Goal: Use online tool/utility: Utilize a website feature to perform a specific function

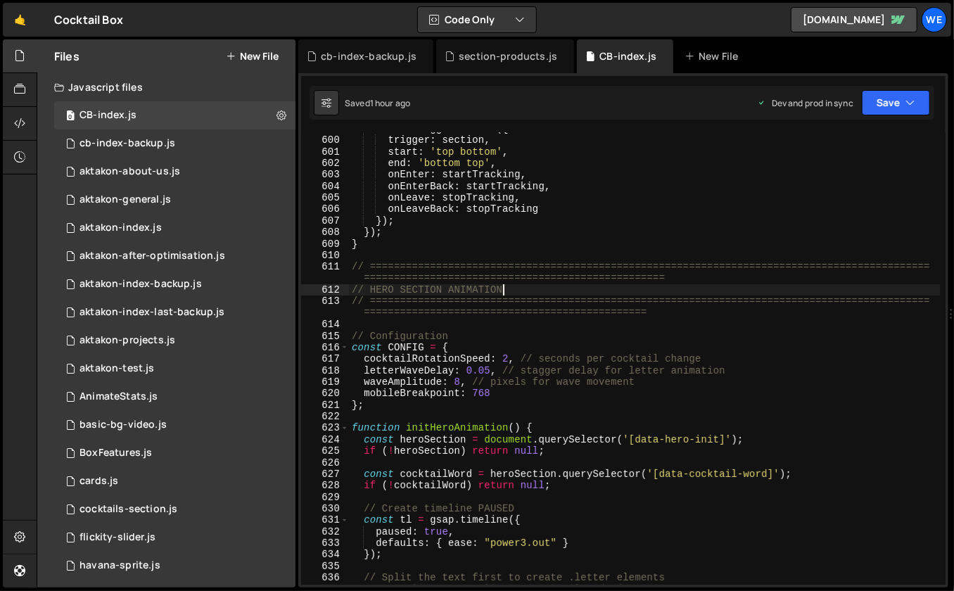
scroll to position [6940, 0]
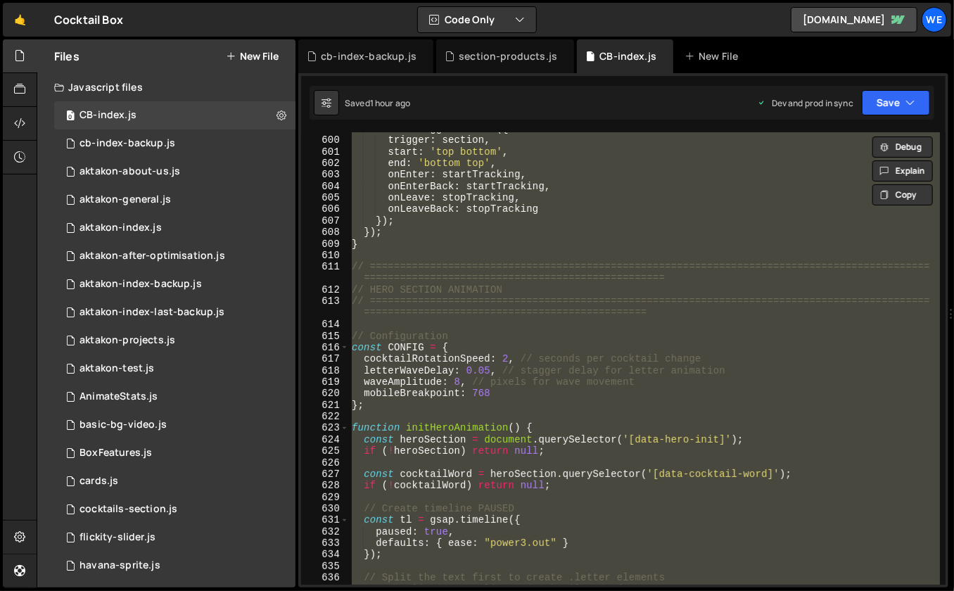
click at [678, 359] on div "ScrollTrigger . create ({ trigger : section , start : 'top bottom' , end : 'bot…" at bounding box center [645, 361] width 592 height 476
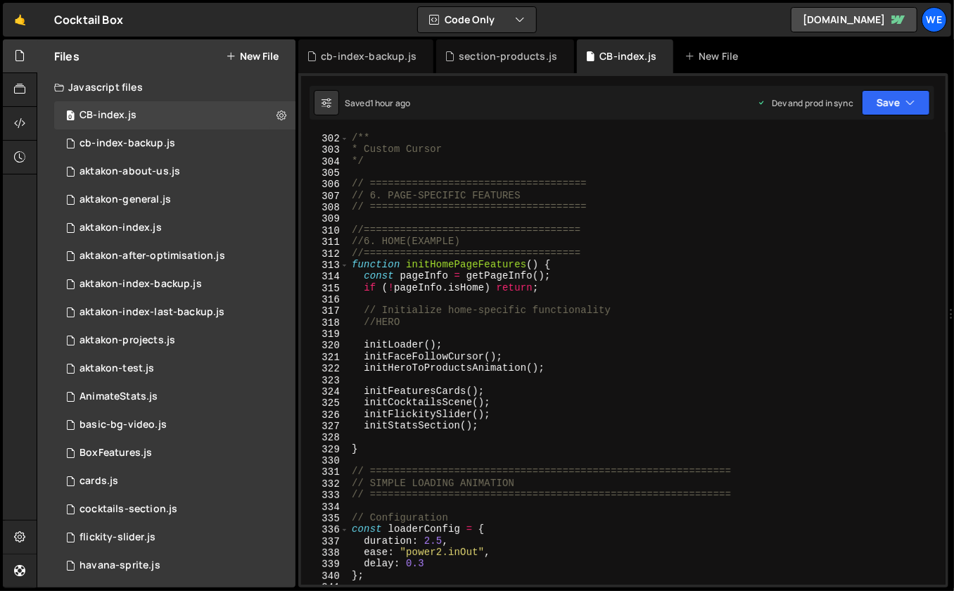
scroll to position [3512, 0]
click at [678, 359] on div "/** * Custom Cursor */ // ==================================== // 6. PAGE-SPECI…" at bounding box center [645, 359] width 592 height 476
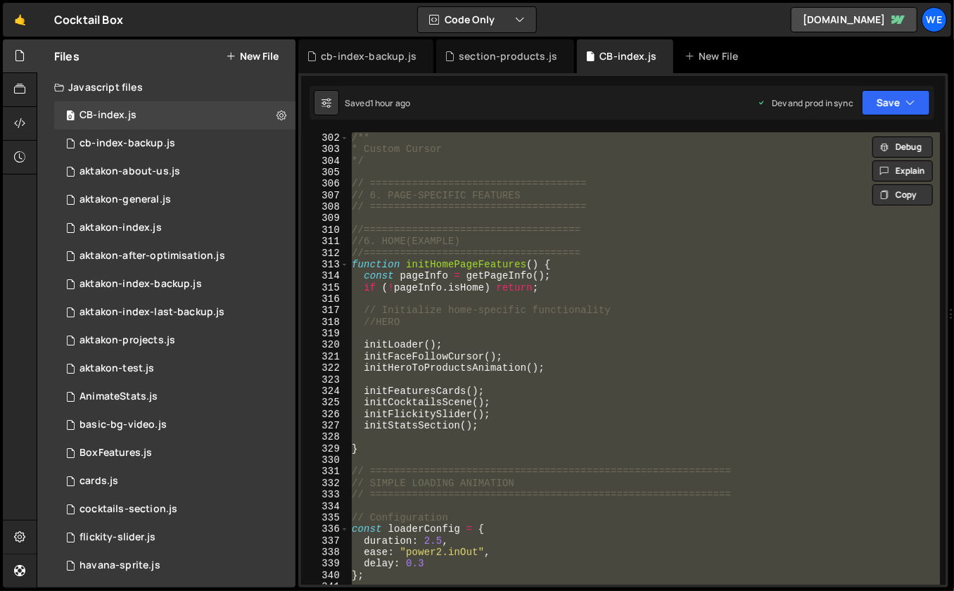
click at [618, 262] on div "/** * Custom Cursor */ // ==================================== // 6. PAGE-SPECI…" at bounding box center [645, 370] width 592 height 476
type textarea "function initHomePageFeatures() {"
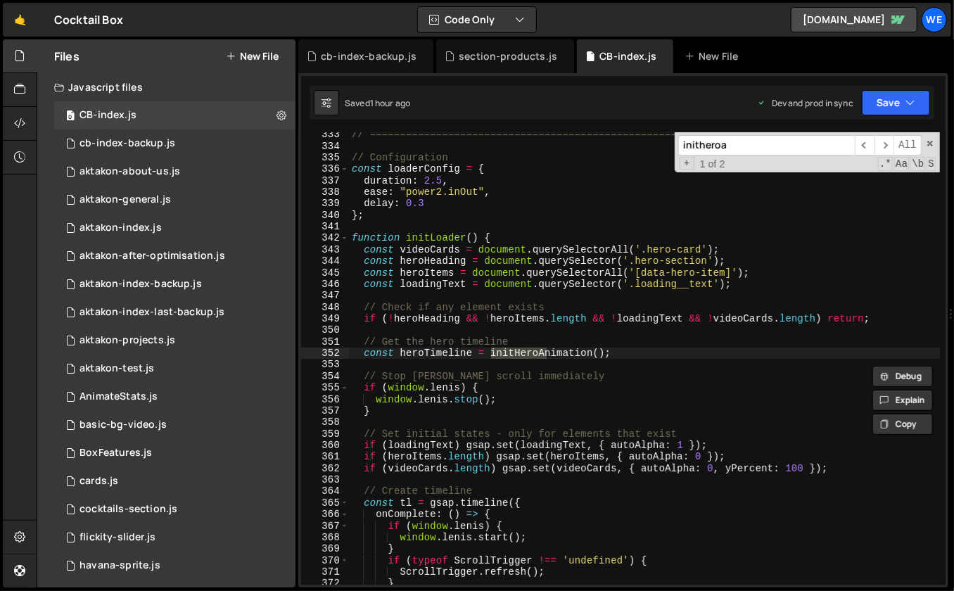
scroll to position [3872, 0]
type input "initheroa"
click at [894, 139] on span "​" at bounding box center [885, 145] width 20 height 20
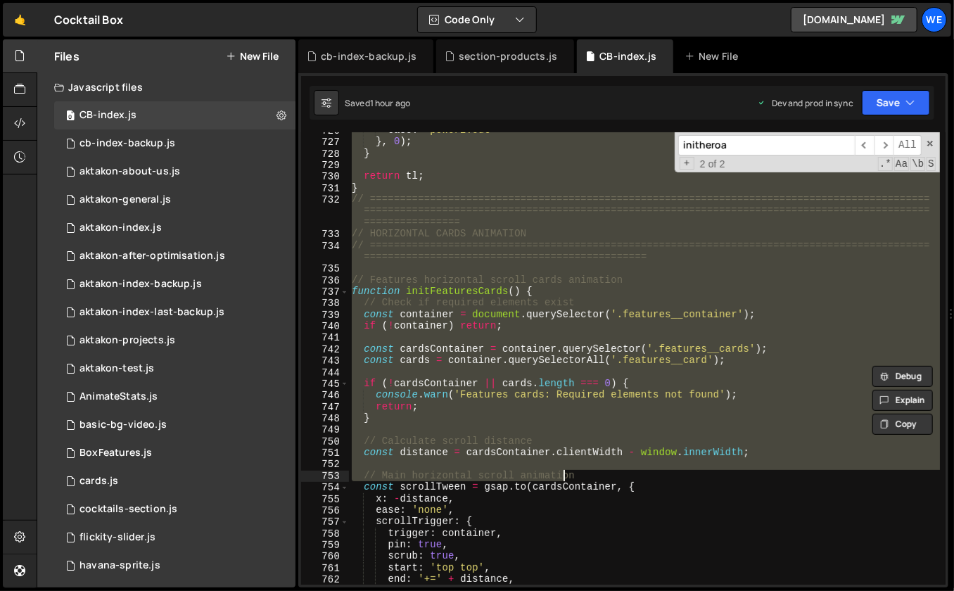
scroll to position [8423, 0]
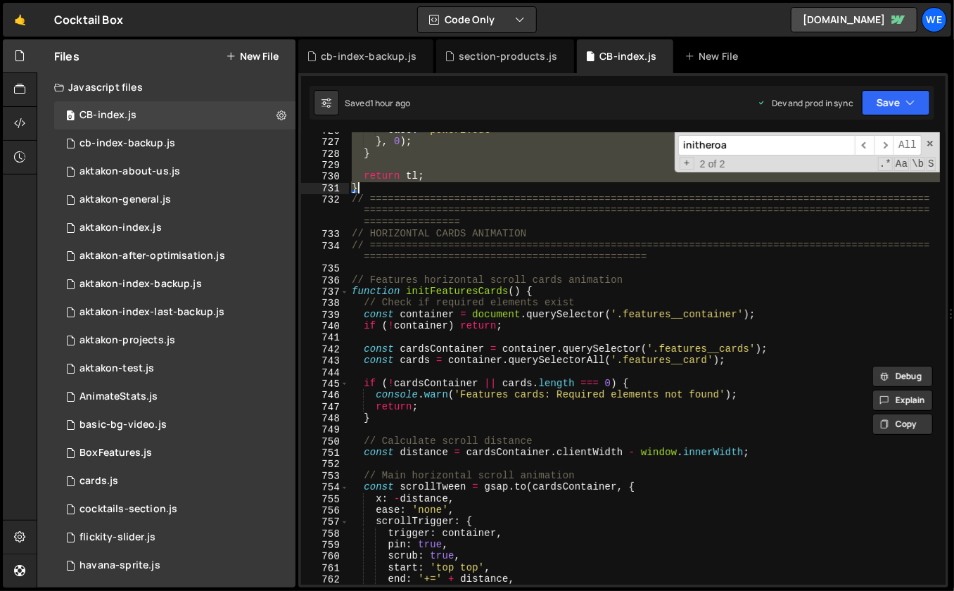
drag, startPoint x: 352, startPoint y: 192, endPoint x: 484, endPoint y: 185, distance: 132.5
click at [484, 185] on div "ease : "power2.out" } , 0 ) ; } return tl ; } // ==============================…" at bounding box center [645, 363] width 592 height 476
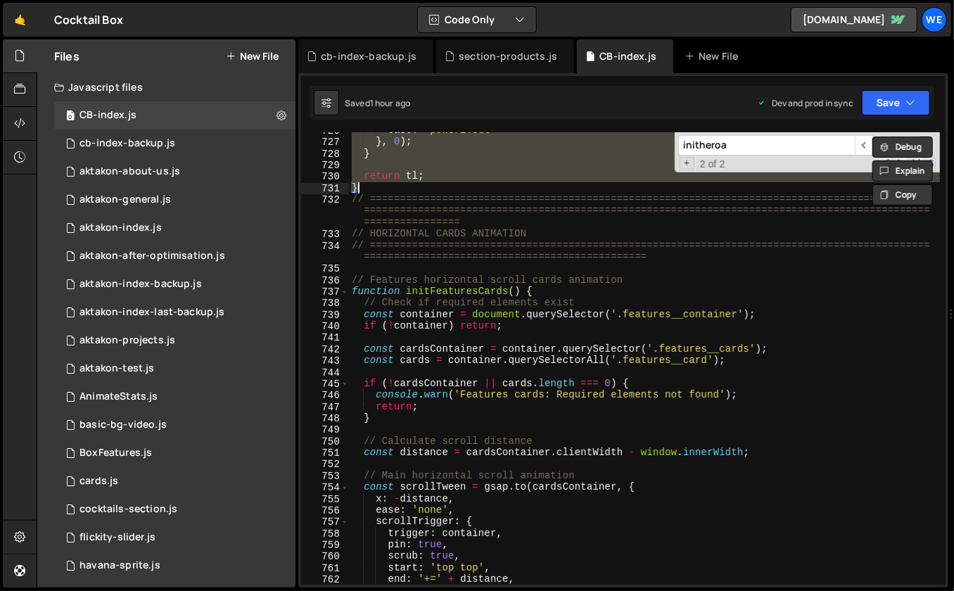
paste textarea
type textarea "}"
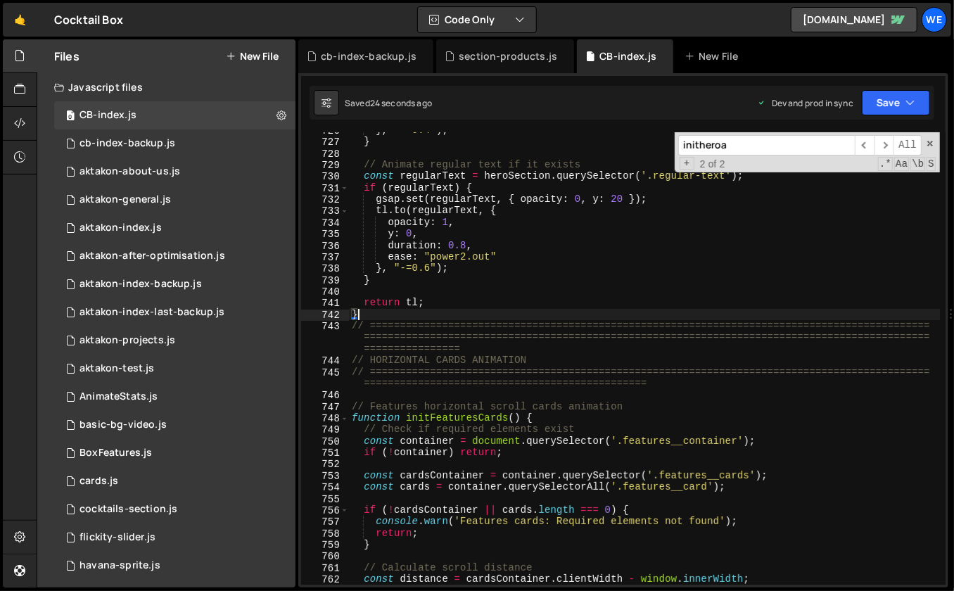
paste textarea
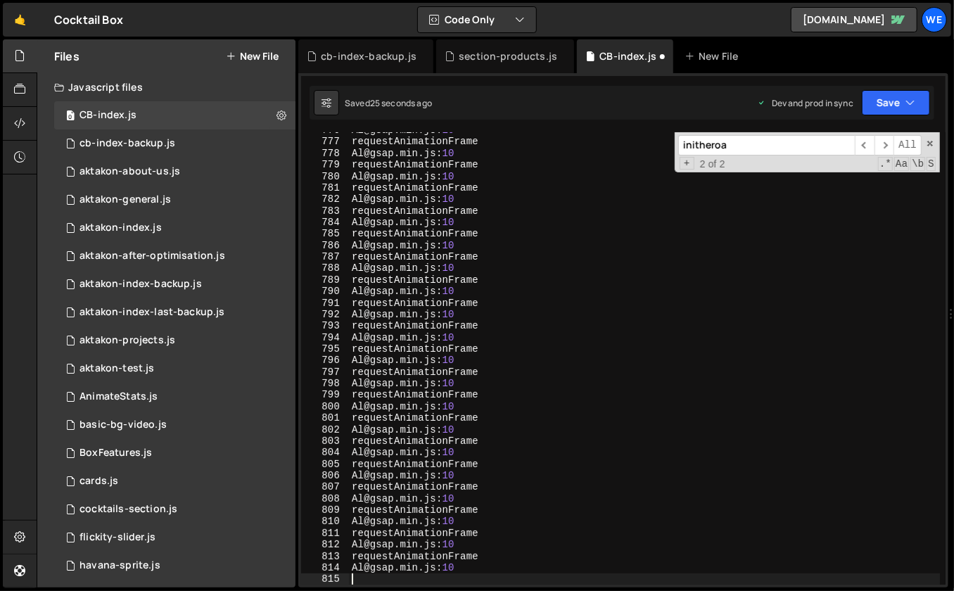
scroll to position [8373, 0]
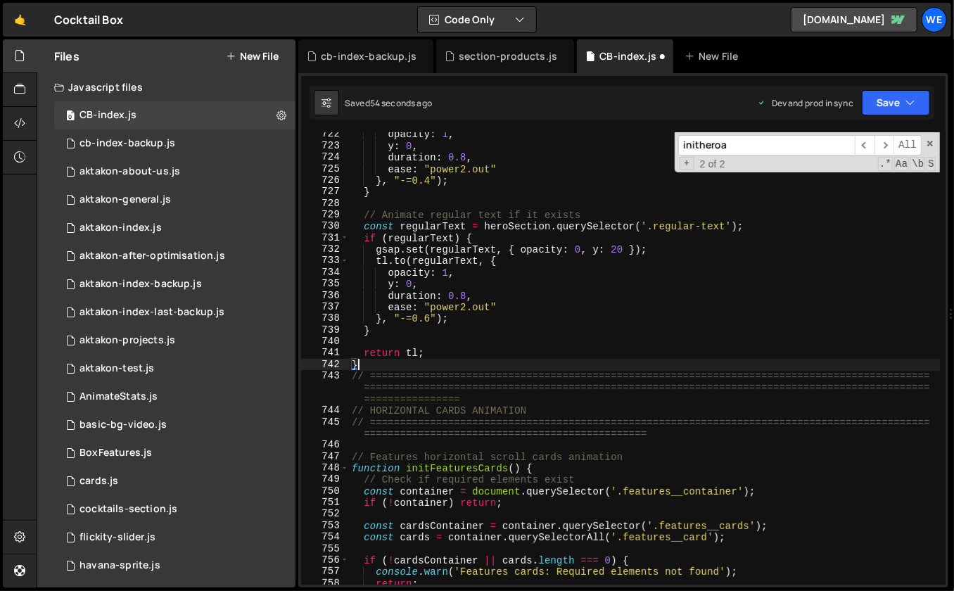
click at [599, 320] on div "opacity : 1 , y : 0 , duration : 0.8 , ease : "power2.out" } , "-=0.4" ) ; } //…" at bounding box center [645, 367] width 592 height 476
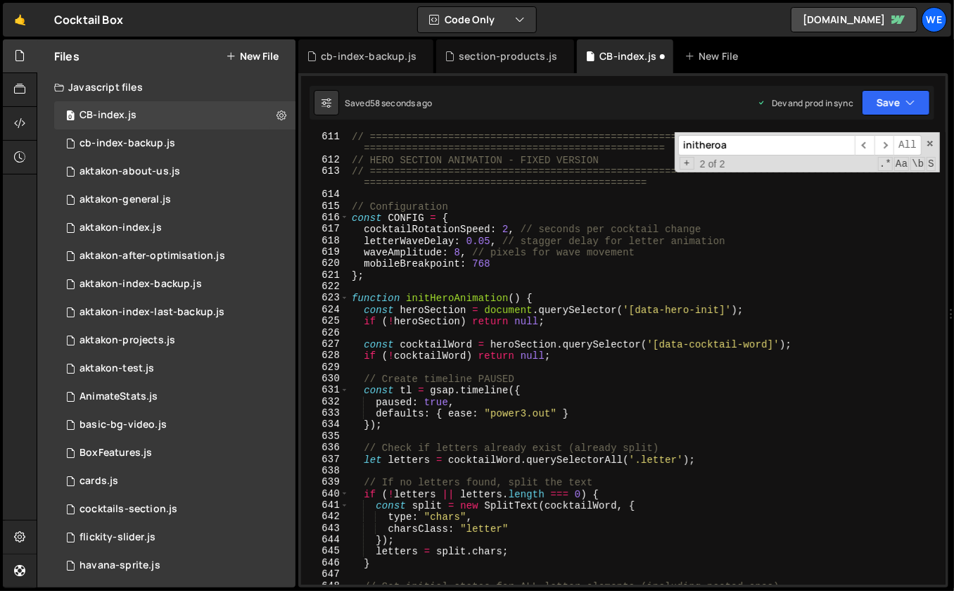
scroll to position [7071, 0]
click at [574, 358] on div "// ============================================================================…" at bounding box center [645, 373] width 592 height 488
type textarea "if (!cocktailWord) return null;"
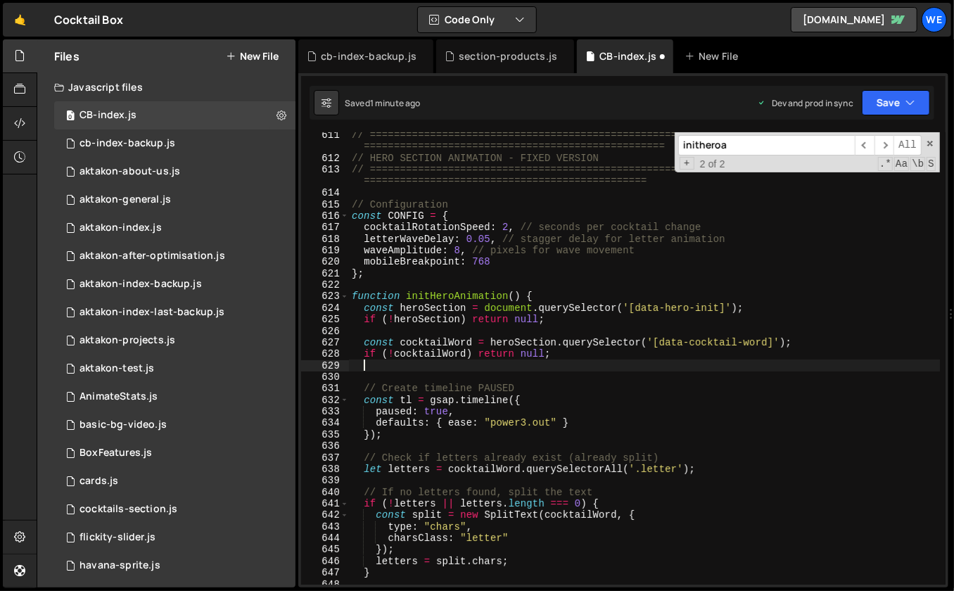
paste textarea "console.log('Letter structure:', letters);"
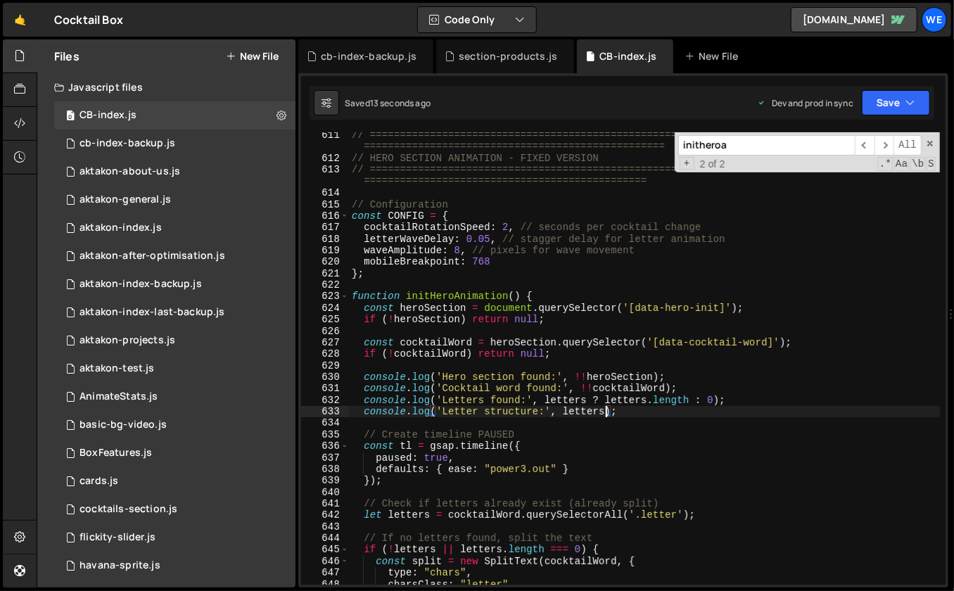
click at [691, 240] on div "// ============================================================================…" at bounding box center [645, 373] width 592 height 488
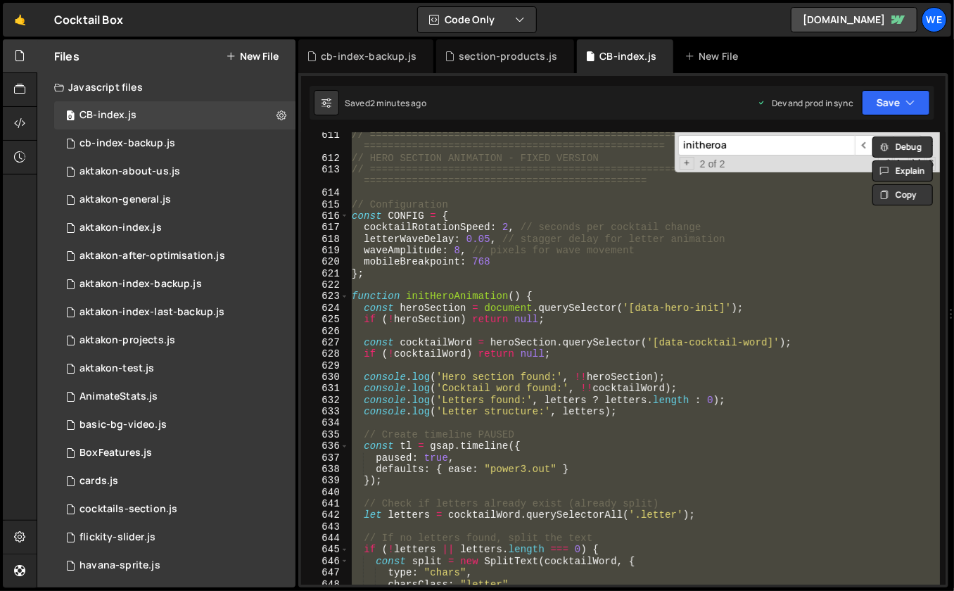
click at [547, 253] on div "// ============================================================================…" at bounding box center [645, 373] width 592 height 488
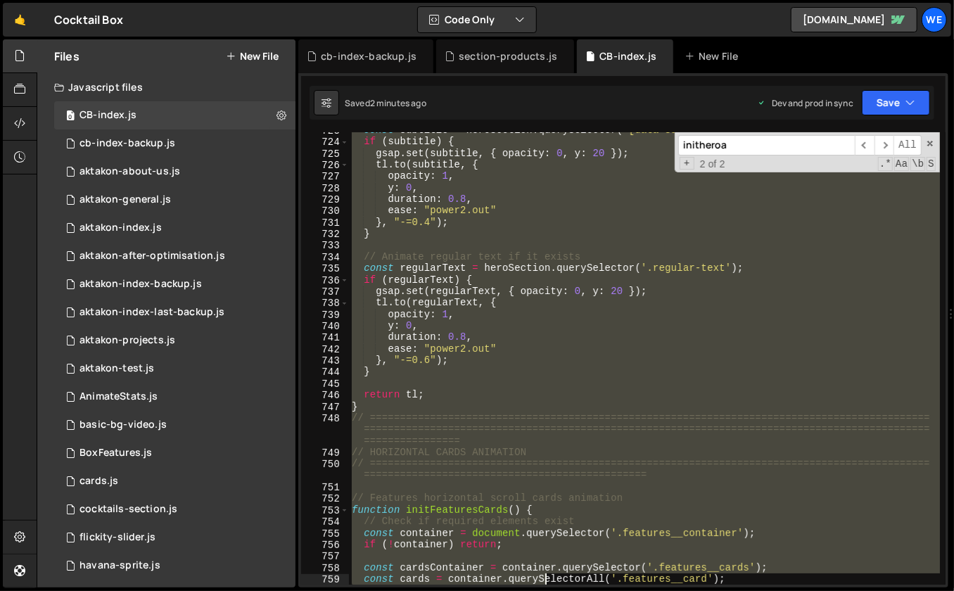
scroll to position [8527, 0]
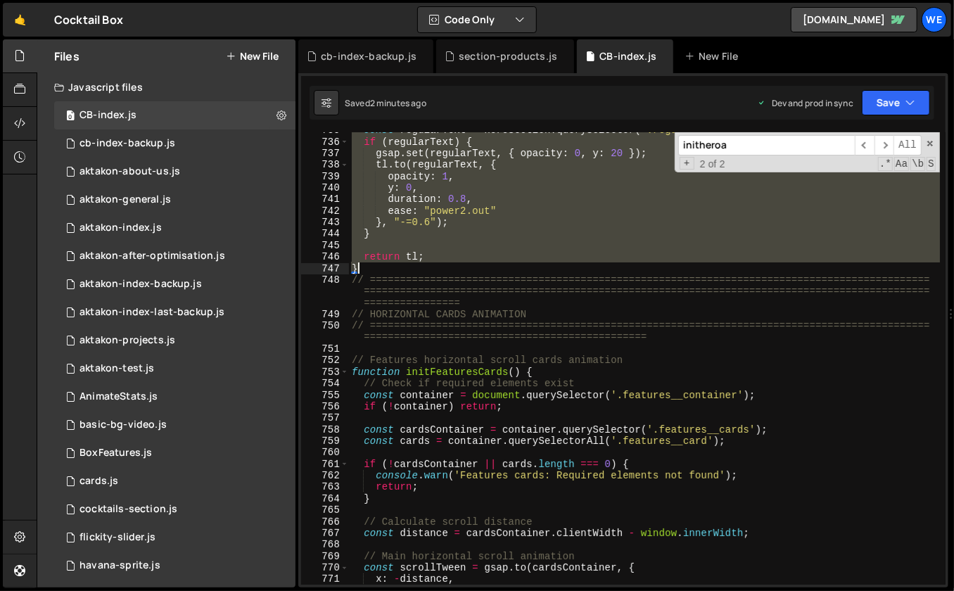
drag, startPoint x: 352, startPoint y: 158, endPoint x: 448, endPoint y: 270, distance: 147.7
click at [448, 270] on div "const regularText = heroSection . querySelector ( '.regular-text' ) ; if ( regu…" at bounding box center [645, 363] width 592 height 476
paste textarea
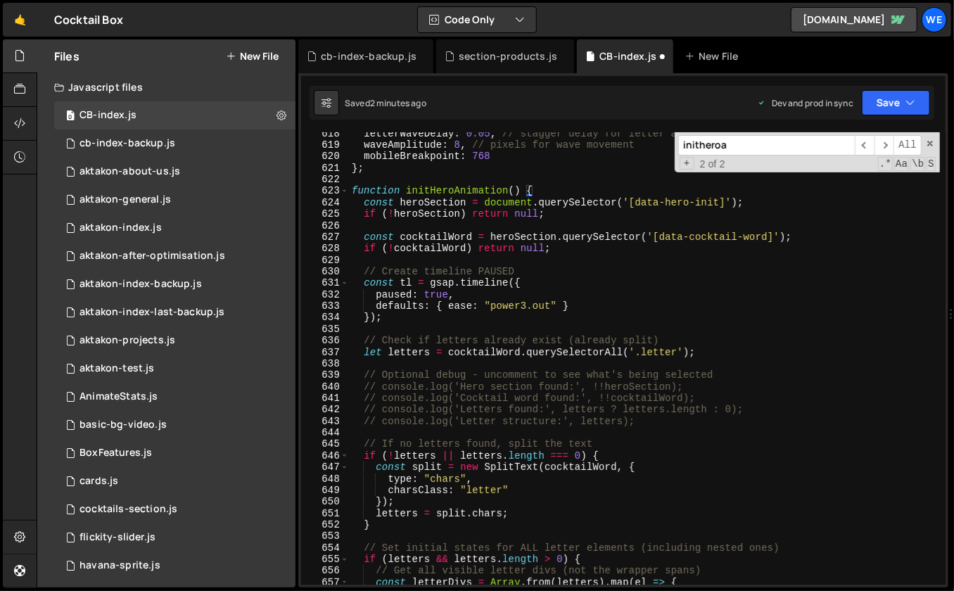
scroll to position [7178, 0]
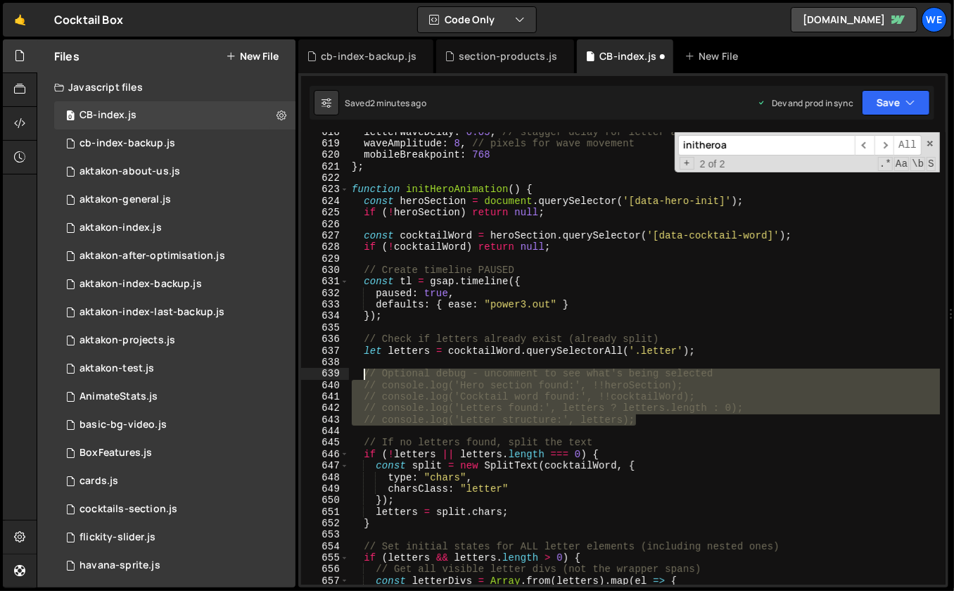
drag, startPoint x: 655, startPoint y: 418, endPoint x: 361, endPoint y: 370, distance: 298.0
click at [361, 370] on div "letterWaveDelay : 0.05 , // stagger delay for letter animation waveAmplitude : …" at bounding box center [645, 365] width 592 height 476
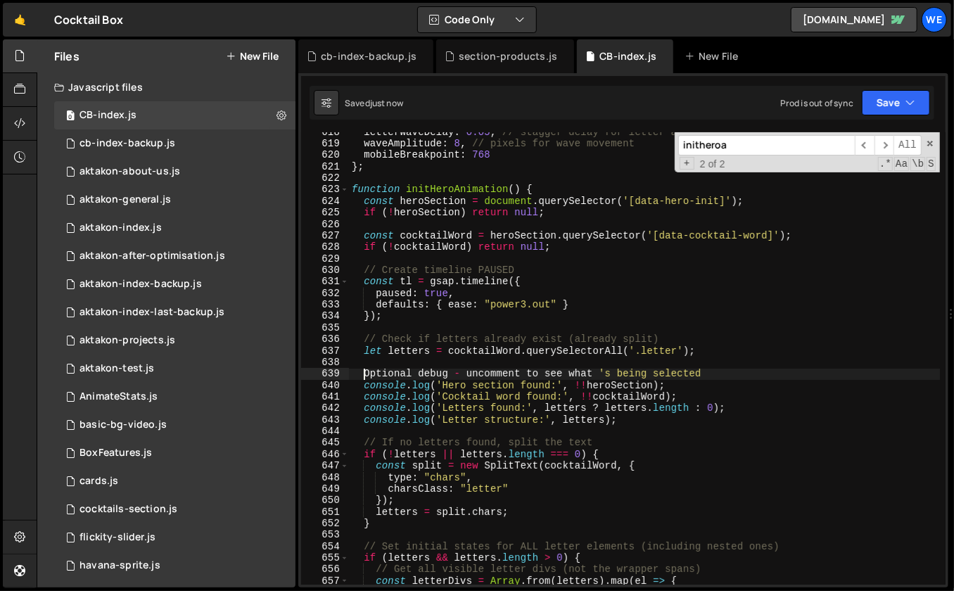
click at [741, 376] on div "letterWaveDelay : 0.05 , // stagger delay for letter animation waveAmplitude : …" at bounding box center [645, 365] width 592 height 476
click at [647, 265] on div "letterWaveDelay : 0.05 , // stagger delay for letter animation waveAmplitude : …" at bounding box center [645, 365] width 592 height 476
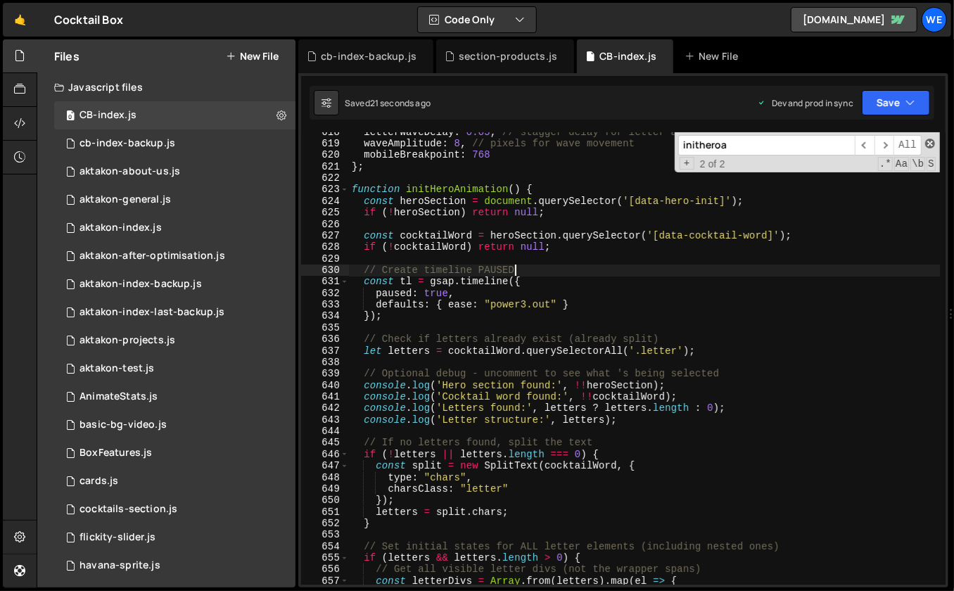
click at [927, 141] on span at bounding box center [930, 144] width 10 height 10
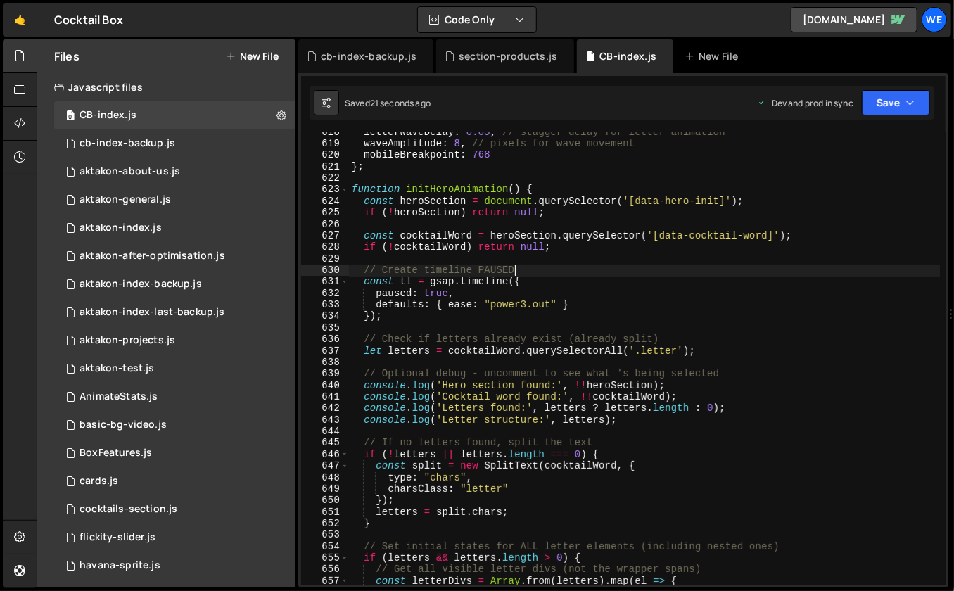
click at [649, 302] on div "letterWaveDelay : 0.05 , // stagger delay for letter animation waveAmplitude : …" at bounding box center [645, 365] width 592 height 476
click at [632, 356] on div "letterWaveDelay : 0.05 , // stagger delay for letter animation waveAmplitude : …" at bounding box center [645, 365] width 592 height 476
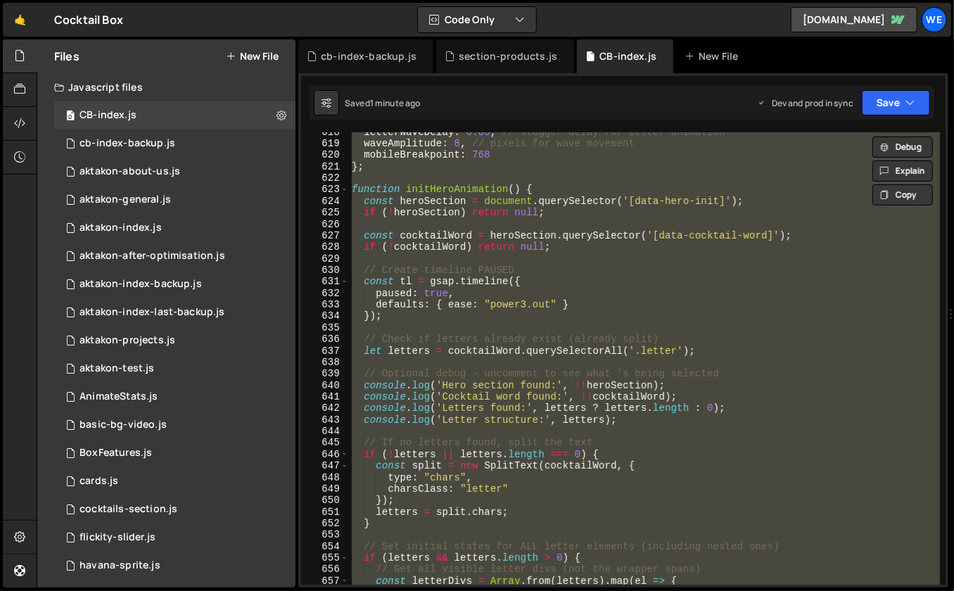
click at [472, 308] on div "letterWaveDelay : 0.05 , // stagger delay for letter animation waveAmplitude : …" at bounding box center [645, 365] width 592 height 476
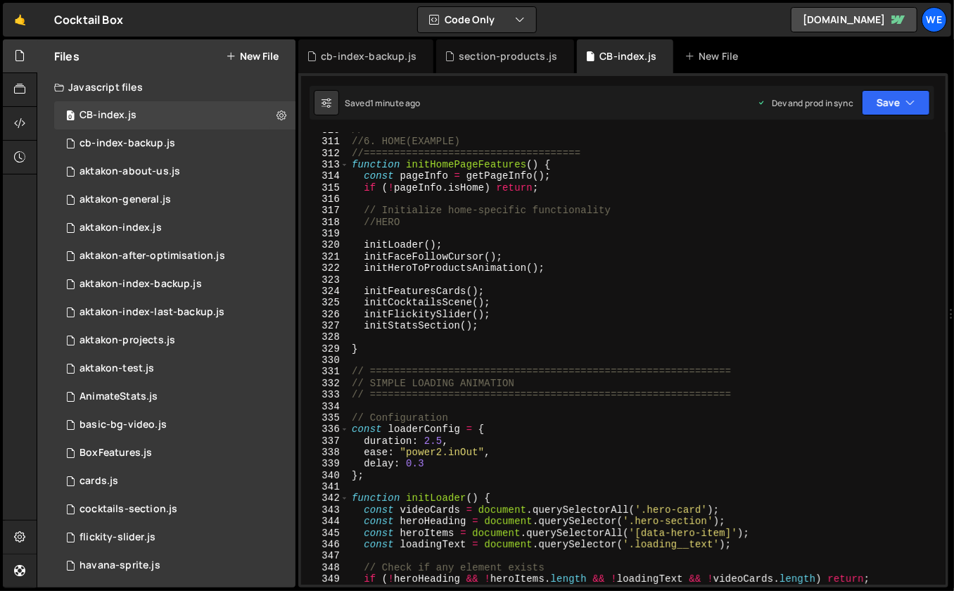
scroll to position [3605, 0]
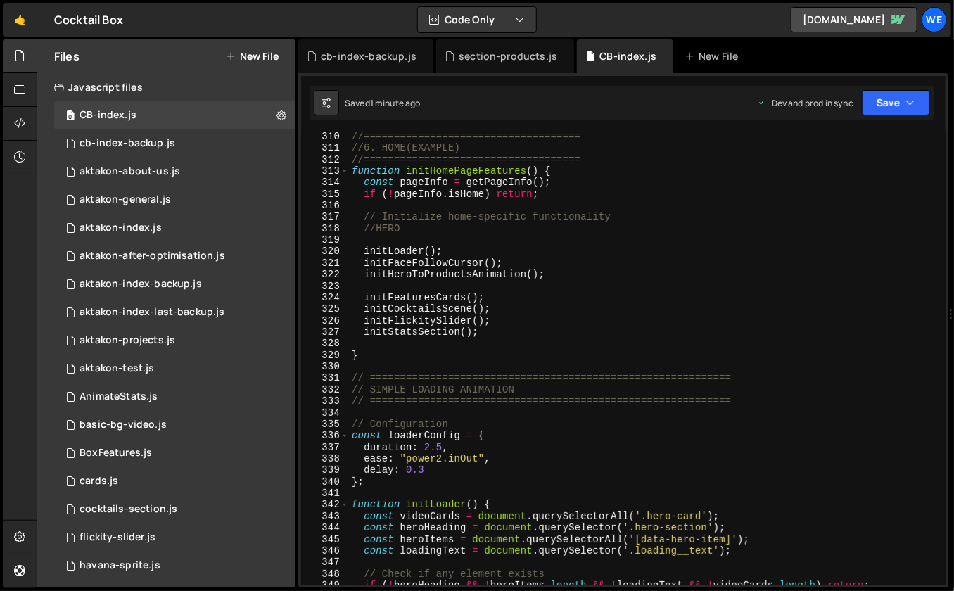
click at [453, 247] on div "//==================================== //6. HOME(EXAMPLE) //===================…" at bounding box center [645, 369] width 592 height 476
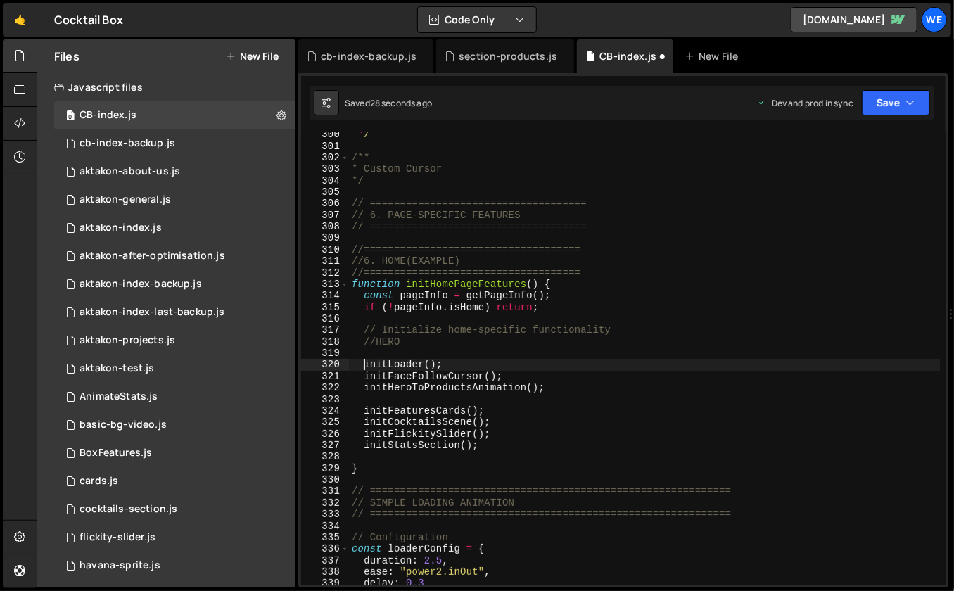
scroll to position [3492, 0]
click at [470, 362] on div "*/ /** * Custom Cursor */ // ==================================== // 6. PAGE-SP…" at bounding box center [645, 367] width 592 height 476
type textarea "initScript();"
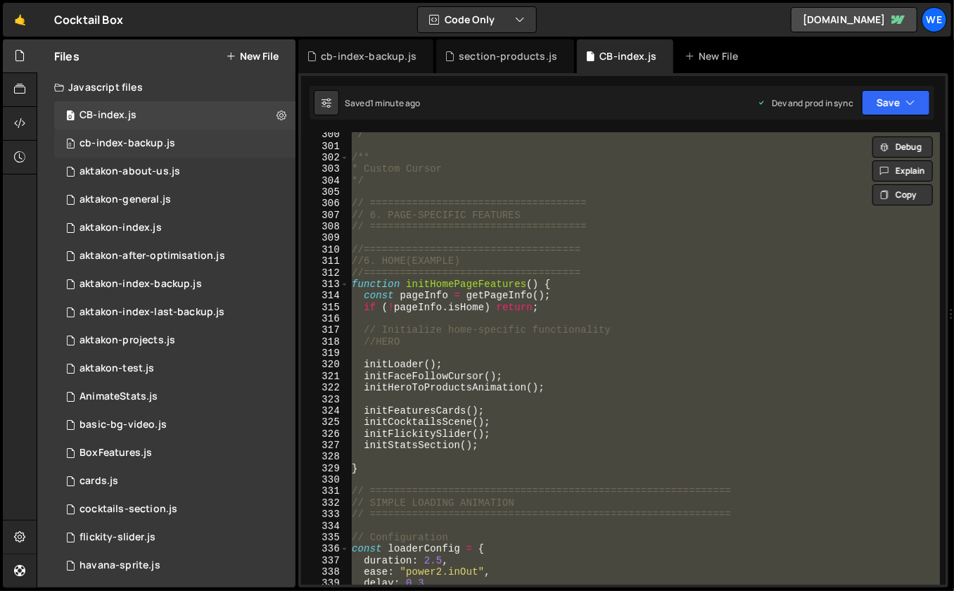
click at [142, 139] on div "cb-index-backup.js" at bounding box center [128, 143] width 96 height 13
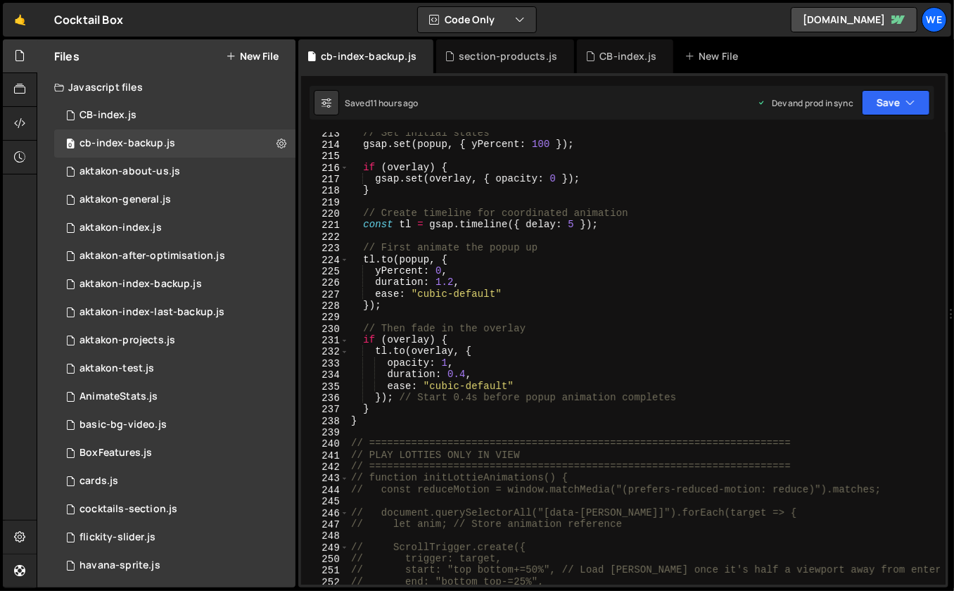
scroll to position [2494, 0]
click at [574, 330] on div "// Set initial states gsap . set ( popup , { yPercent : 100 }) ; if ( overlay )…" at bounding box center [644, 363] width 592 height 476
type textarea "// Then fade in the overlay"
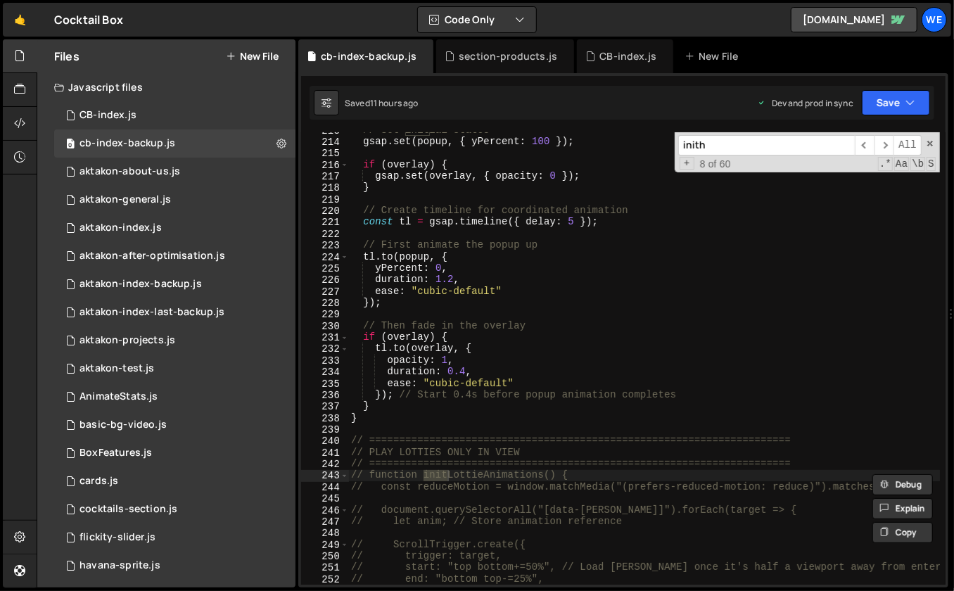
scroll to position [3423, 0]
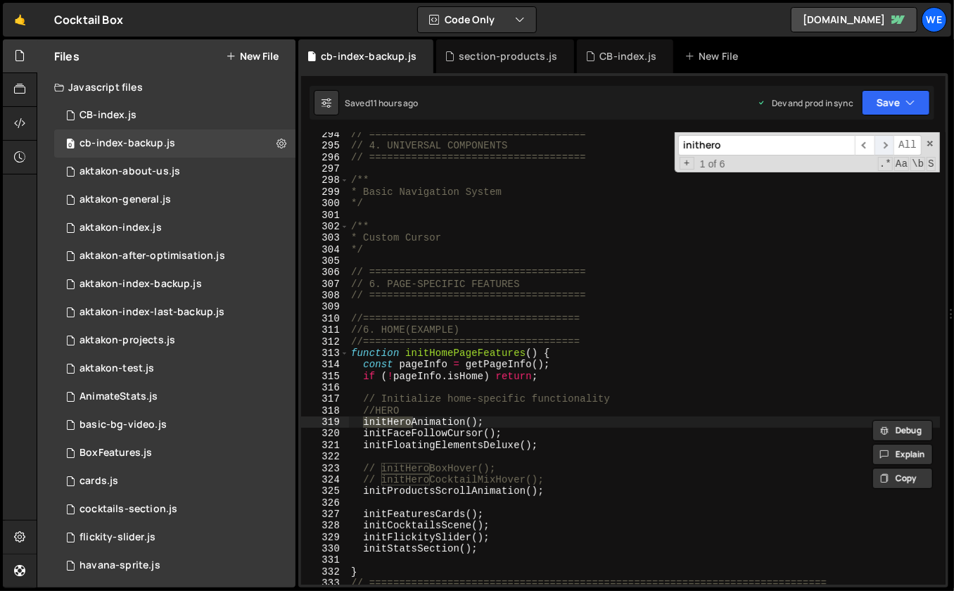
click at [887, 144] on span "​" at bounding box center [885, 145] width 20 height 20
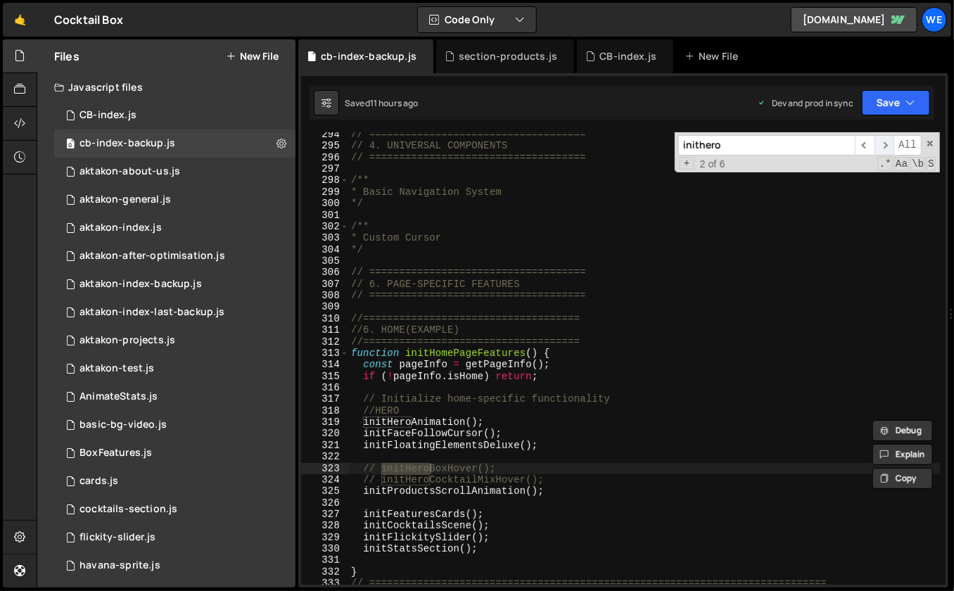
click at [887, 144] on span "​" at bounding box center [885, 145] width 20 height 20
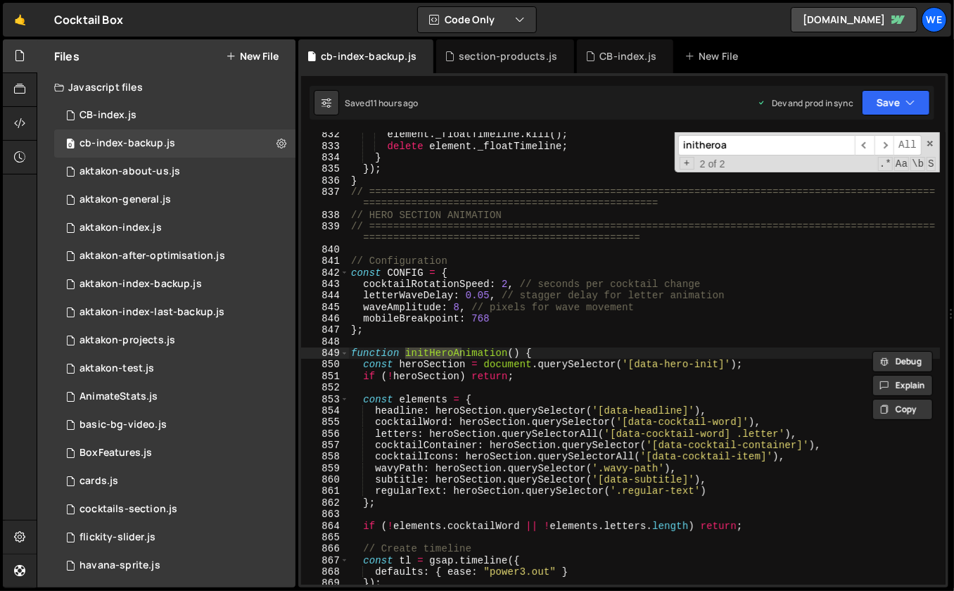
scroll to position [9663, 0]
type input "initheroani"
click at [871, 150] on span "​" at bounding box center [865, 145] width 20 height 20
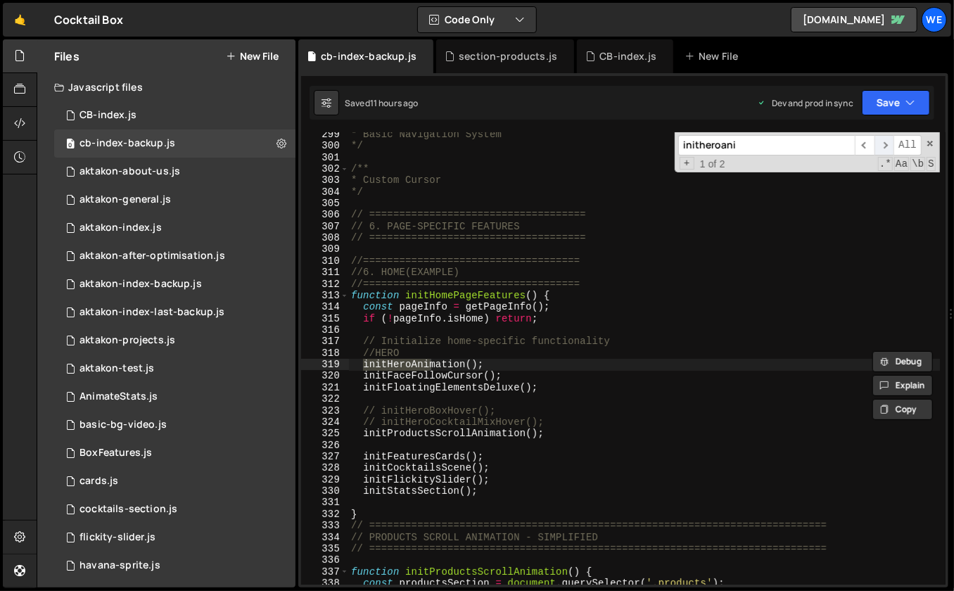
click at [891, 149] on span "​" at bounding box center [885, 145] width 20 height 20
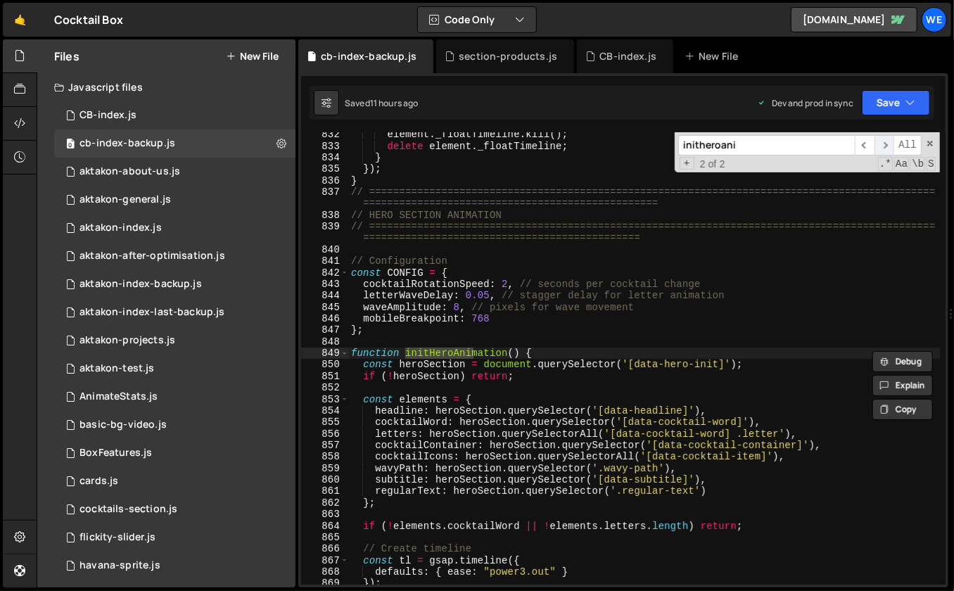
scroll to position [9663, 0]
click at [348, 354] on div "849" at bounding box center [325, 353] width 48 height 11
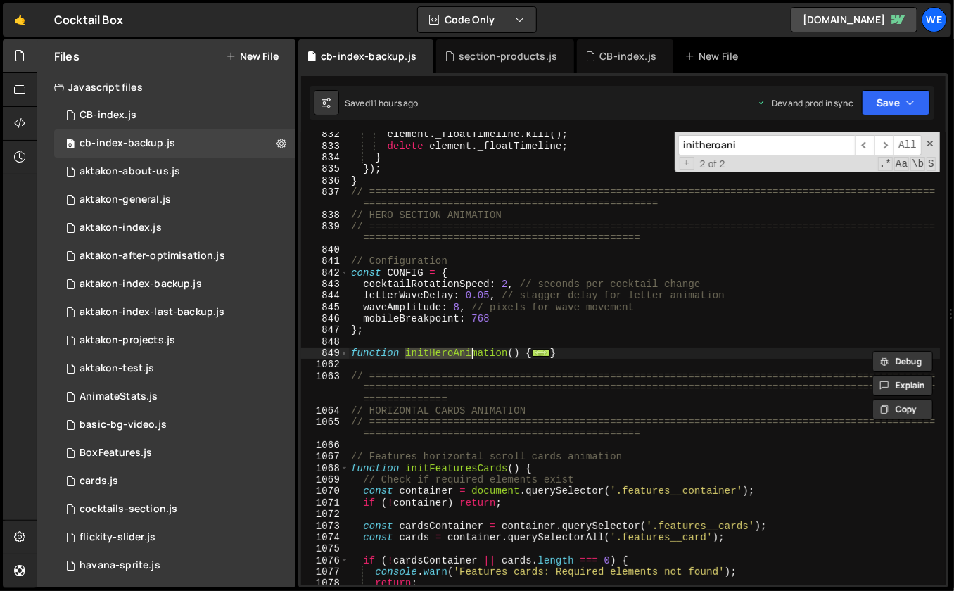
click at [348, 355] on div "849" at bounding box center [325, 353] width 48 height 11
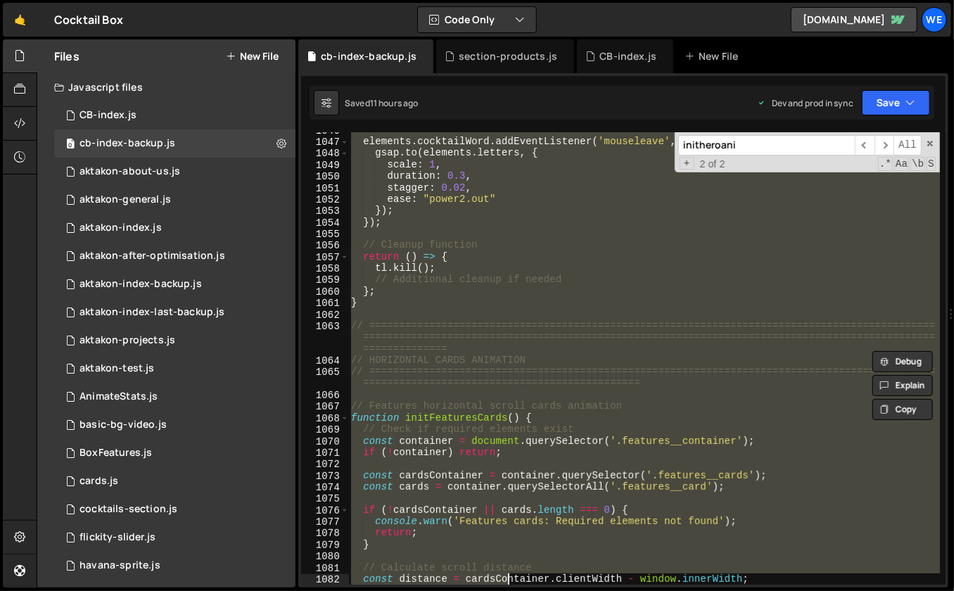
scroll to position [12154, 0]
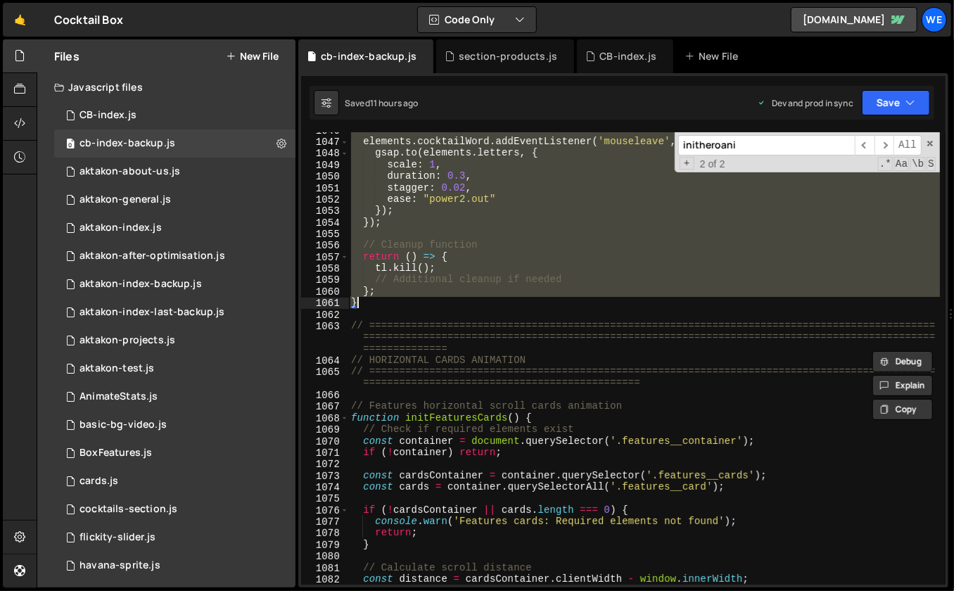
drag, startPoint x: 352, startPoint y: 352, endPoint x: 448, endPoint y: 304, distance: 107.9
click at [448, 304] on div "elements . [GEOGRAPHIC_DATA] . addEventListener ( 'mouseleave' , ( ) => { gsap …" at bounding box center [644, 363] width 592 height 476
type textarea "}; }"
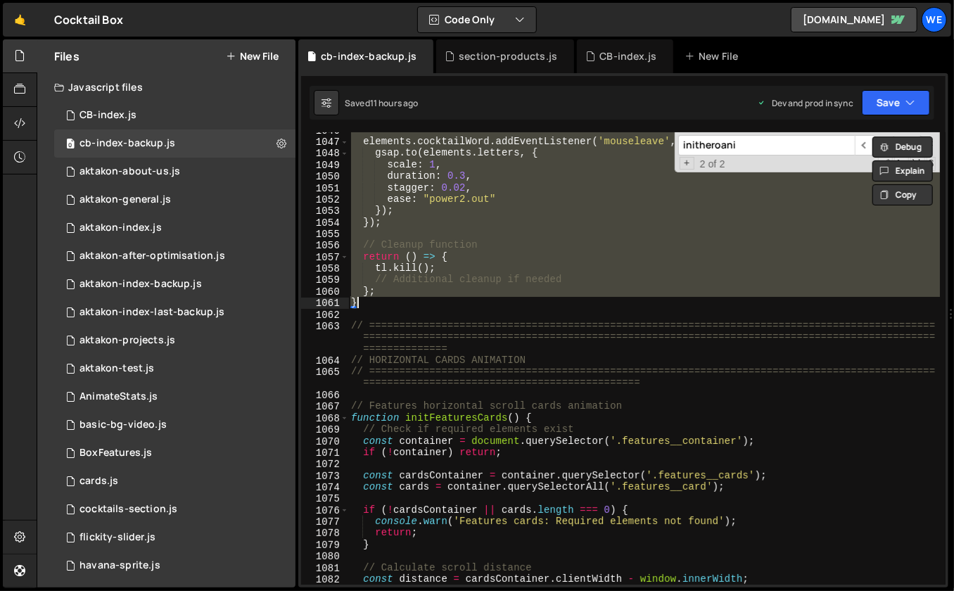
click at [587, 232] on div "elements . [GEOGRAPHIC_DATA] . addEventListener ( 'mouseleave' , ( ) => { gsap …" at bounding box center [644, 363] width 592 height 476
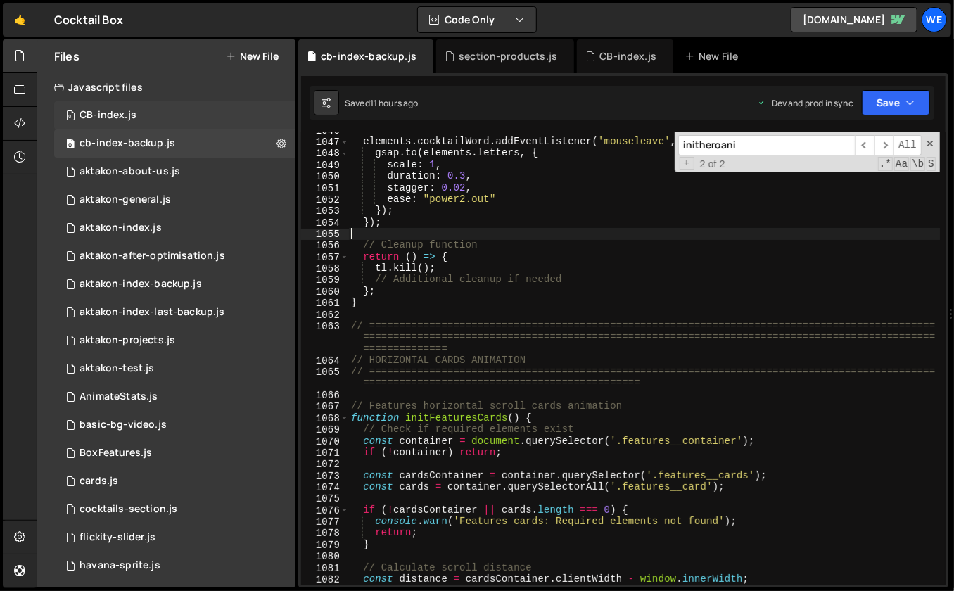
click at [176, 120] on div "0 CB-index.js 0" at bounding box center [174, 115] width 241 height 28
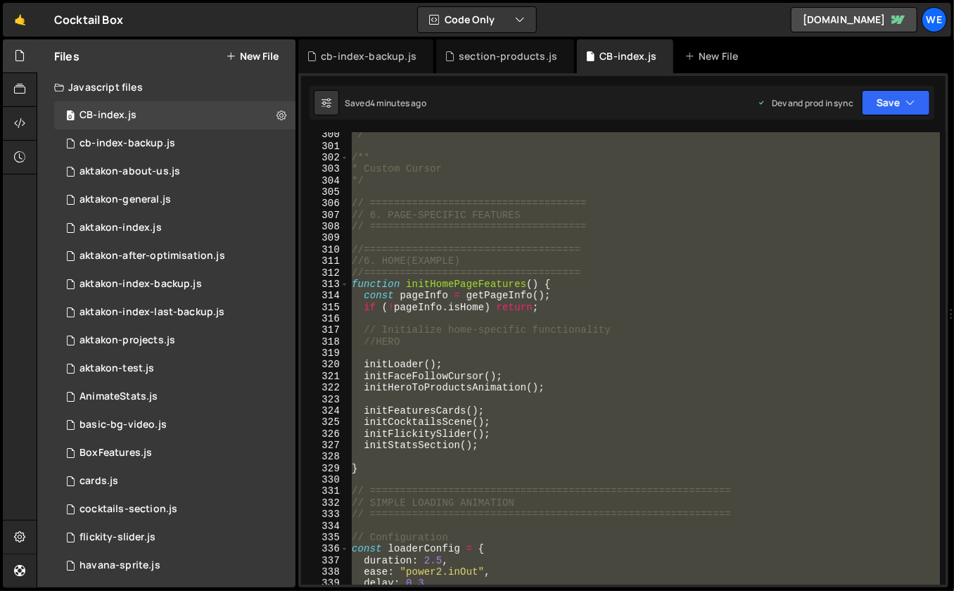
click at [597, 279] on div "*/ /** * Custom Cursor */ // ==================================== // 6. PAGE-SP…" at bounding box center [645, 367] width 592 height 476
type textarea "function initHomePageFeatures() {"
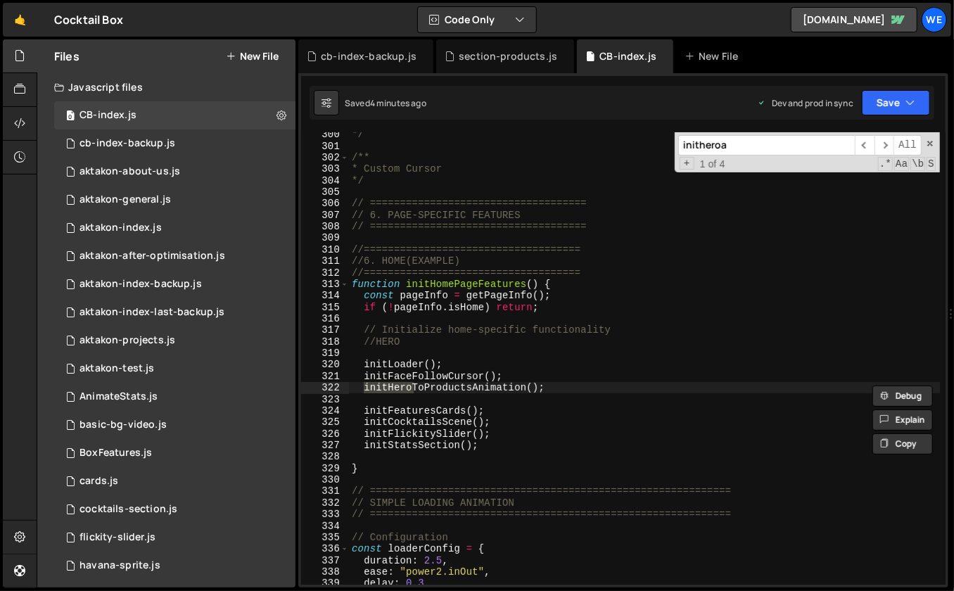
scroll to position [3872, 0]
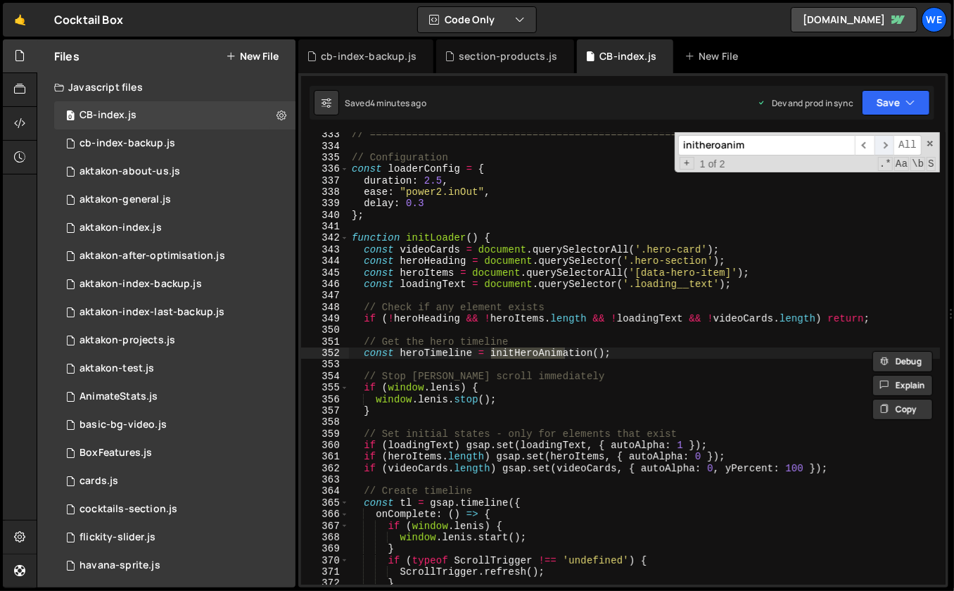
type input "initheroanim"
click at [889, 141] on span "​" at bounding box center [885, 145] width 20 height 20
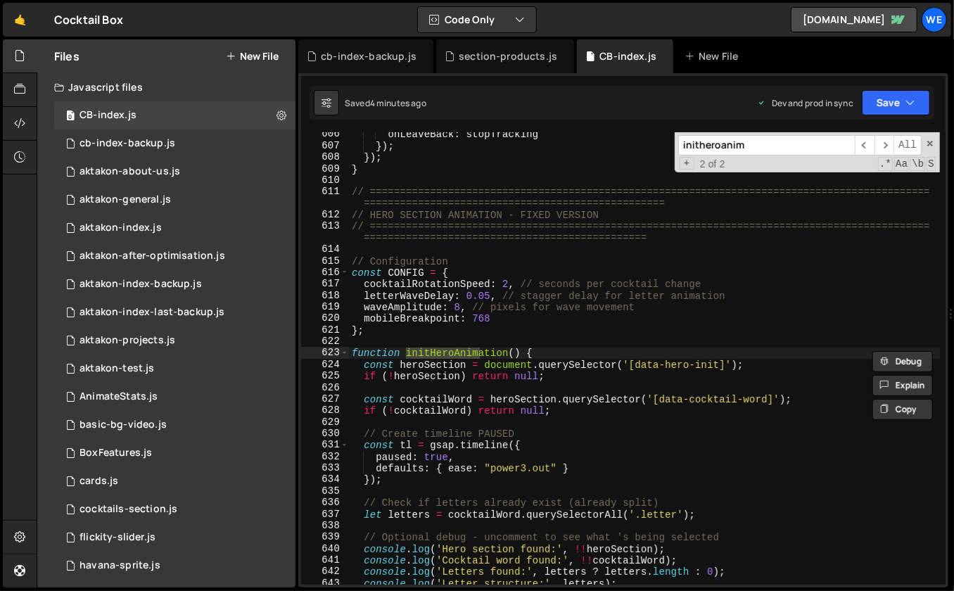
click at [454, 263] on div "onLeaveBack : stopTracking }) ; }) ; } // =====================================…" at bounding box center [645, 367] width 592 height 476
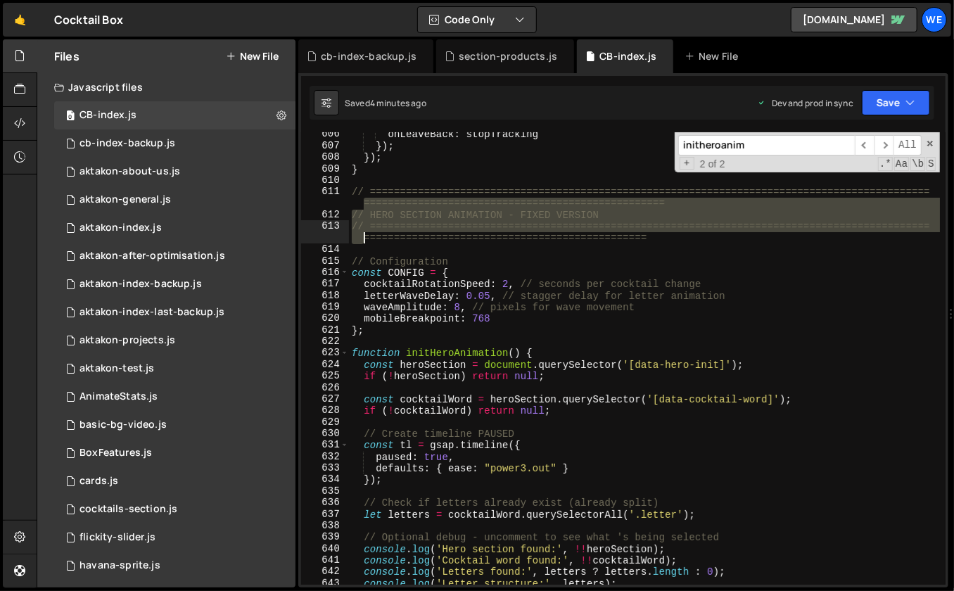
drag, startPoint x: 351, startPoint y: 205, endPoint x: 362, endPoint y: 229, distance: 25.8
click at [362, 232] on div "onLeaveBack : stopTracking }) ; }) ; } // =====================================…" at bounding box center [645, 367] width 592 height 476
click at [379, 206] on div "onLeaveBack : stopTracking }) ; }) ; } // =====================================…" at bounding box center [645, 367] width 592 height 476
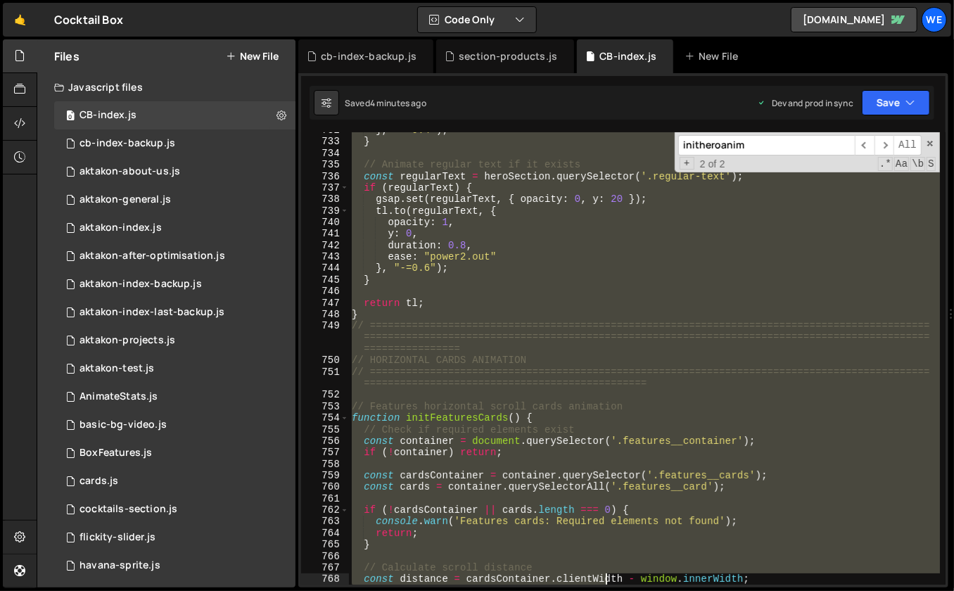
scroll to position [8665, 0]
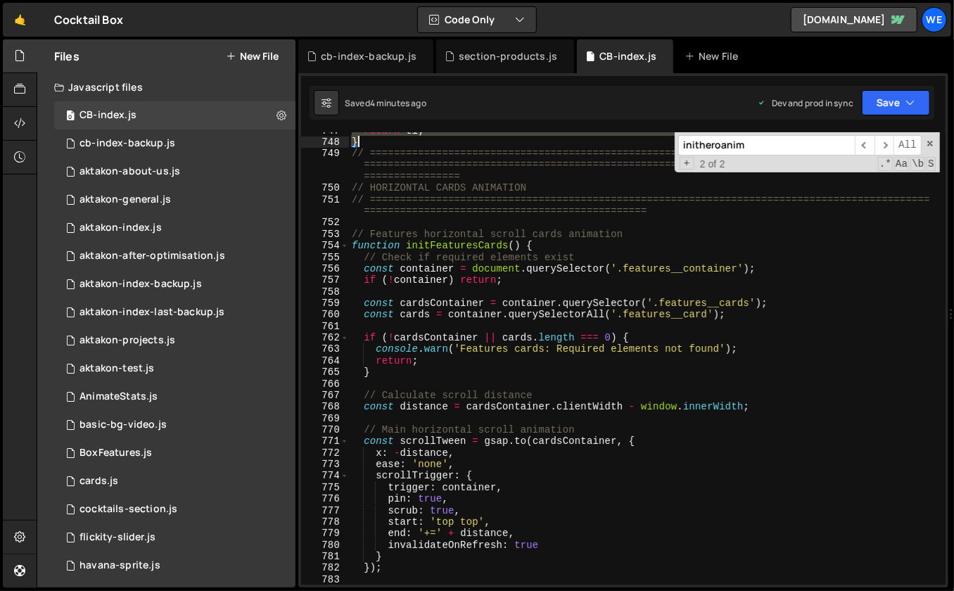
drag, startPoint x: 351, startPoint y: 212, endPoint x: 433, endPoint y: 144, distance: 106.8
click at [433, 144] on div "return tl ; } // ==============================================================…" at bounding box center [645, 363] width 592 height 476
paste textarea
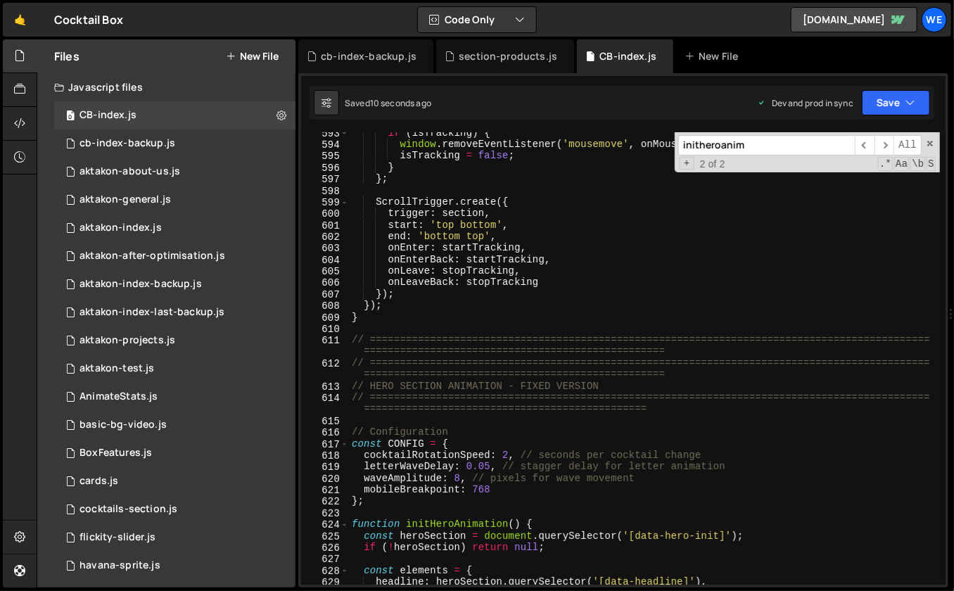
scroll to position [6866, 0]
click at [548, 261] on div "if ( isTracking ) { window . removeEventListener ( 'mousemove' , onMouseMove ) …" at bounding box center [645, 365] width 592 height 476
type textarea "onEnterBack: startTracking,"
click at [230, 148] on div "0 cb-index-backup.js 0" at bounding box center [174, 143] width 241 height 28
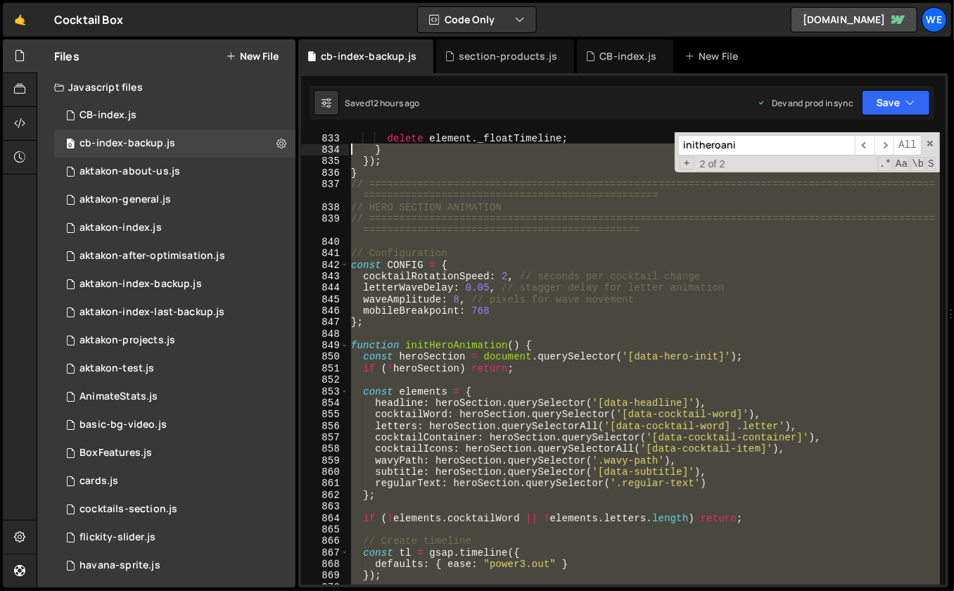
scroll to position [9671, 0]
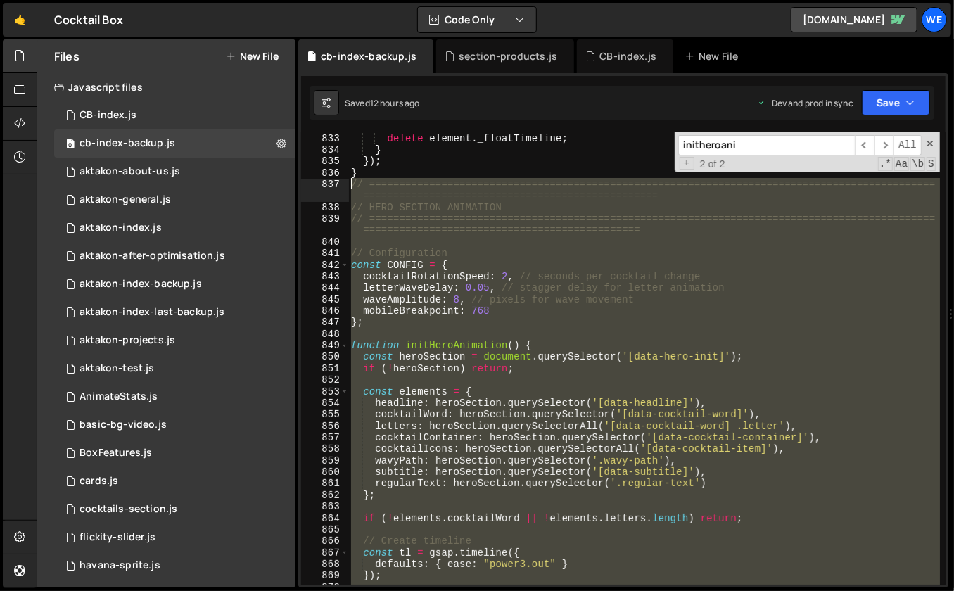
drag, startPoint x: 390, startPoint y: 307, endPoint x: 341, endPoint y: 179, distance: 137.9
click at [341, 179] on div "} 833 834 835 836 837 838 839 840 841 842 843 844 845 846 847 848 849 850 851 8…" at bounding box center [623, 358] width 644 height 452
type textarea "// ============================================================================…"
click at [189, 123] on div "0 CB-index.js 0" at bounding box center [174, 115] width 241 height 28
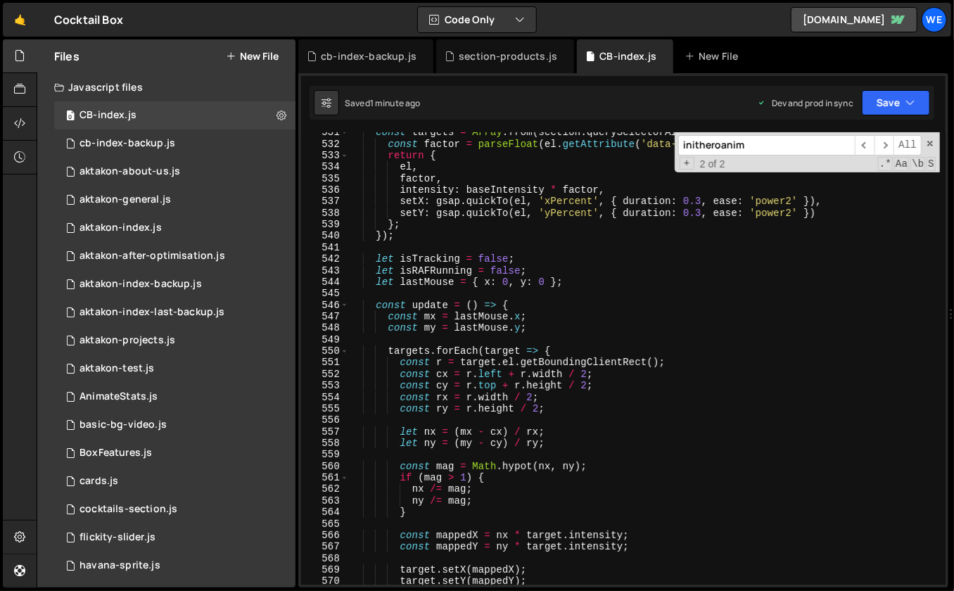
scroll to position [5764, 0]
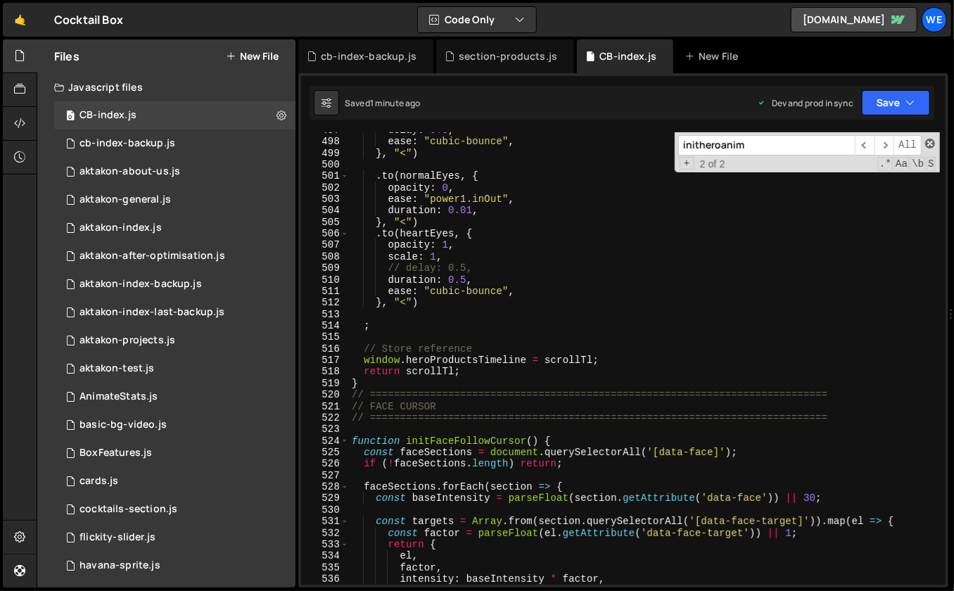
click at [930, 140] on span at bounding box center [930, 144] width 10 height 10
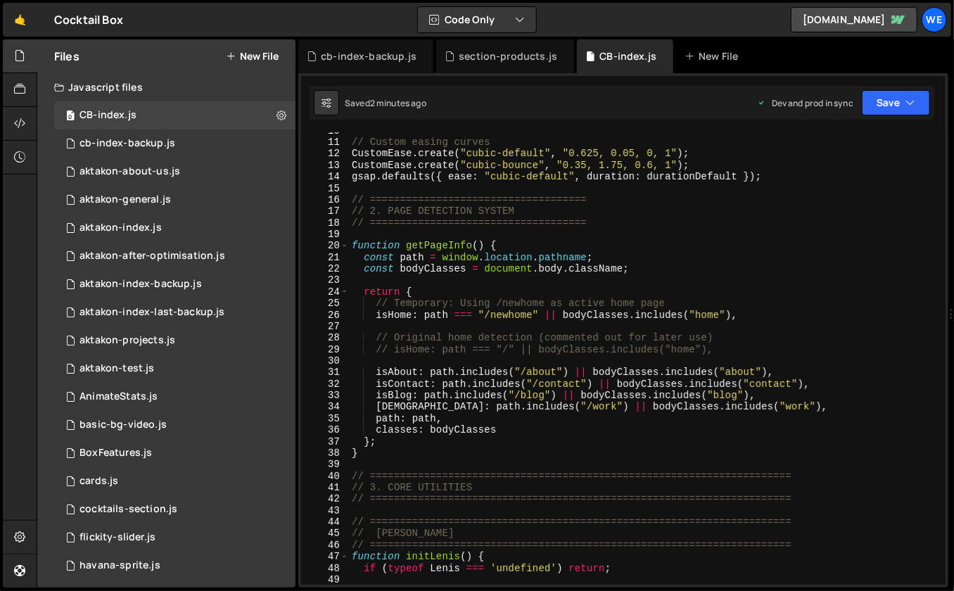
scroll to position [157, 0]
click at [344, 246] on span at bounding box center [345, 245] width 8 height 11
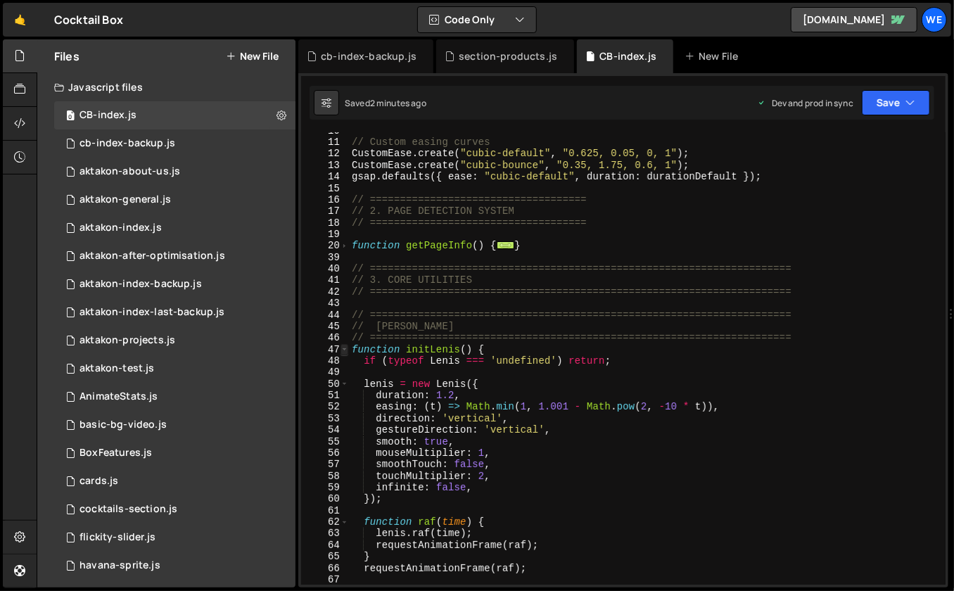
click at [345, 348] on span at bounding box center [345, 349] width 8 height 11
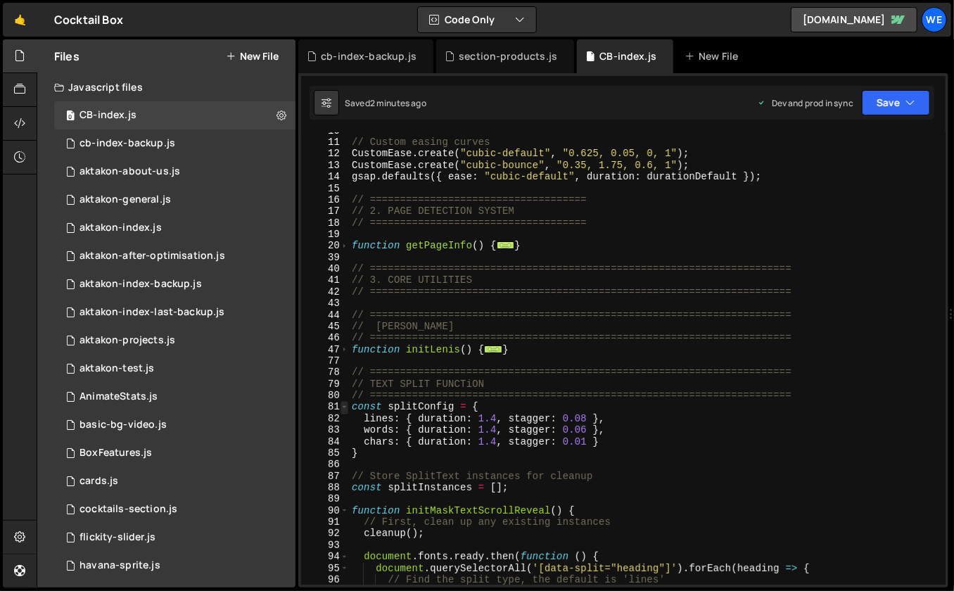
click at [343, 409] on span at bounding box center [345, 406] width 8 height 11
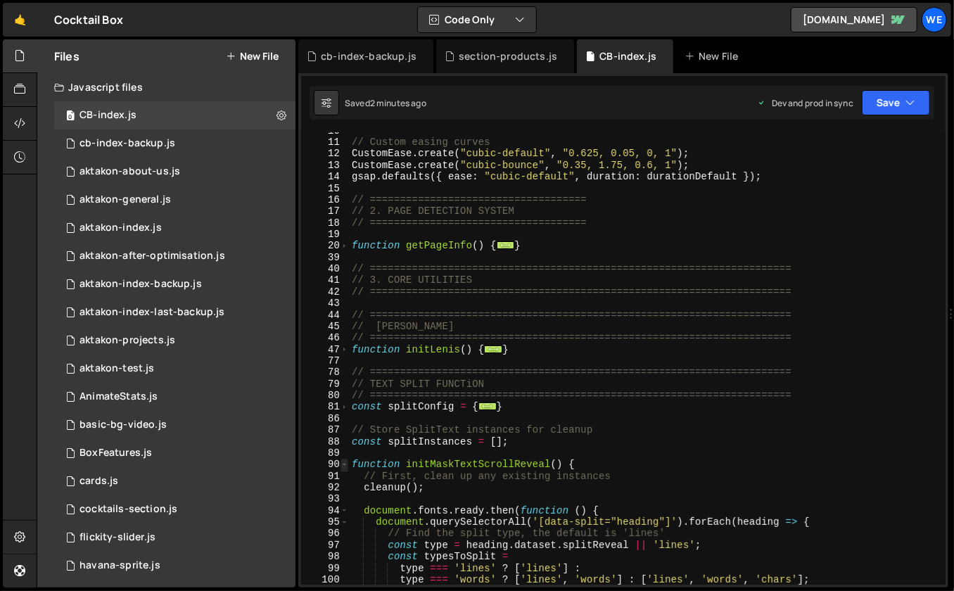
click at [346, 464] on span at bounding box center [345, 464] width 8 height 11
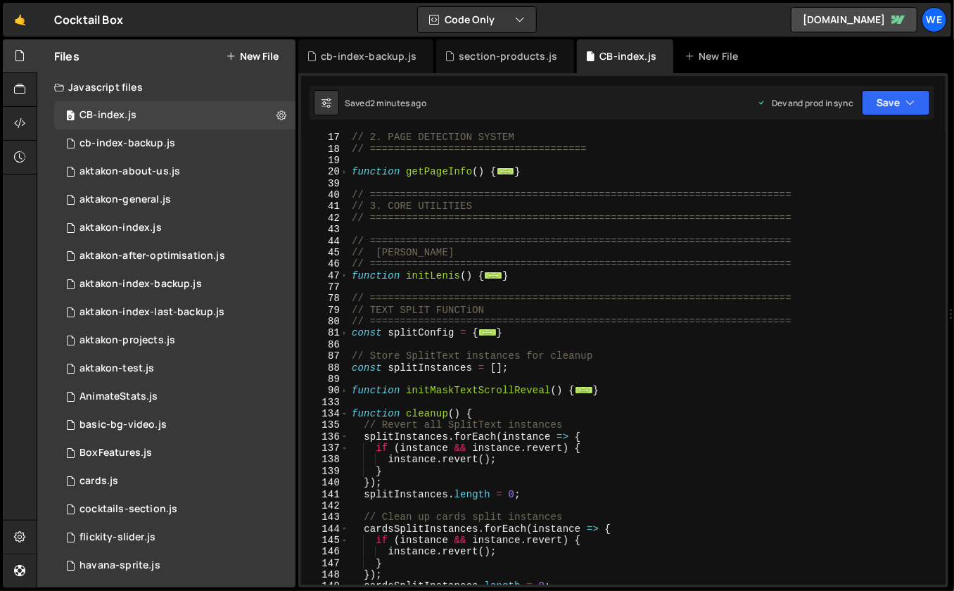
scroll to position [237, 0]
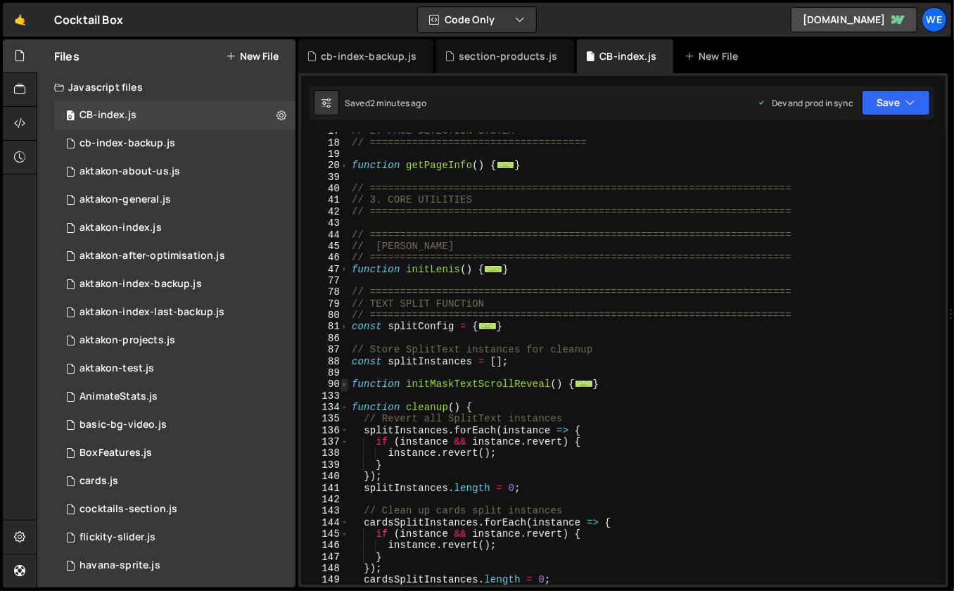
click at [346, 384] on span at bounding box center [345, 384] width 8 height 11
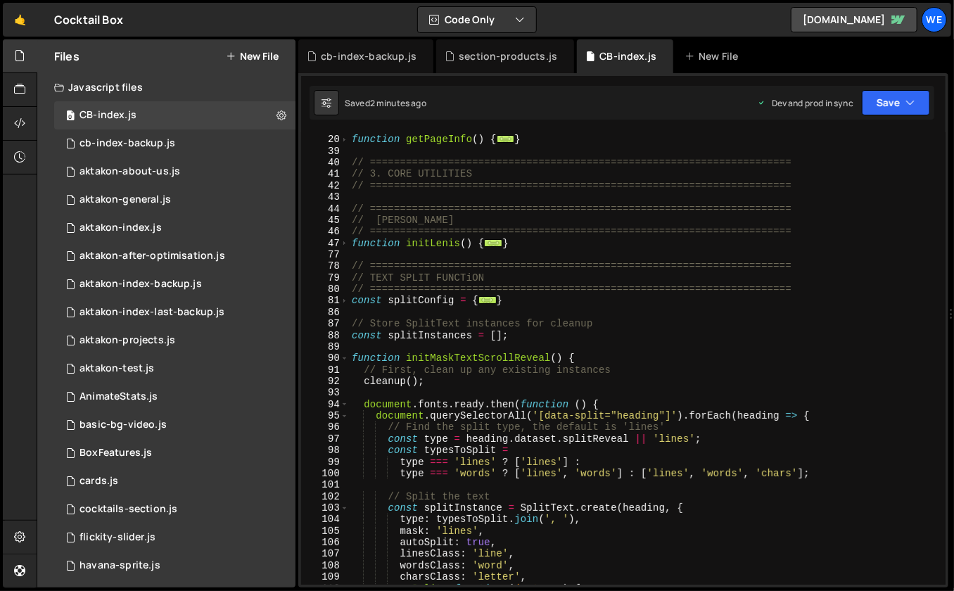
scroll to position [267, 0]
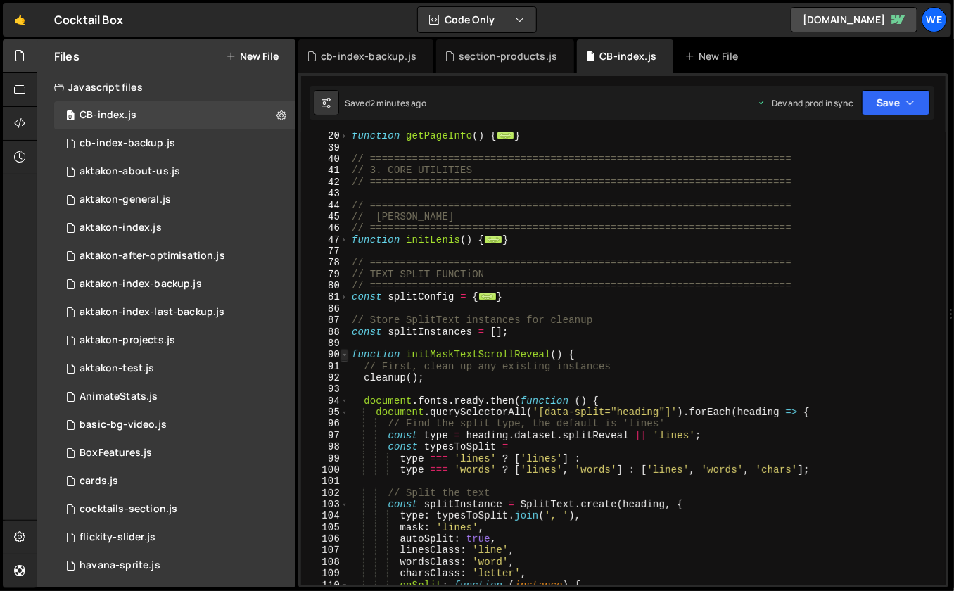
click at [345, 356] on span at bounding box center [345, 354] width 8 height 11
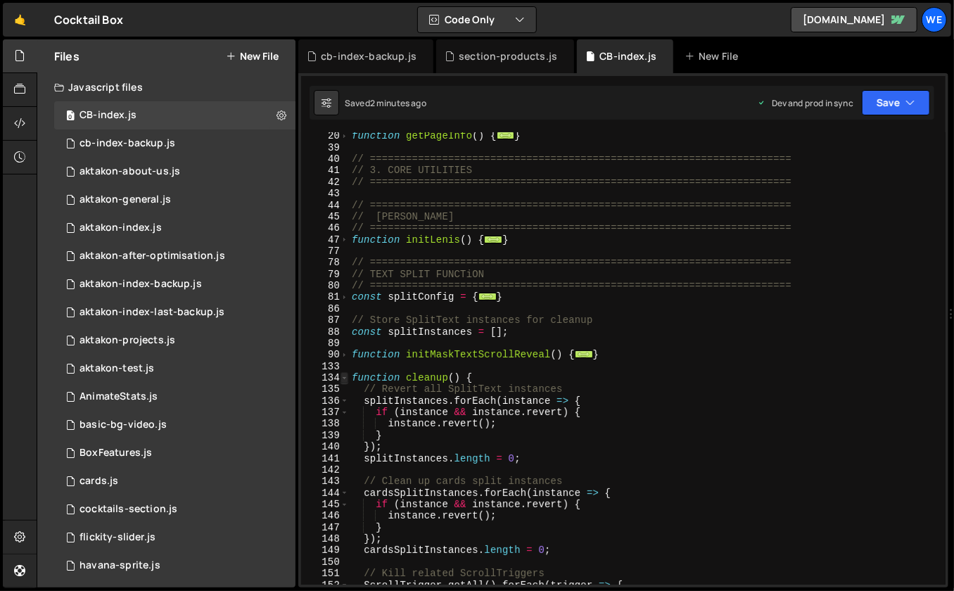
click at [344, 381] on span at bounding box center [345, 377] width 8 height 11
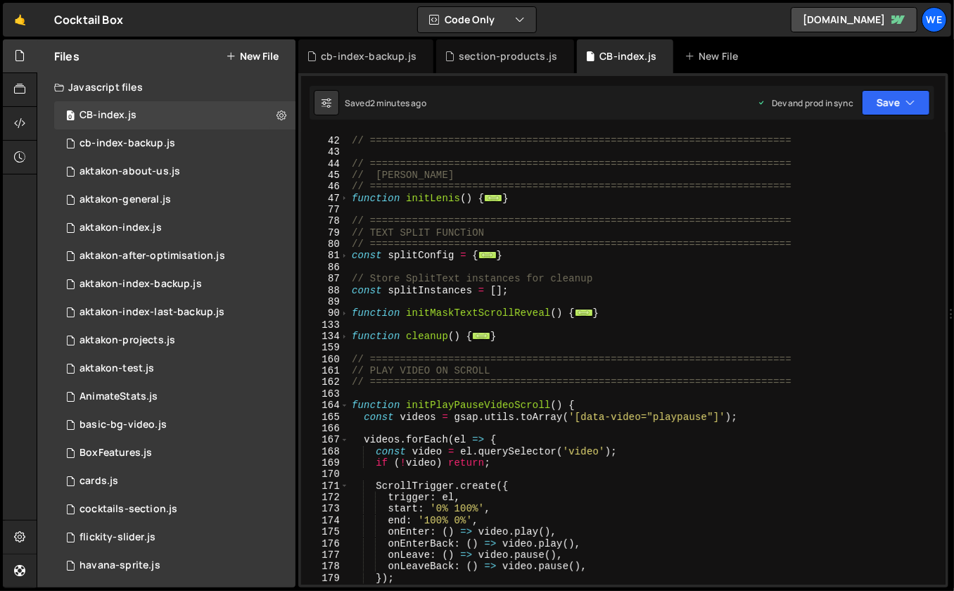
scroll to position [322, 0]
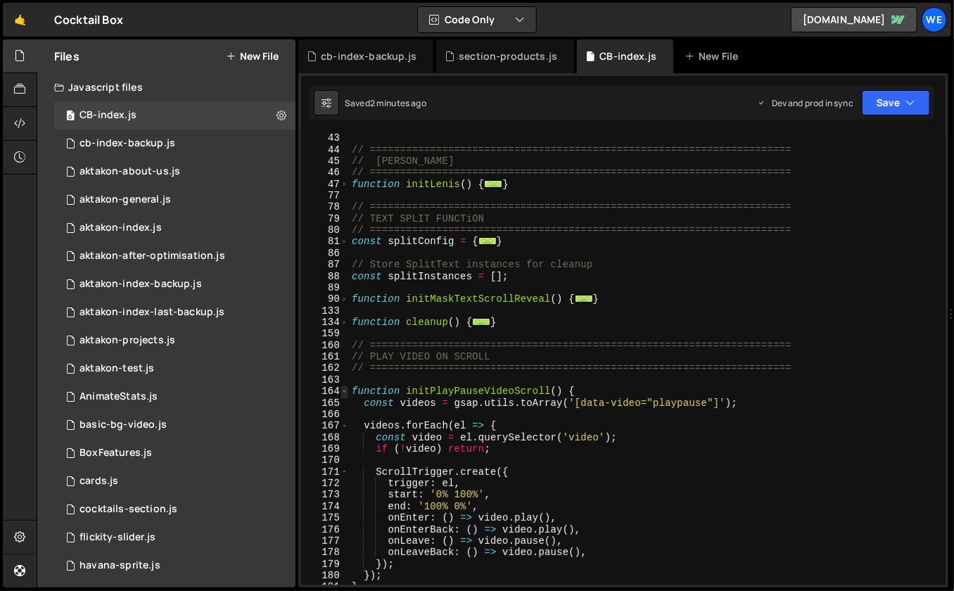
click at [347, 391] on span at bounding box center [345, 391] width 8 height 11
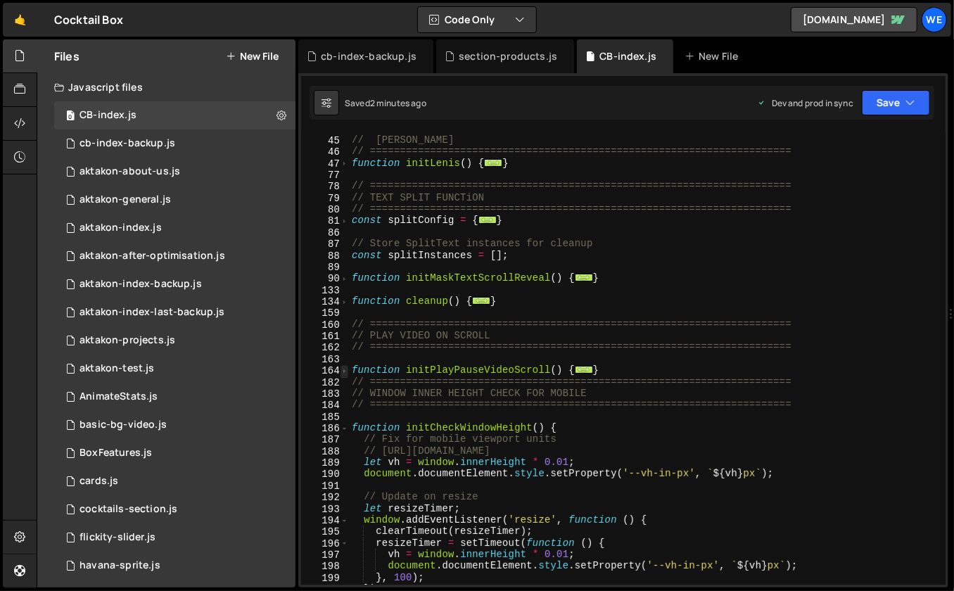
scroll to position [348, 0]
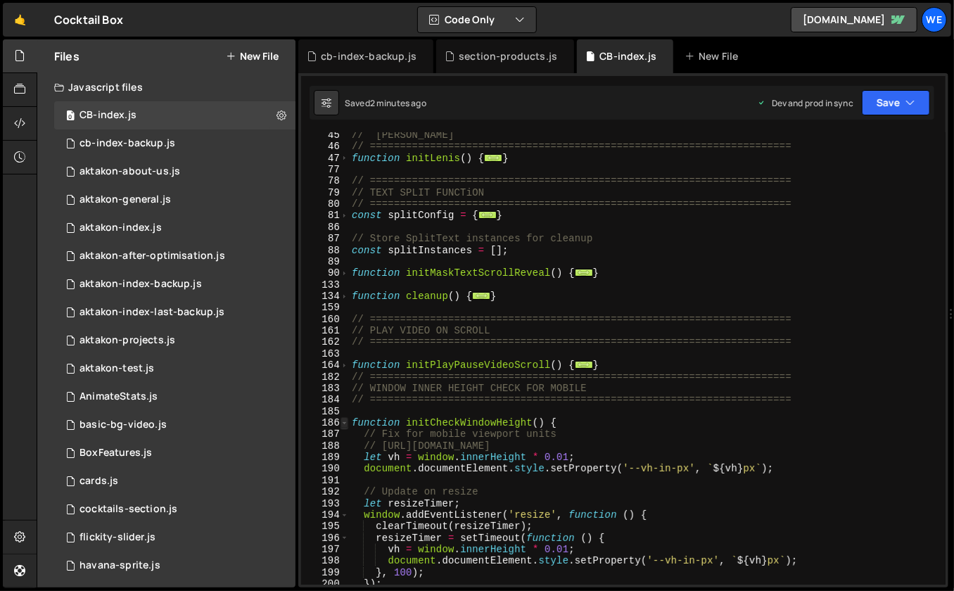
click at [345, 425] on span at bounding box center [345, 422] width 8 height 11
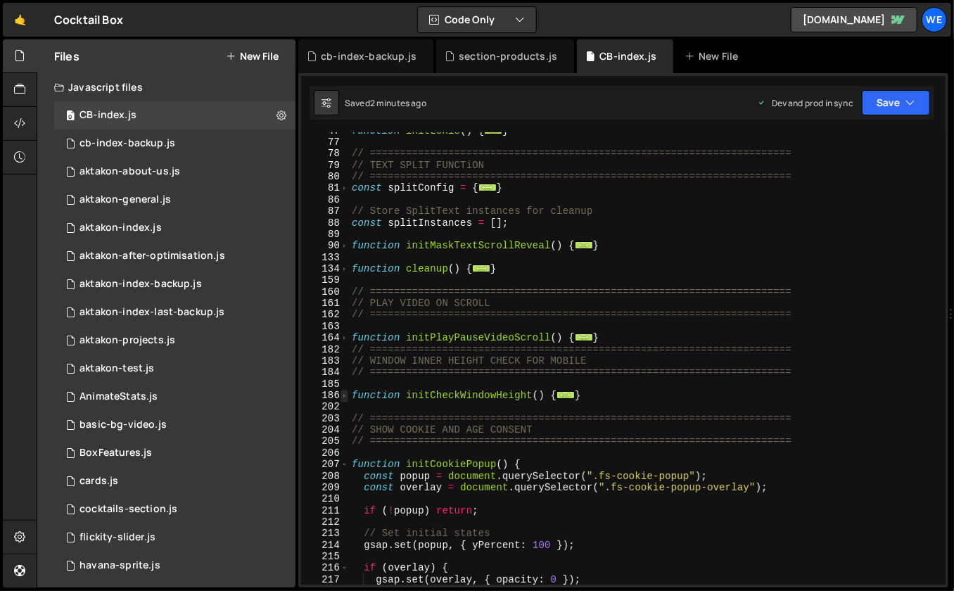
scroll to position [379, 0]
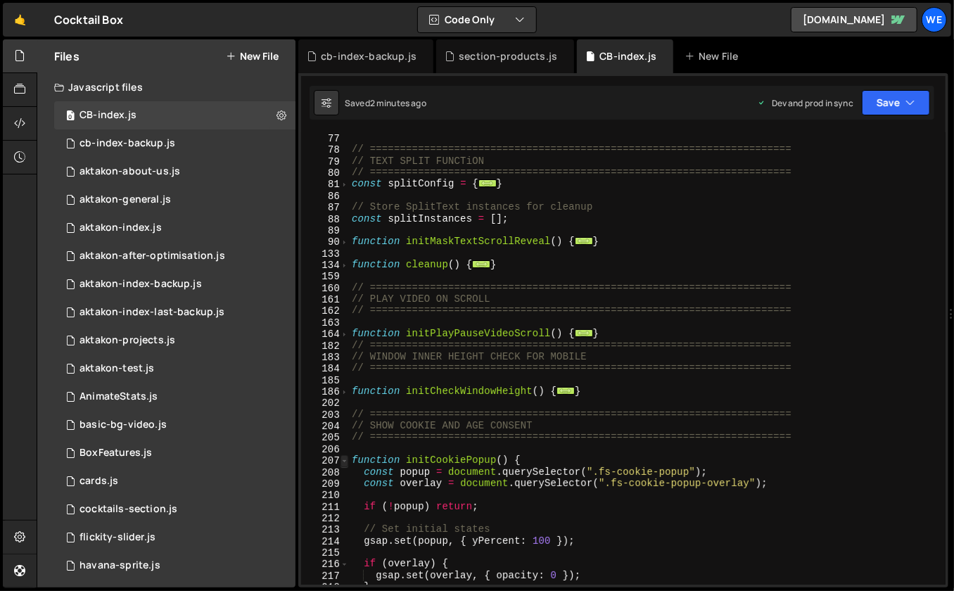
click at [346, 461] on span at bounding box center [345, 460] width 8 height 11
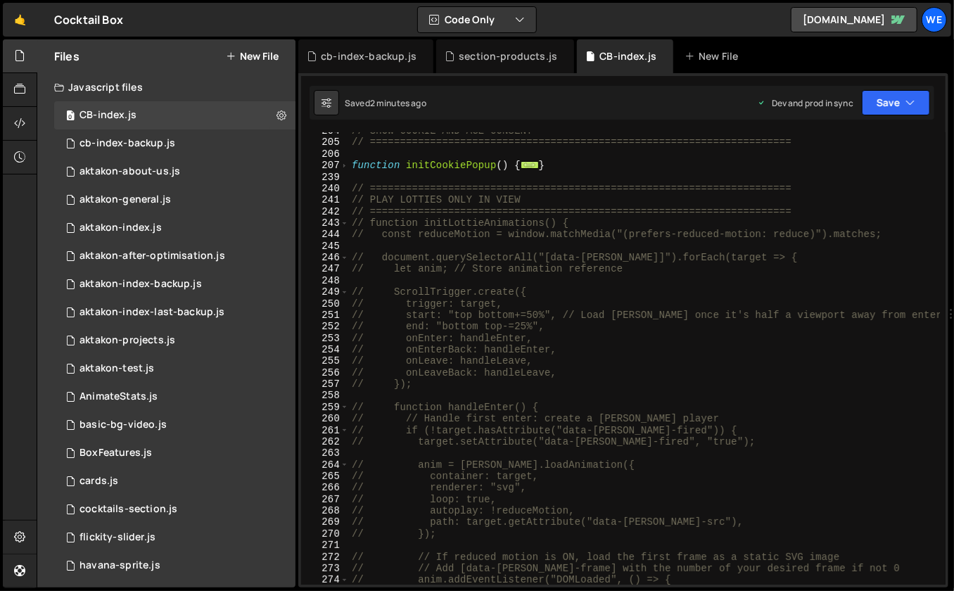
scroll to position [675, 0]
click at [346, 224] on span at bounding box center [345, 222] width 8 height 11
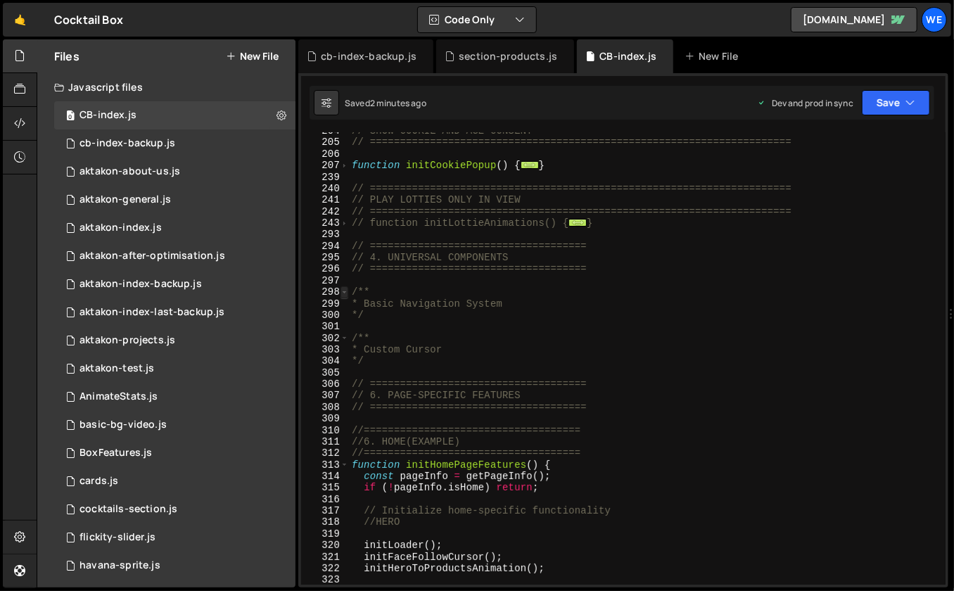
click at [345, 293] on span at bounding box center [345, 291] width 8 height 11
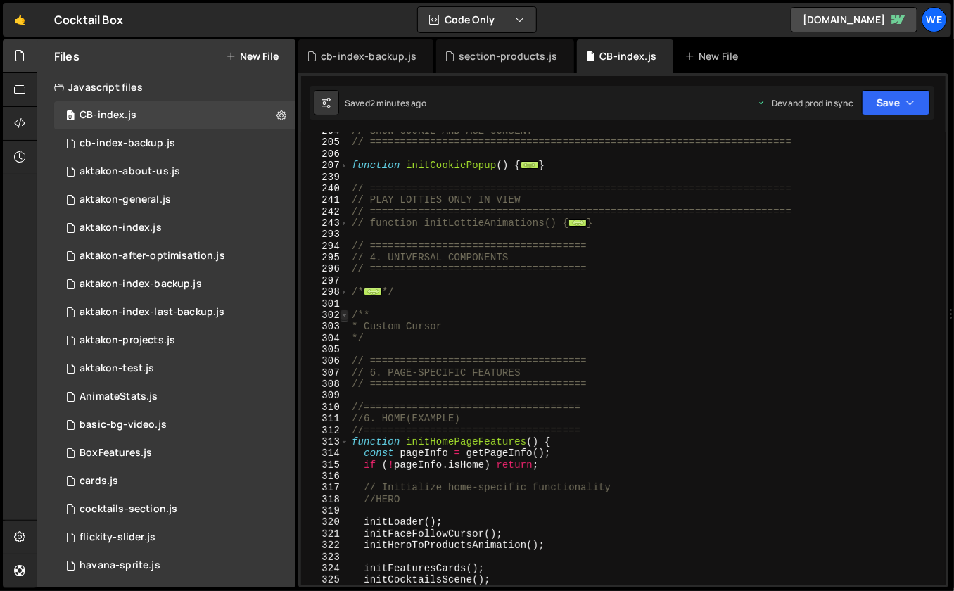
click at [345, 315] on span at bounding box center [345, 315] width 8 height 11
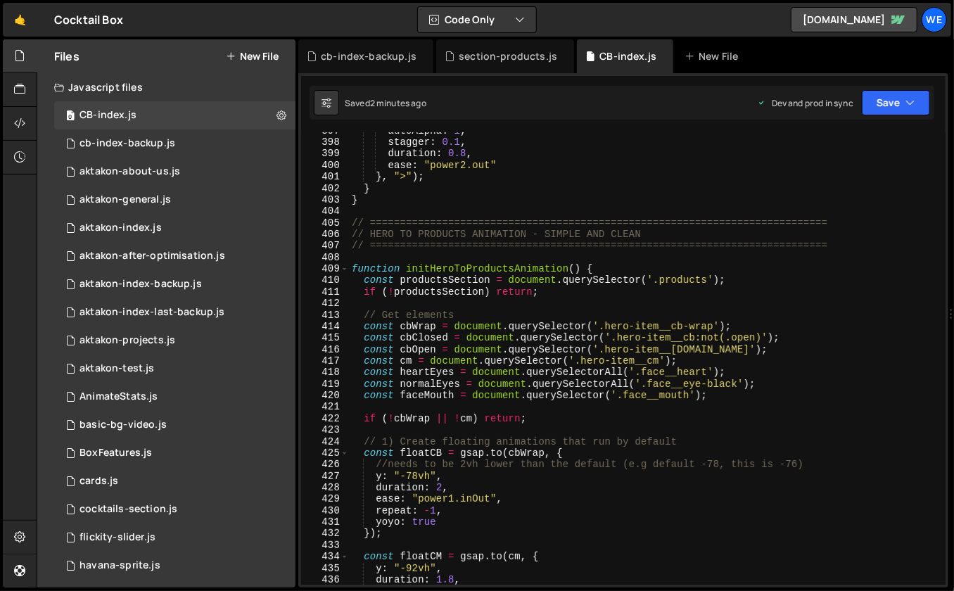
scroll to position [1934, 0]
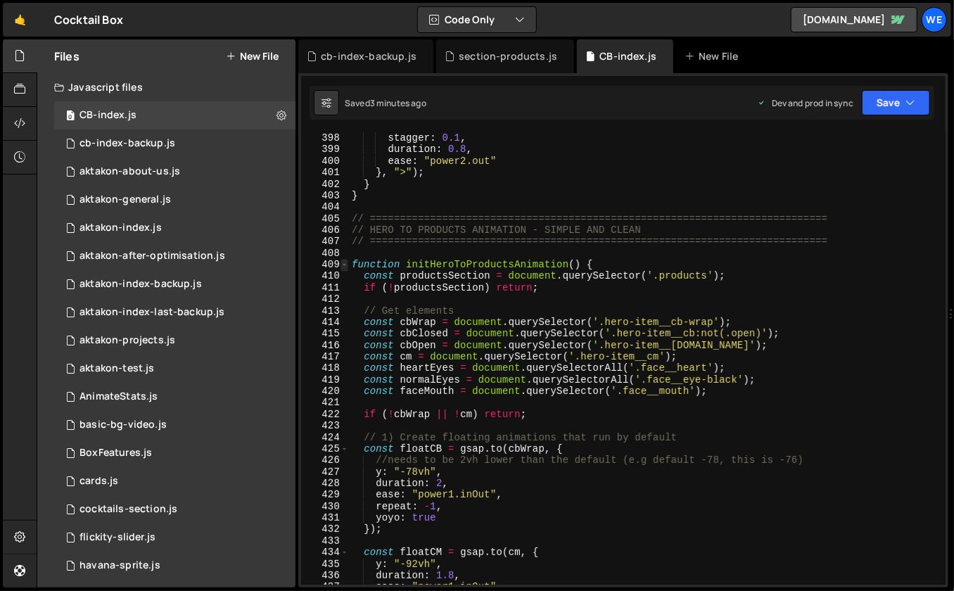
click at [345, 265] on span at bounding box center [345, 264] width 8 height 11
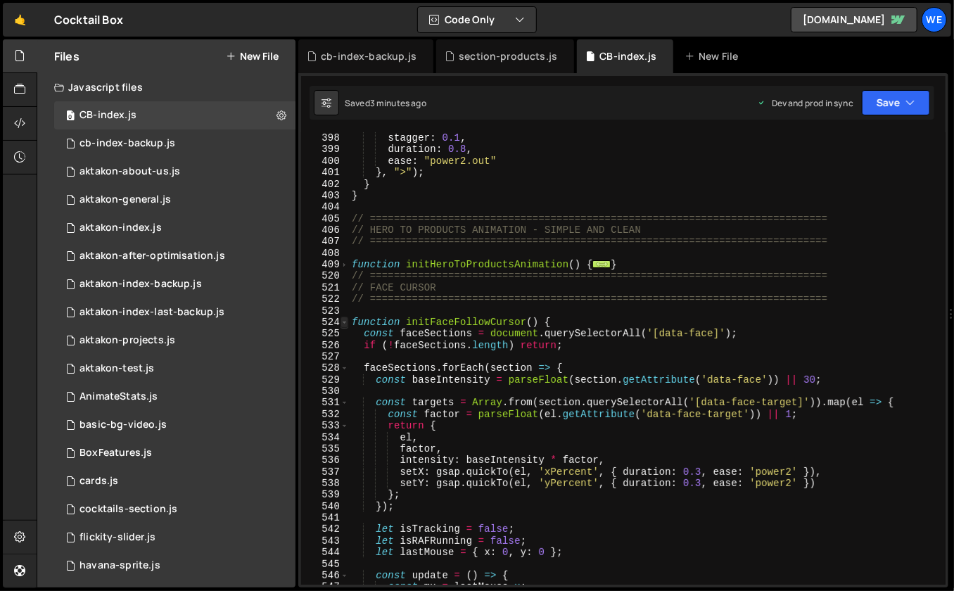
click at [343, 320] on span at bounding box center [345, 322] width 8 height 11
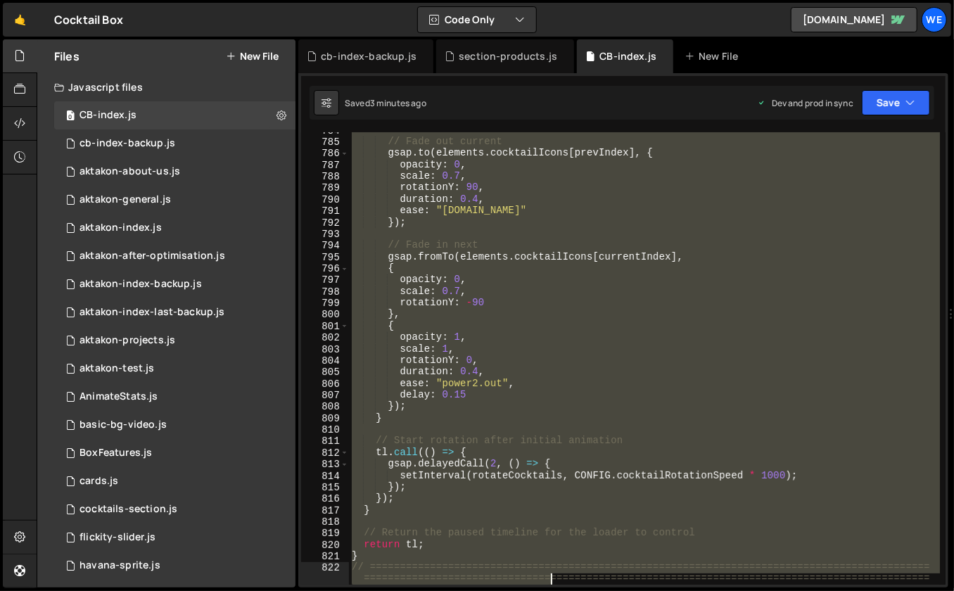
scroll to position [4371, 0]
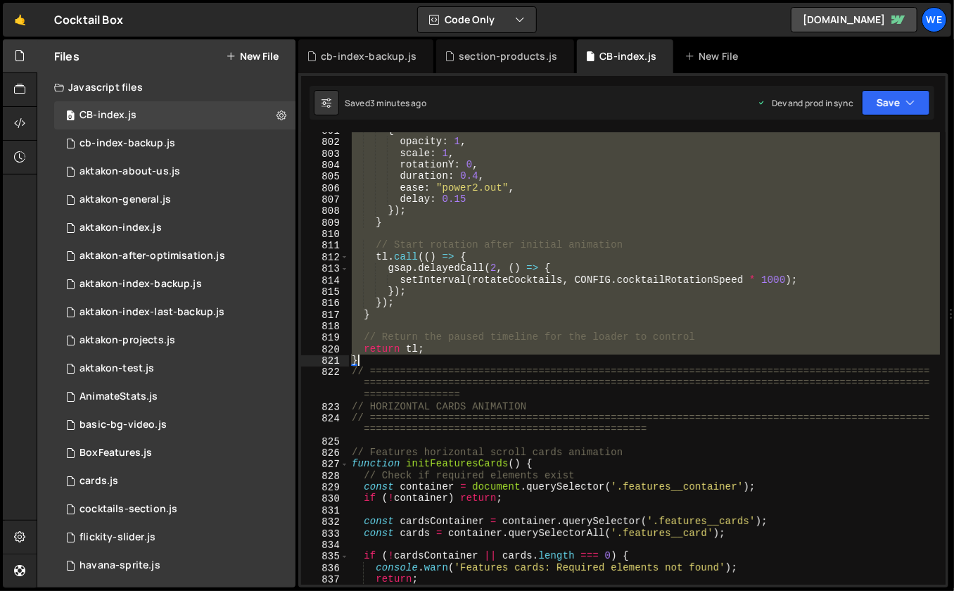
drag, startPoint x: 351, startPoint y: 342, endPoint x: 500, endPoint y: 359, distance: 149.4
click at [500, 359] on div "{ opacity : 1 , scale : 1 , rotationY : 0 , duration : 0.4 , ease : "power2.out…" at bounding box center [645, 363] width 592 height 476
paste textarea
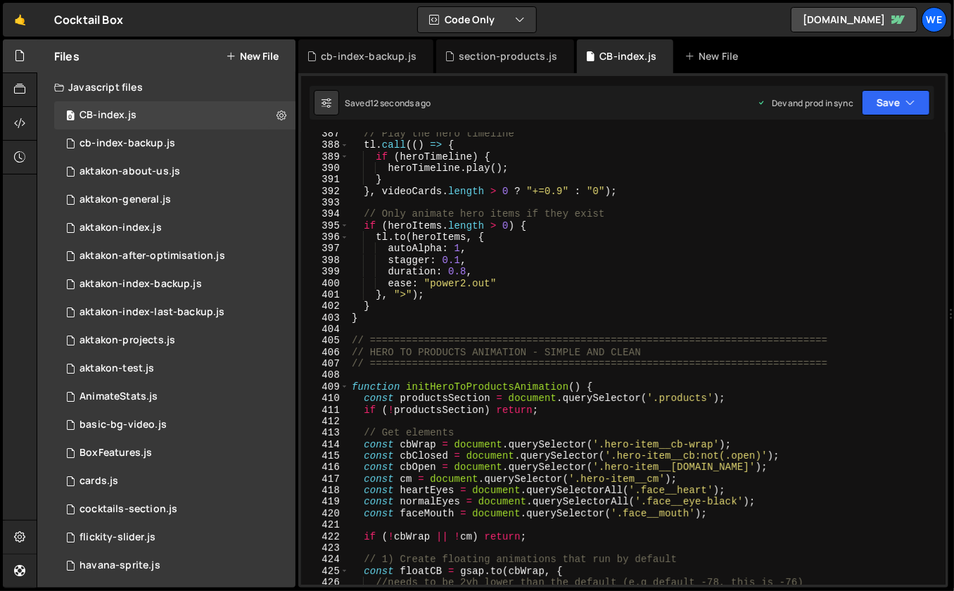
scroll to position [4504, 0]
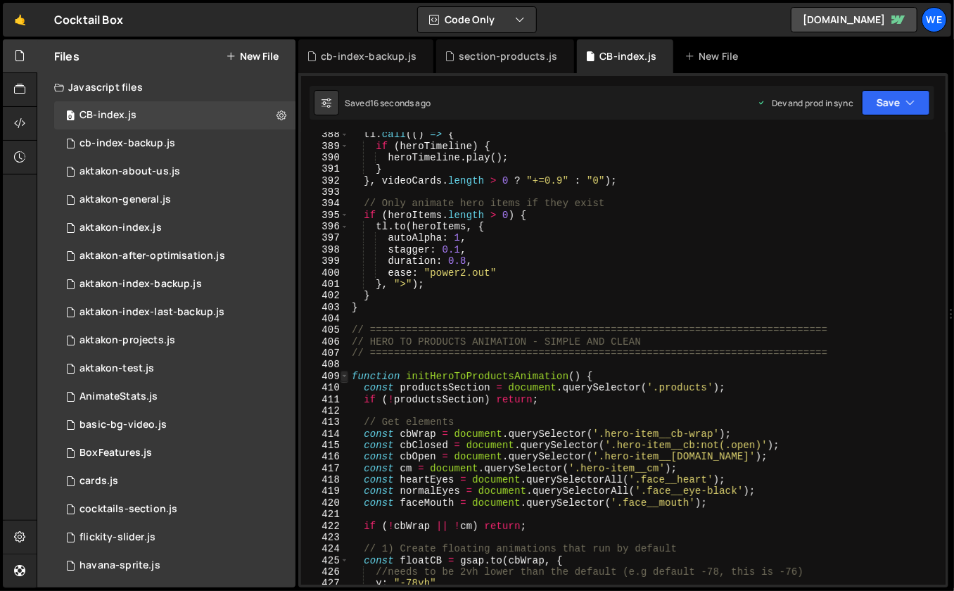
click at [343, 377] on span at bounding box center [345, 376] width 8 height 11
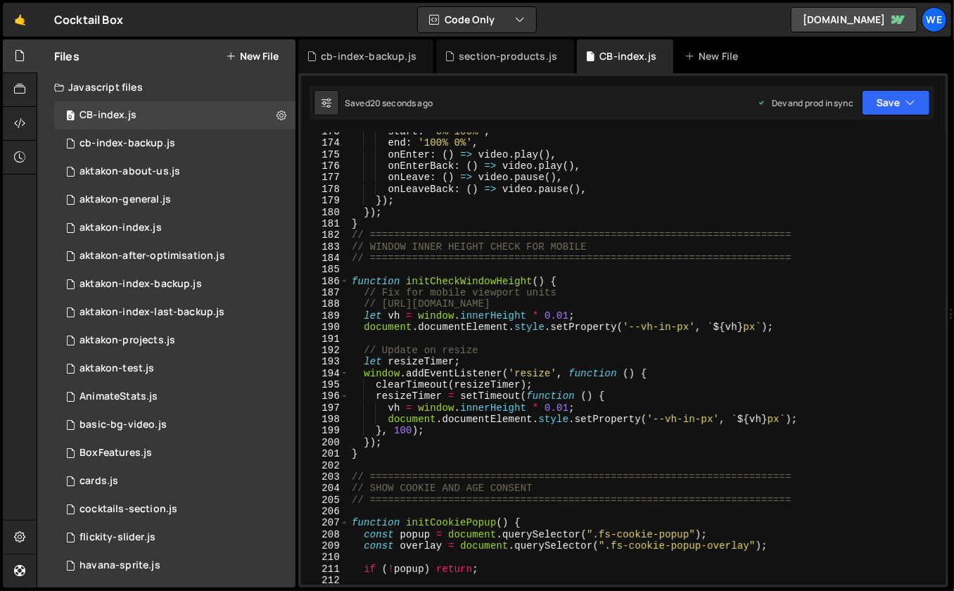
scroll to position [2021, 0]
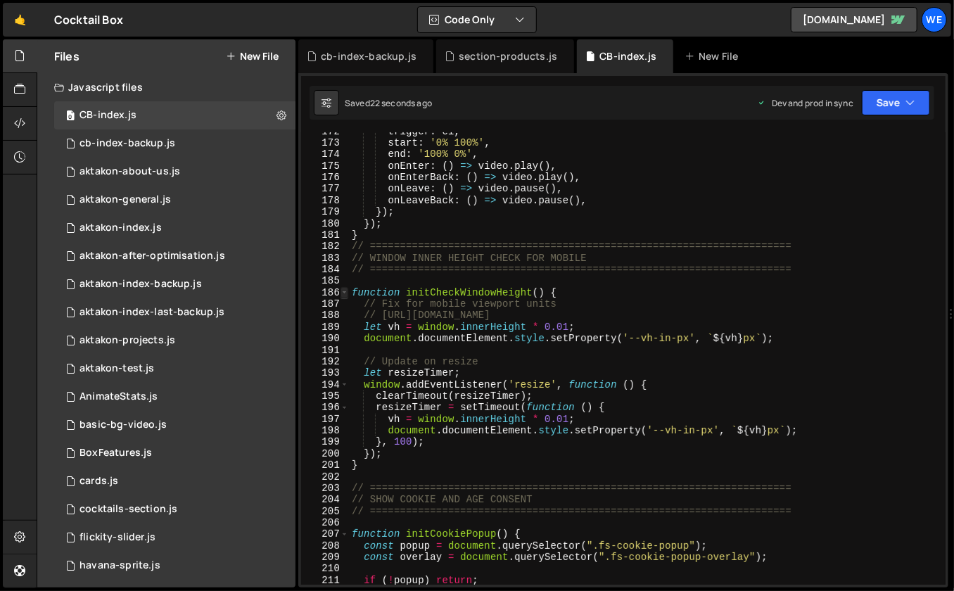
click at [344, 293] on span at bounding box center [345, 292] width 8 height 11
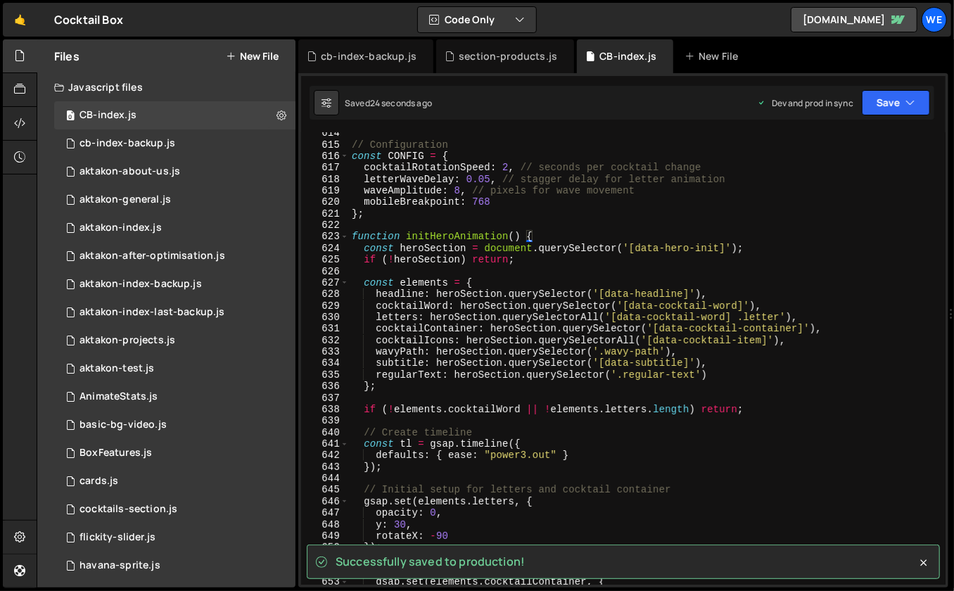
scroll to position [7120, 0]
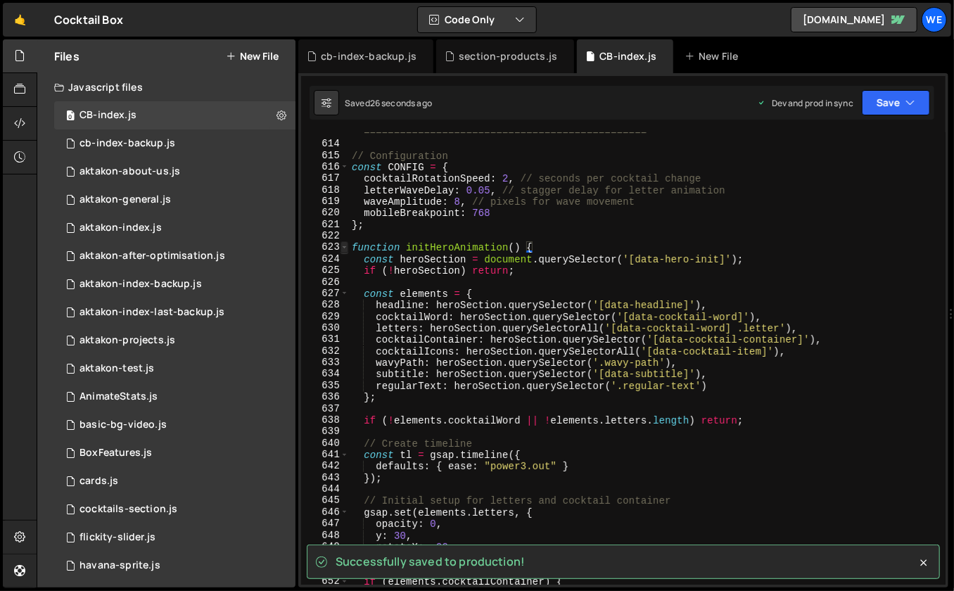
click at [342, 246] on span at bounding box center [345, 246] width 8 height 11
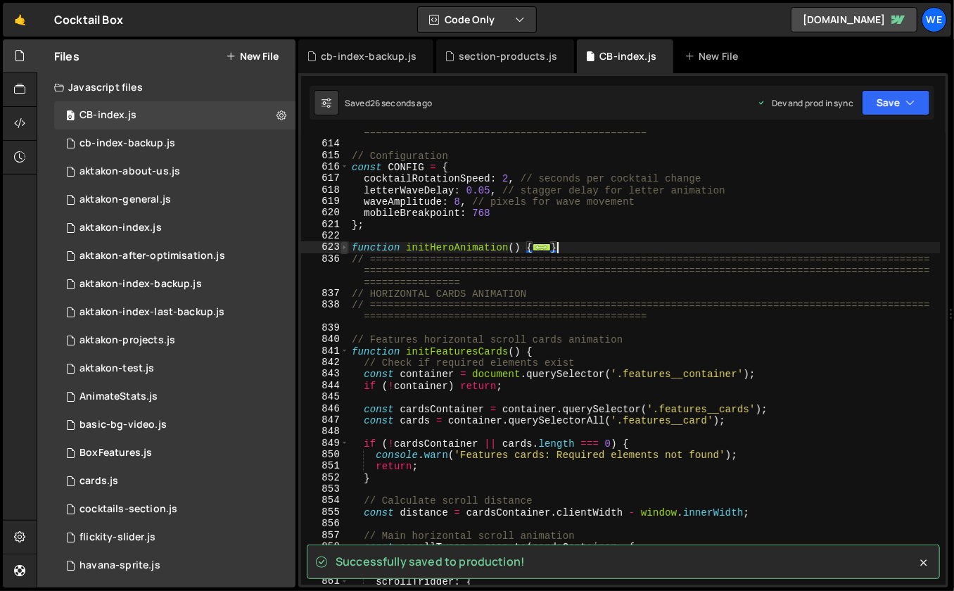
click at [342, 246] on span at bounding box center [345, 246] width 8 height 11
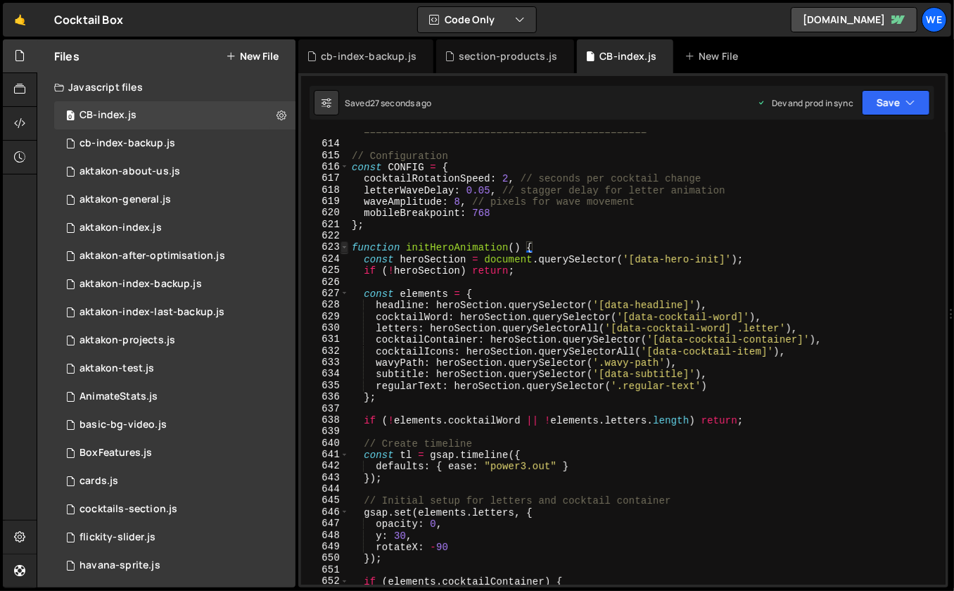
click at [342, 246] on span at bounding box center [345, 246] width 8 height 11
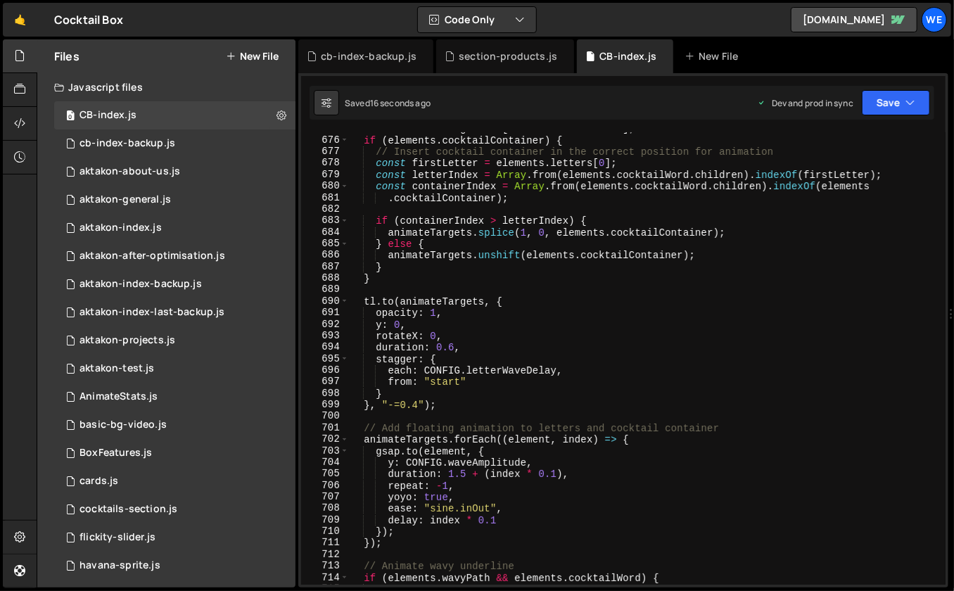
scroll to position [7838, 0]
click at [524, 300] on div "const animateTargets = [ ... elements . letters ] ; if ( elements . cocktailCon…" at bounding box center [645, 361] width 592 height 476
type textarea "[DOMAIN_NAME](animateTargets, {"
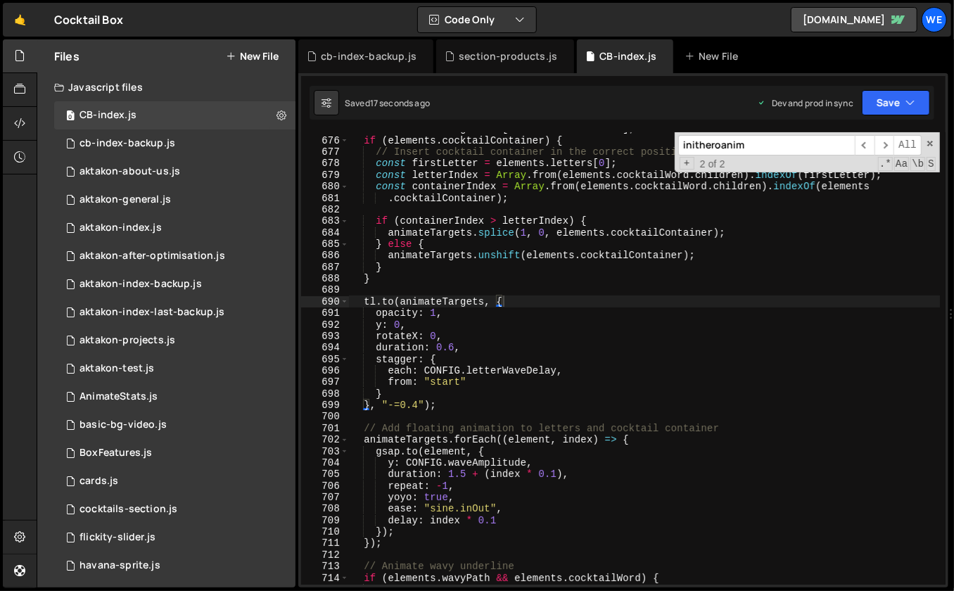
type input "l"
type textarea "each: CONFIG.letterWaveDelay,"
type input "lo"
type textarea "// Add floating animation to letters and cocktail container"
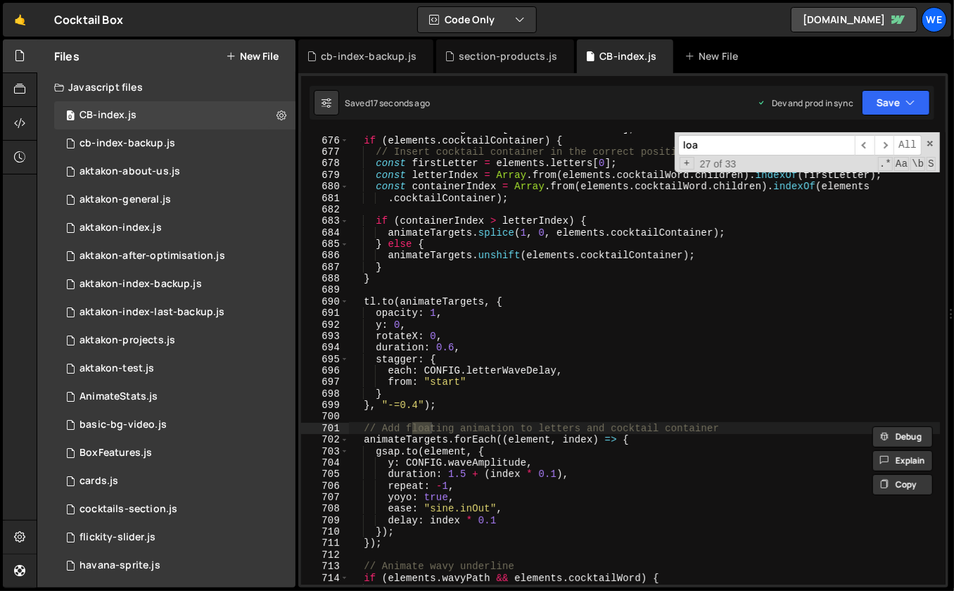
type input "load"
type textarea "// Rotate cocktail images with preloading"
type input "loade"
type textarea "console.warn('Flickity library not loaded');"
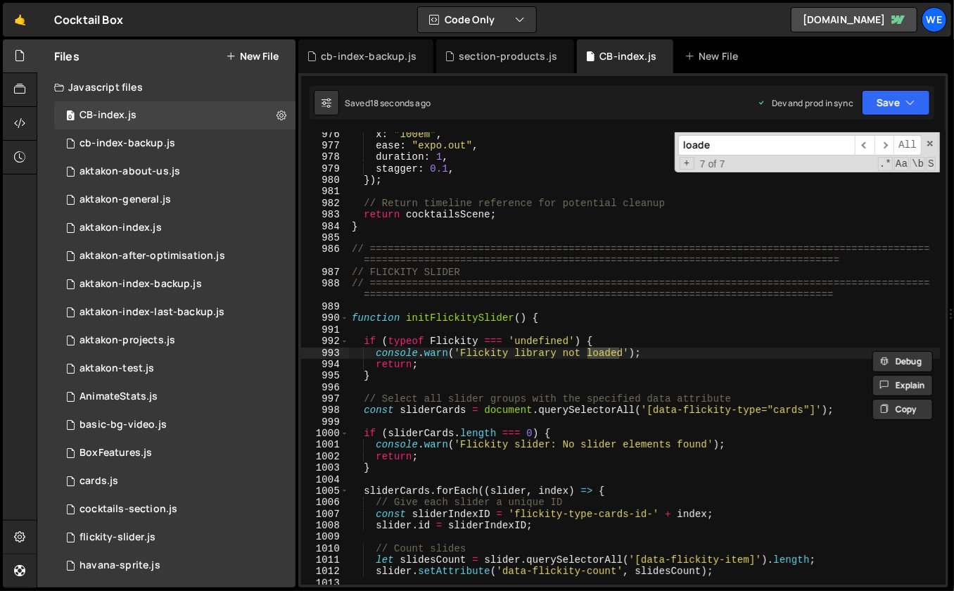
type input "loader"
type textarea "initLoader();"
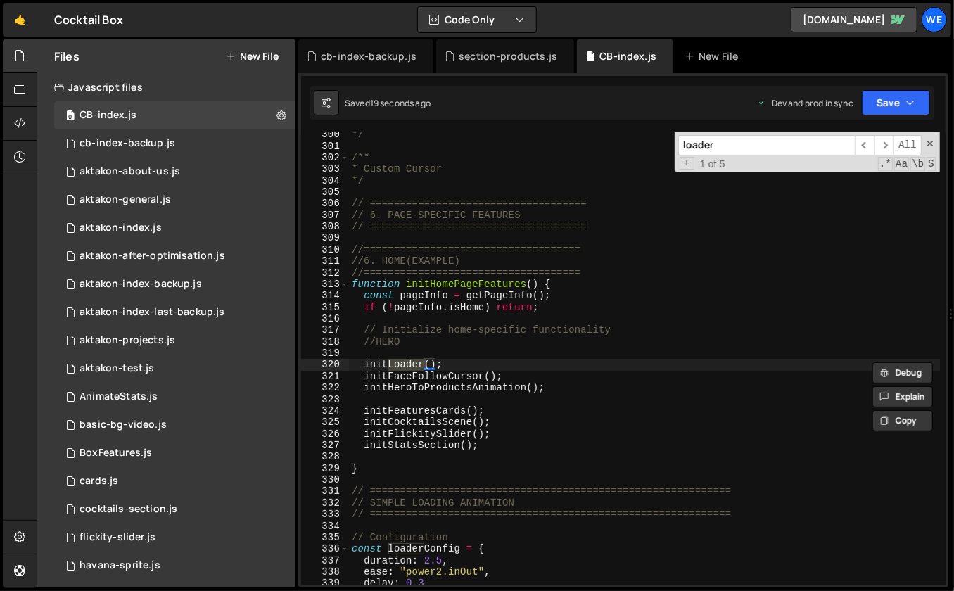
type input "loader"
click at [462, 383] on div "*/ /** * Custom Cursor */ // ==================================== // 6. PAGE-SP…" at bounding box center [645, 367] width 592 height 476
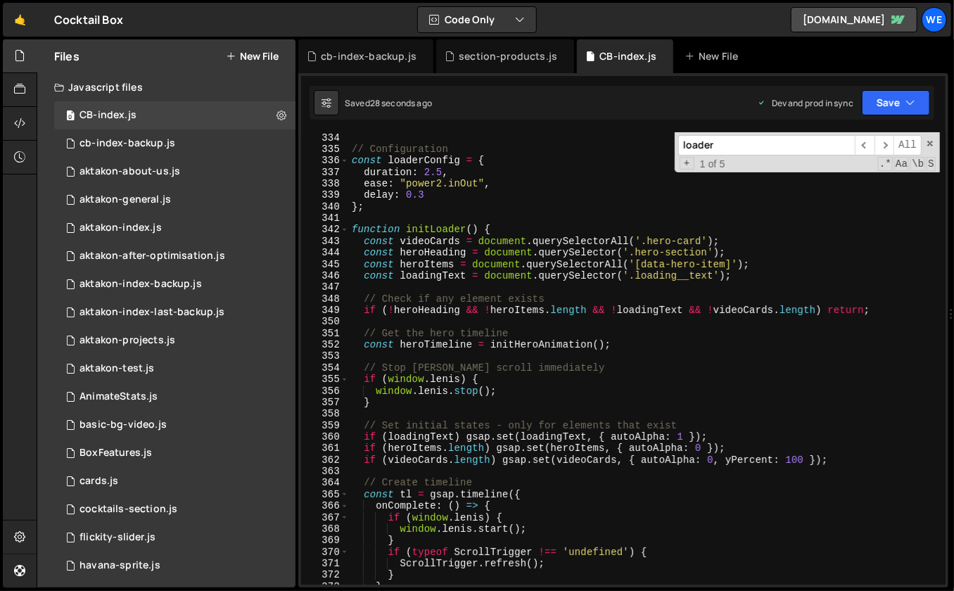
scroll to position [3882, 0]
click at [929, 144] on span at bounding box center [930, 144] width 10 height 10
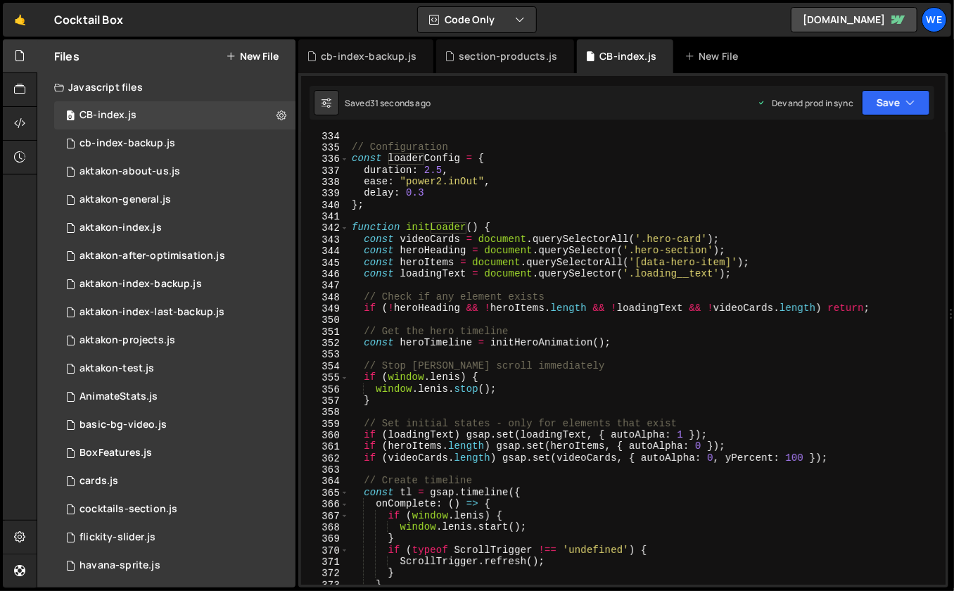
click at [680, 334] on div "// Configuration const loaderConfig = { duration : 2.5 , ease : "power2.inOut" …" at bounding box center [645, 368] width 592 height 476
drag, startPoint x: 466, startPoint y: 253, endPoint x: 399, endPoint y: 253, distance: 66.8
click at [400, 253] on div "// Configuration const loaderConfig = { duration : 2.5 , ease : "power2.inOut" …" at bounding box center [645, 368] width 592 height 476
type textarea "const heroHeading = document.querySelector('.hero-section');"
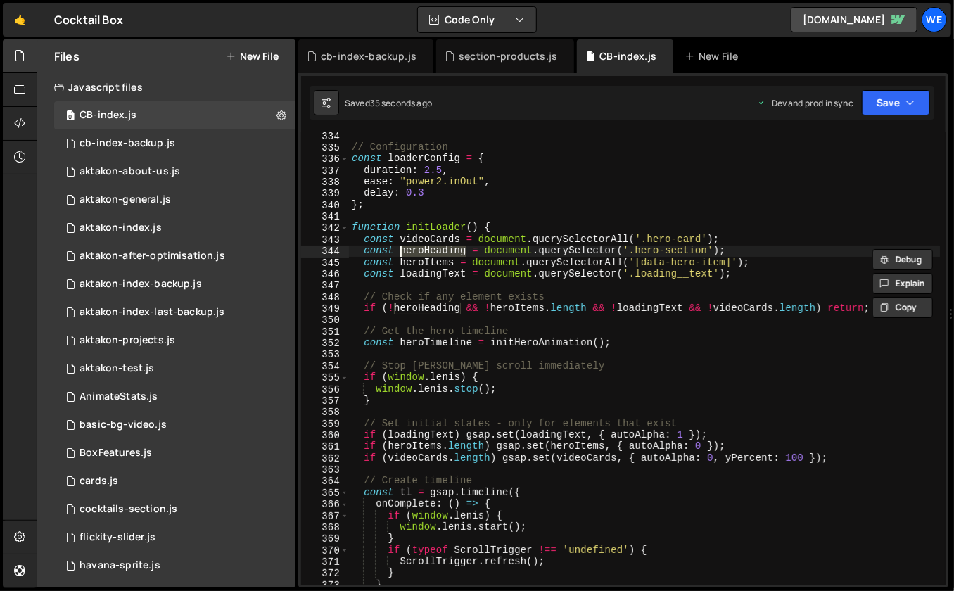
type input "heroHeading"
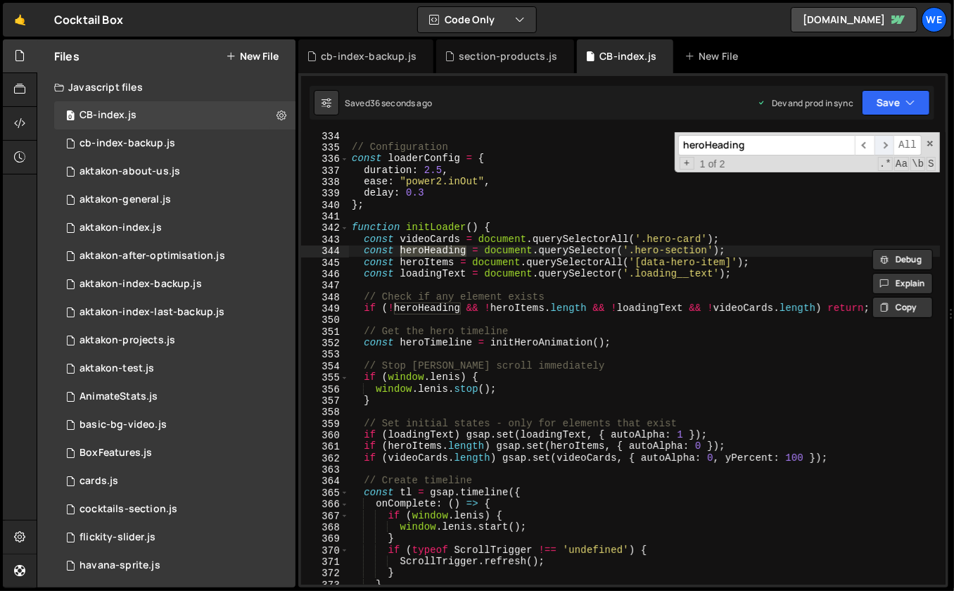
click at [887, 147] on span "​" at bounding box center [885, 145] width 20 height 20
type textarea "if (!heroHeading && !heroItems.length && !loadingText && !videoCards.length) re…"
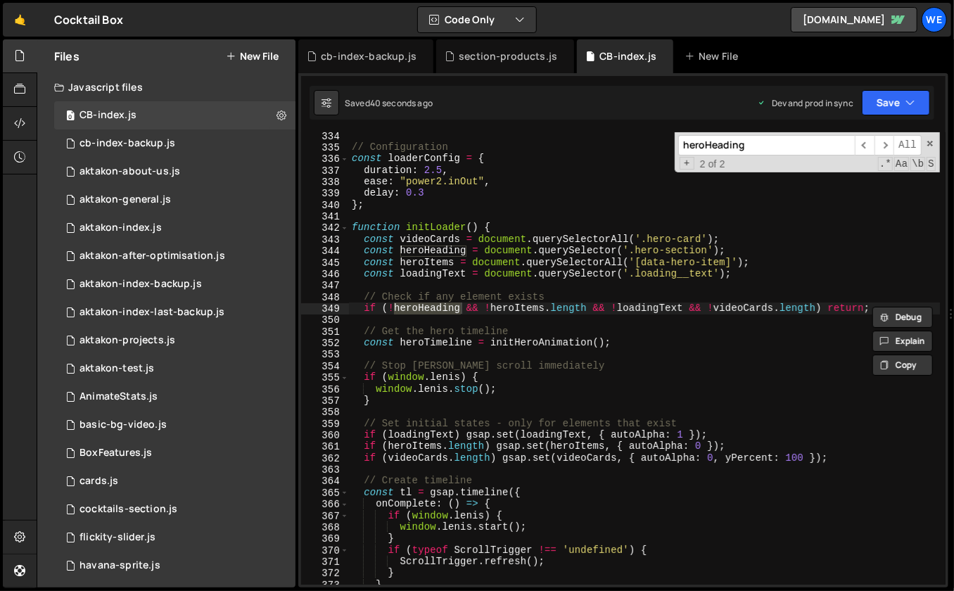
click at [667, 351] on div "// Configuration const loaderConfig = { duration : 2.5 , ease : "power2.inOut" …" at bounding box center [645, 368] width 592 height 476
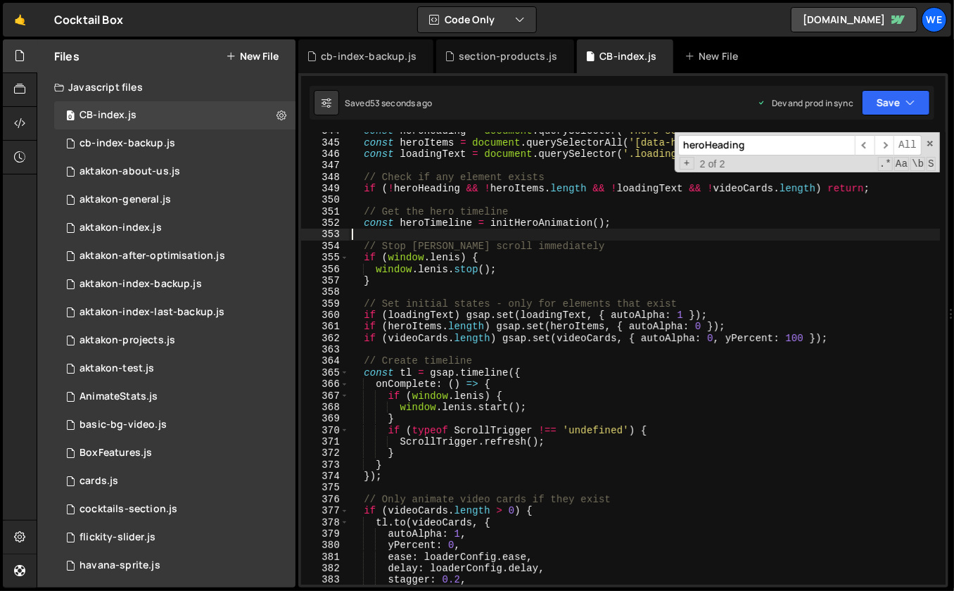
scroll to position [3976, 0]
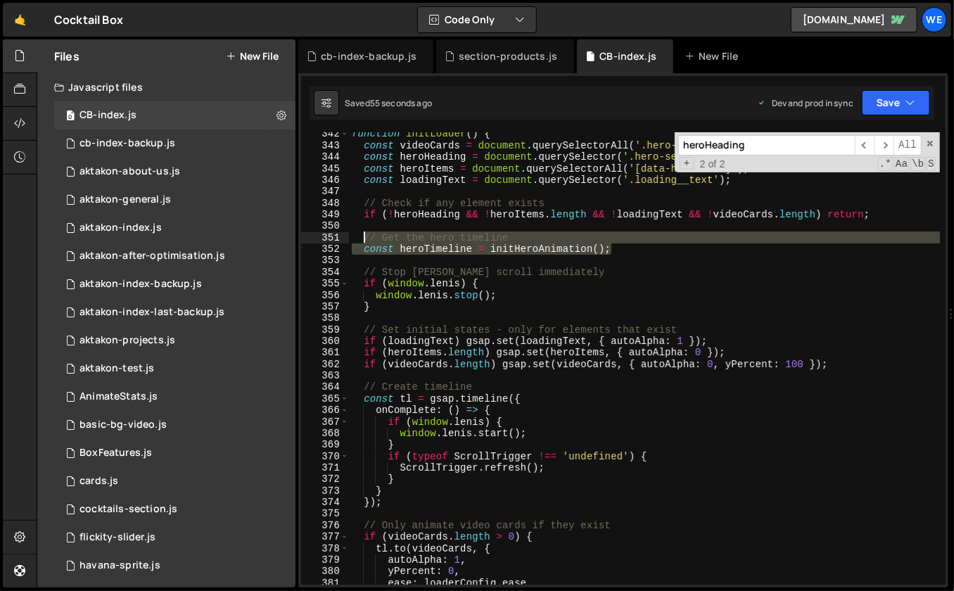
drag, startPoint x: 619, startPoint y: 245, endPoint x: 360, endPoint y: 239, distance: 259.0
click at [360, 239] on div "function initLoader ( ) { const videoCards = document . querySelectorAll ( '.he…" at bounding box center [645, 366] width 592 height 476
type textarea "// Get the hero timeline const heroTimeline = initHeroAnimation();"
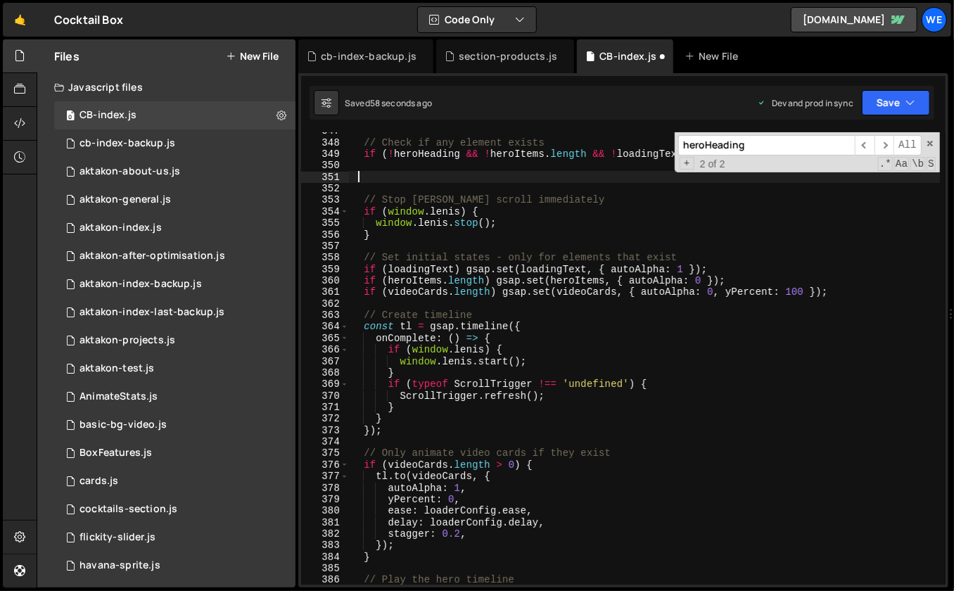
scroll to position [4049, 0]
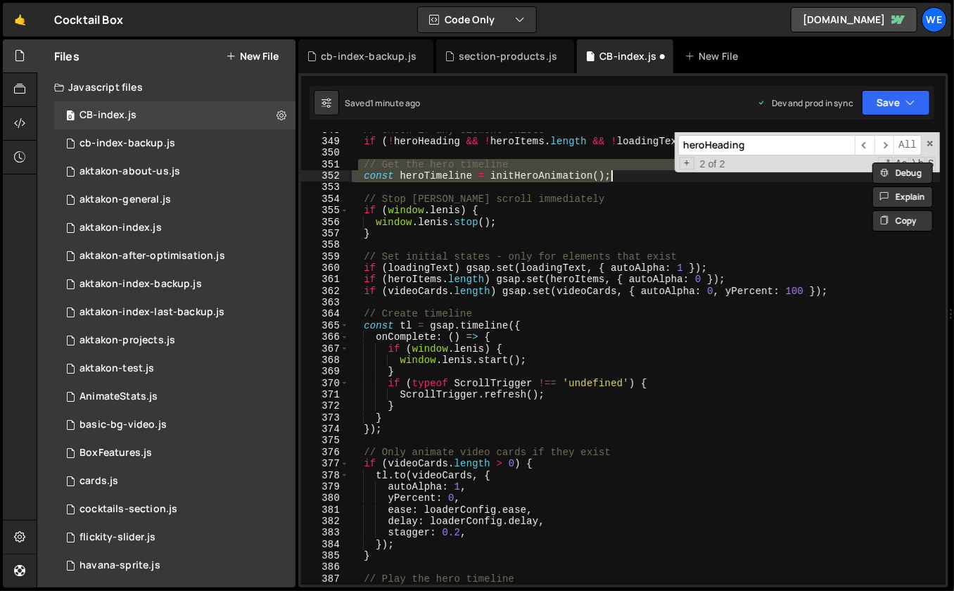
click at [432, 177] on div "// Check if any element exists if ( ! heroHeading && ! heroItems . length && ! …" at bounding box center [645, 363] width 592 height 476
type textarea "const heroTimeline = initHeroAnimation();"
click at [432, 177] on div "// Check if any element exists if ( ! heroHeading && ! heroItems . length && ! …" at bounding box center [645, 363] width 592 height 476
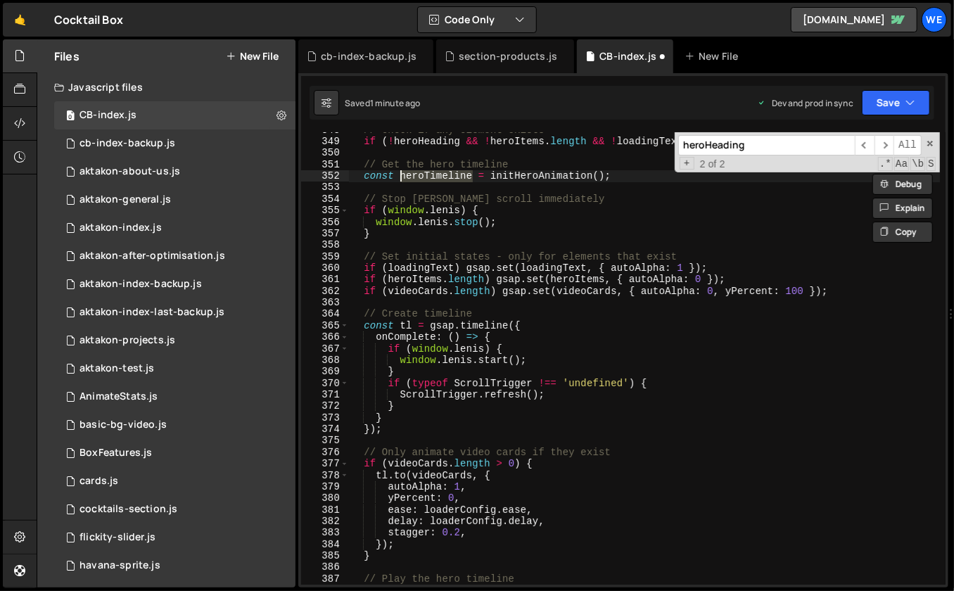
type input "heroTimeline"
click at [886, 148] on span "​" at bounding box center [885, 145] width 20 height 20
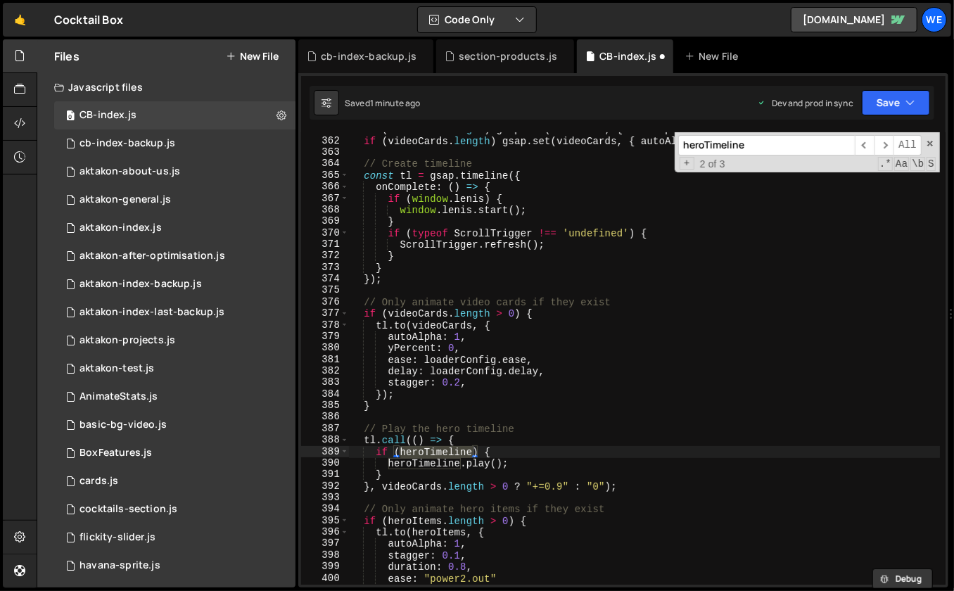
scroll to position [4199, 0]
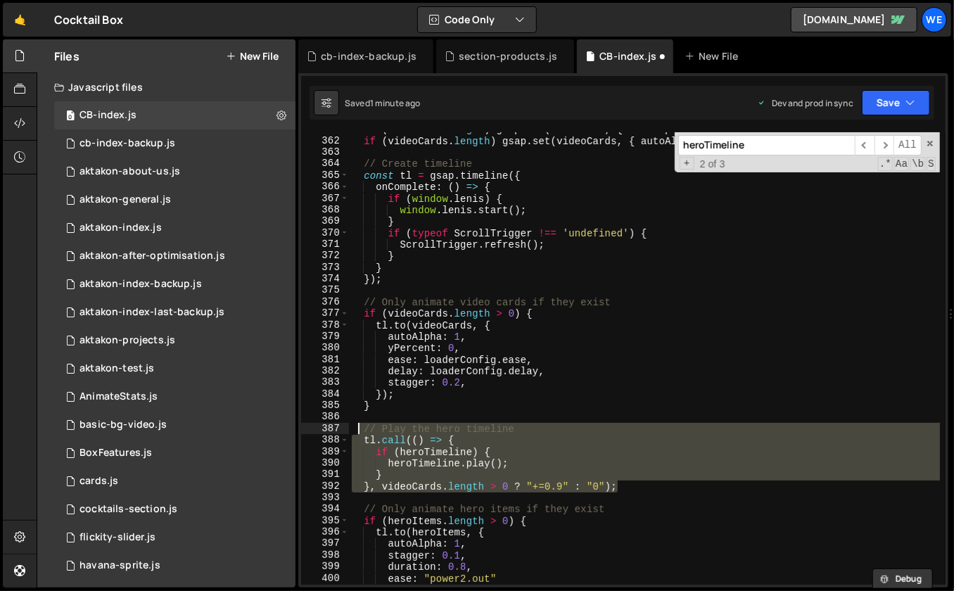
drag, startPoint x: 625, startPoint y: 484, endPoint x: 359, endPoint y: 429, distance: 271.6
click at [359, 429] on div "if ( heroItems . length ) gsap . set ( heroItems , { autoAlpha : 0 }) ; if ( vi…" at bounding box center [645, 362] width 592 height 476
type textarea "// Play the hero timeline [DOMAIN_NAME](() => {"
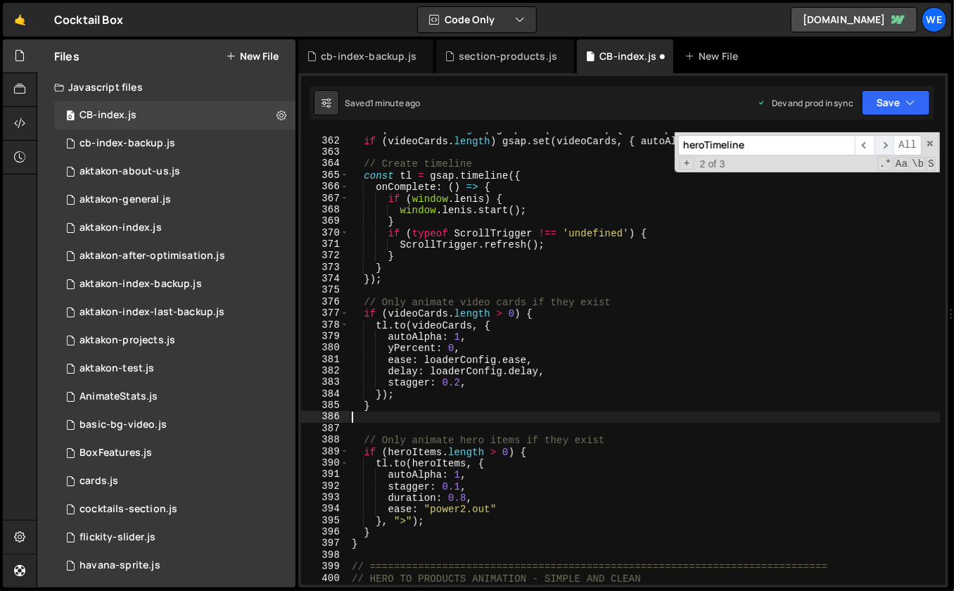
click at [882, 144] on span "​" at bounding box center [885, 145] width 20 height 20
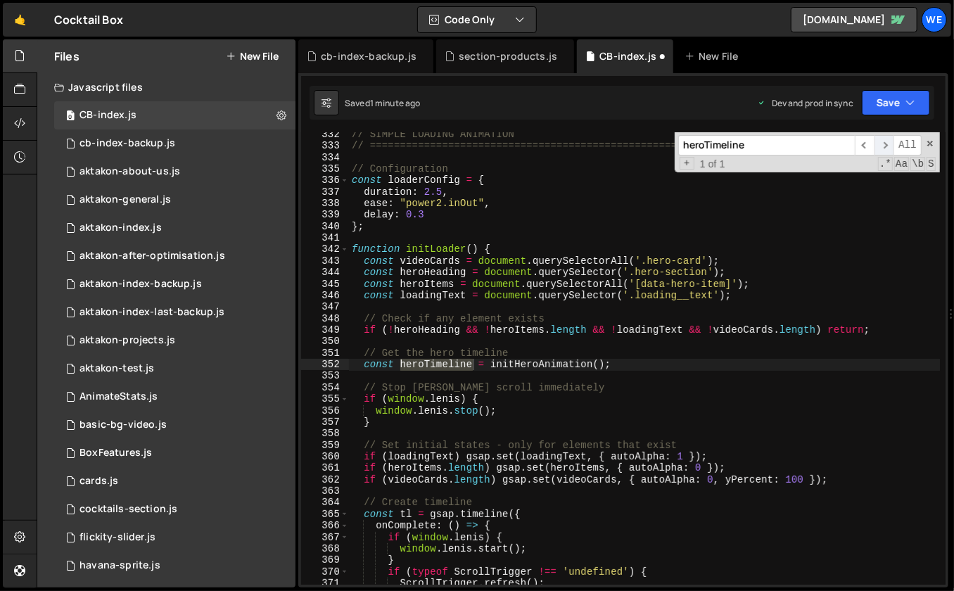
type textarea "const heroTimeline = initHeroAnimation();"
click at [630, 367] on div "// SIMPLE LOADING ANIMATION // ================================================…" at bounding box center [645, 367] width 592 height 476
type textarea "// Get the hero timeline"
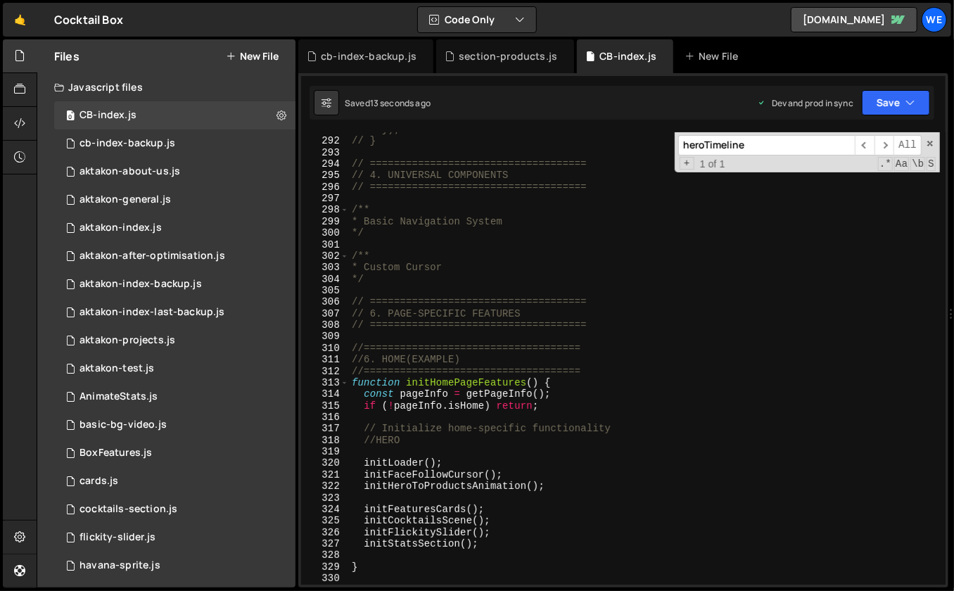
scroll to position [3393, 0]
click at [459, 460] on div "// }); // } // ==================================== // 4. UNIVERSAL COMPONENTS …" at bounding box center [645, 362] width 592 height 476
type textarea "initLoader();"
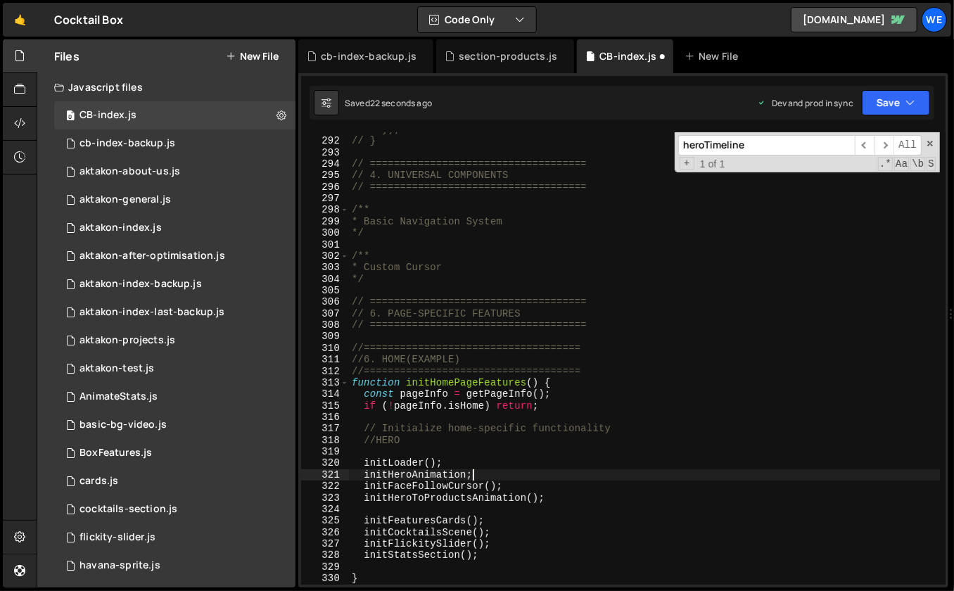
scroll to position [0, 7]
click at [474, 462] on div "// }); // } // ==================================== // 4. UNIVERSAL COMPONENTS …" at bounding box center [645, 362] width 592 height 476
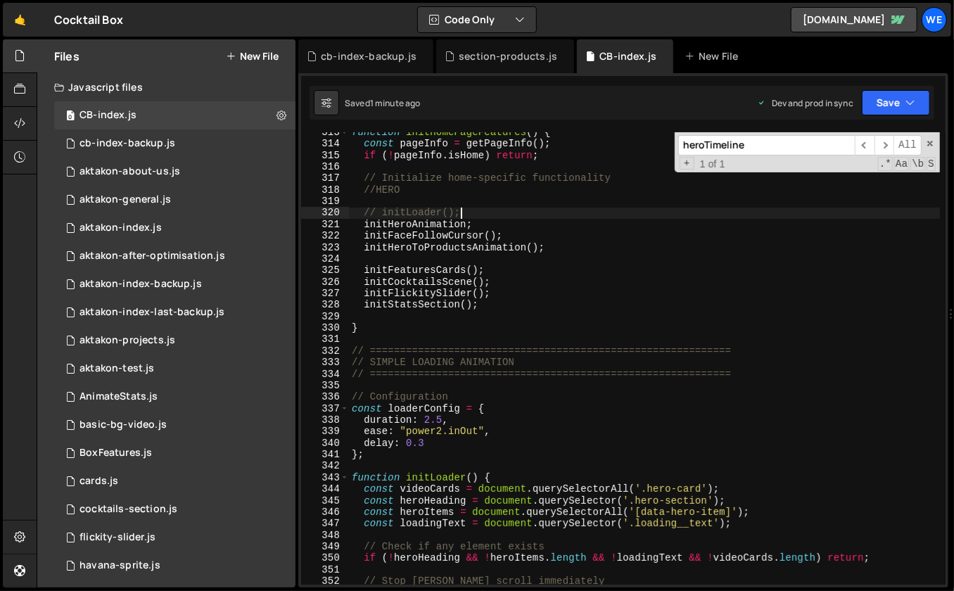
scroll to position [3644, 0]
click at [598, 237] on div "function initHomePageFeatures ( ) { const pageInfo = getPageInfo ( ) ; if ( ! p…" at bounding box center [645, 365] width 592 height 476
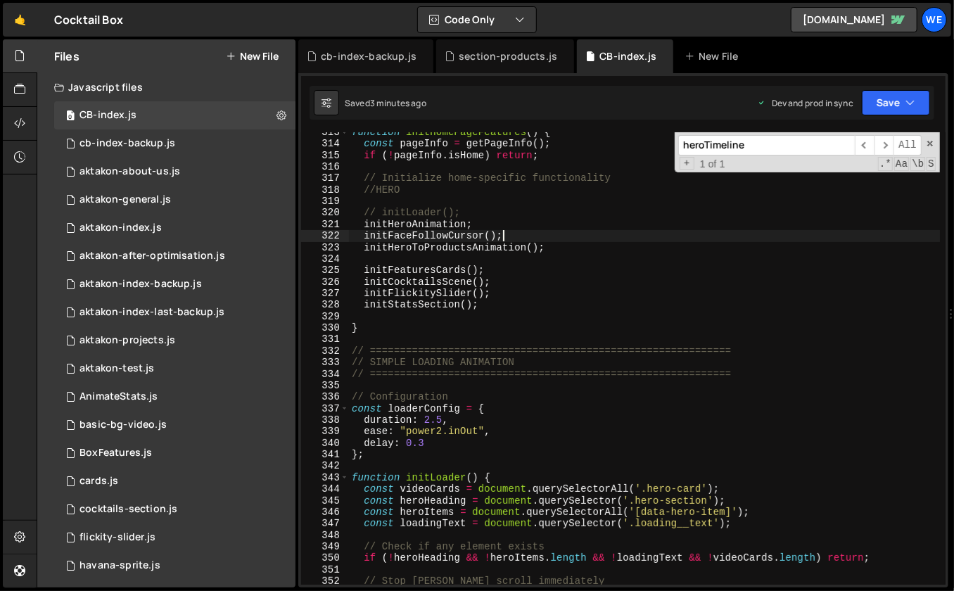
click at [435, 274] on div "function initHomePageFeatures ( ) { const pageInfo = getPageInfo ( ) ; if ( ! p…" at bounding box center [645, 365] width 592 height 476
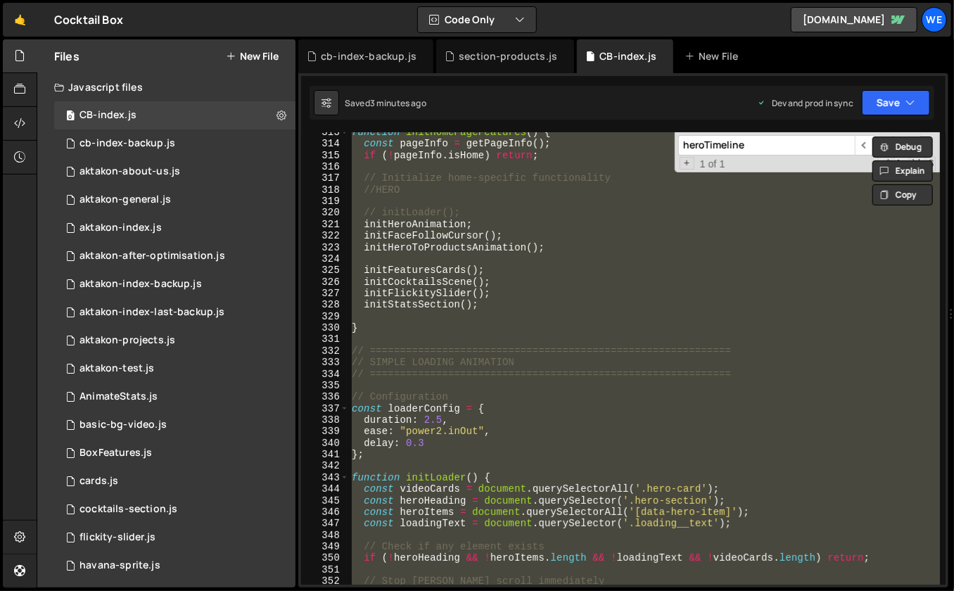
scroll to position [0, 4]
click at [469, 220] on div "function initHomePageFeatures ( ) { const pageInfo = getPageInfo ( ) ; if ( ! p…" at bounding box center [645, 365] width 592 height 476
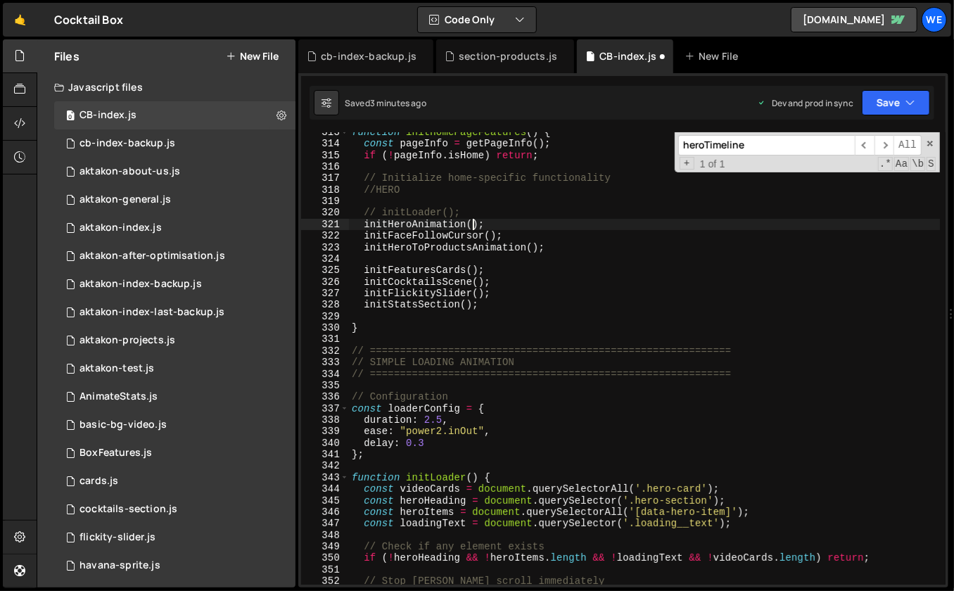
scroll to position [0, 8]
click at [523, 298] on div "function initHomePageFeatures ( ) { const pageInfo = getPageInfo ( ) ; if ( ! p…" at bounding box center [645, 365] width 592 height 476
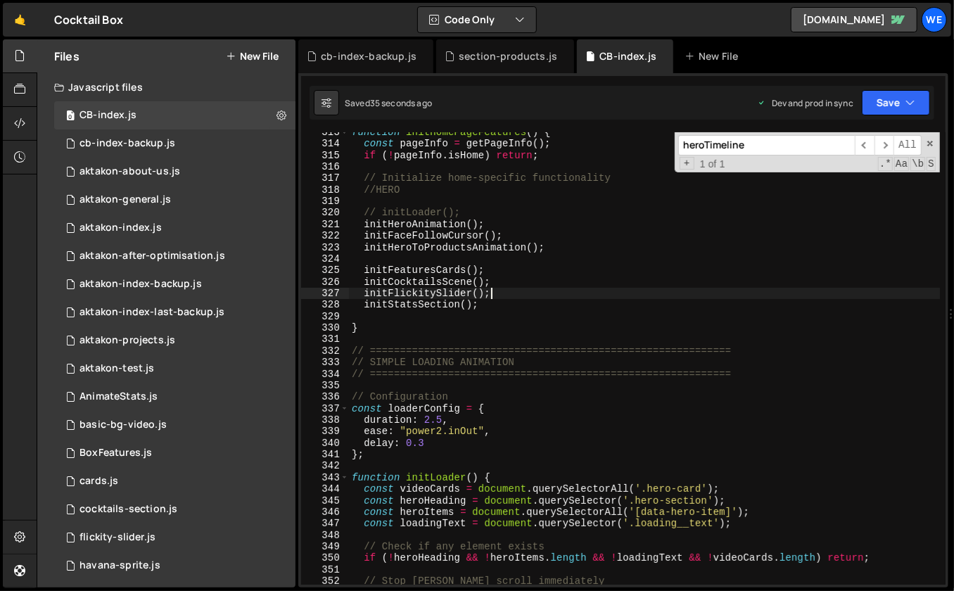
type textarea "initScript();"
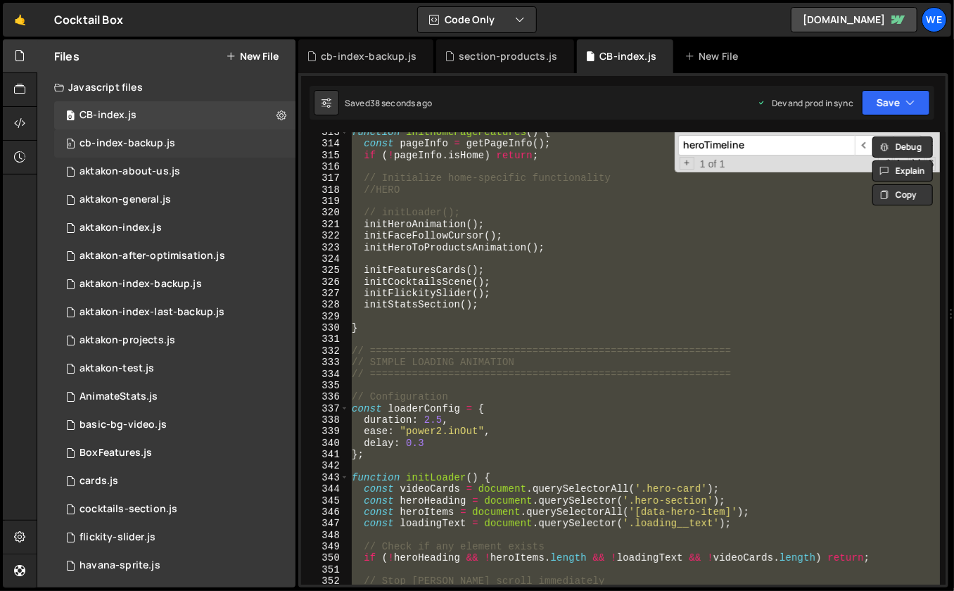
click at [210, 136] on div "0 cb-index-backup.js 0" at bounding box center [174, 143] width 241 height 28
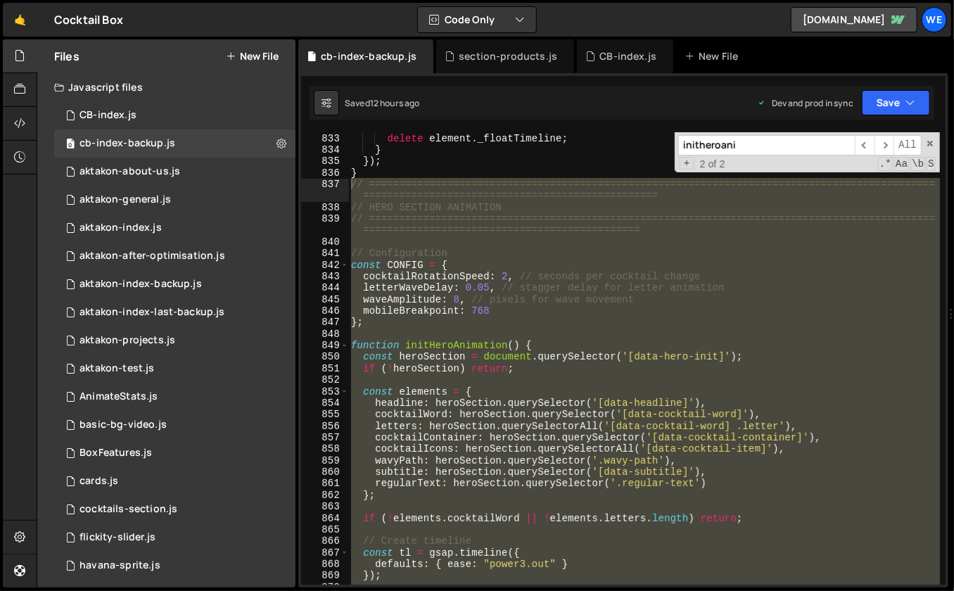
click at [604, 267] on div "delete element . _floatTimeline ; } }) ; } // =================================…" at bounding box center [644, 370] width 592 height 476
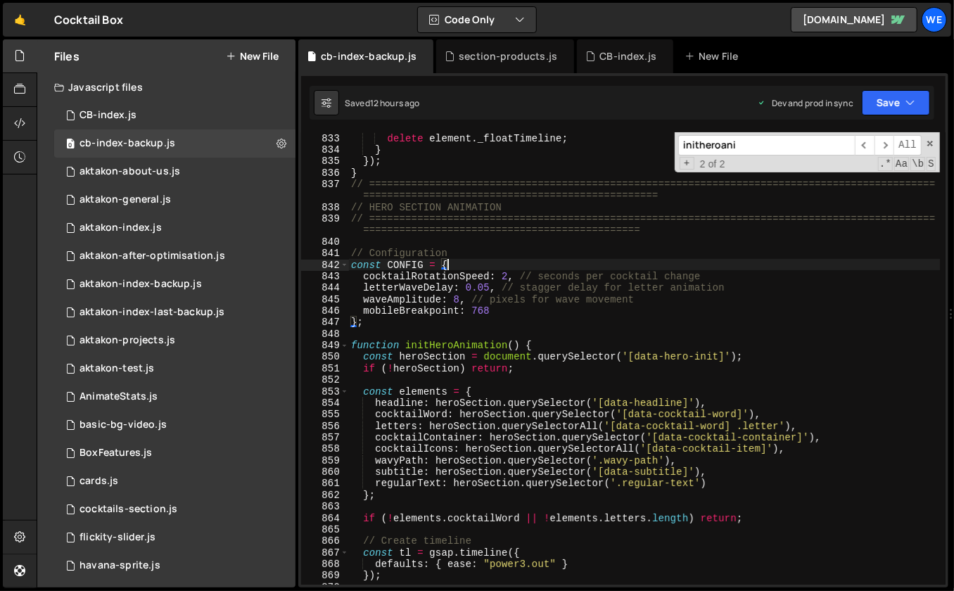
type textarea "initScript();"
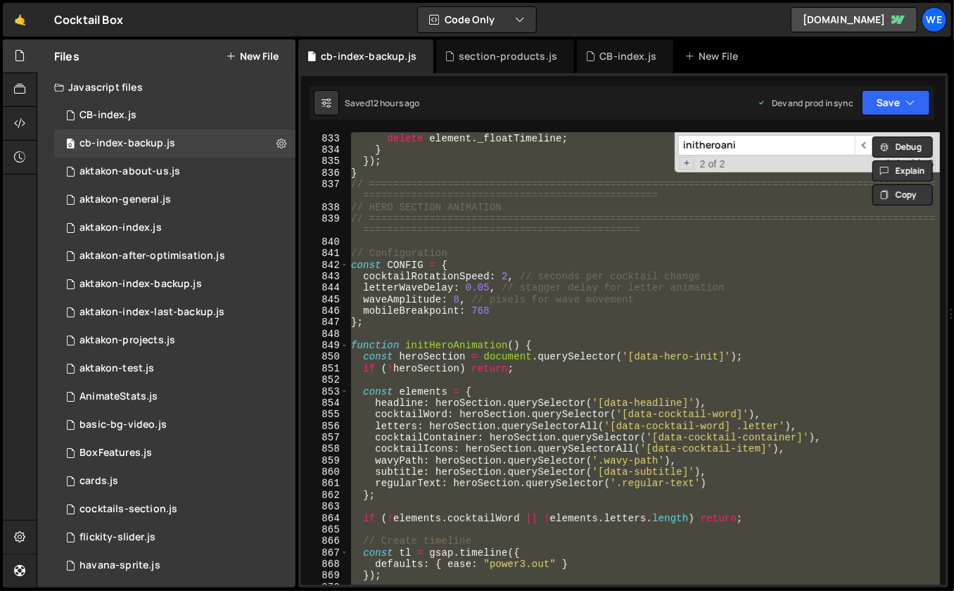
paste textarea
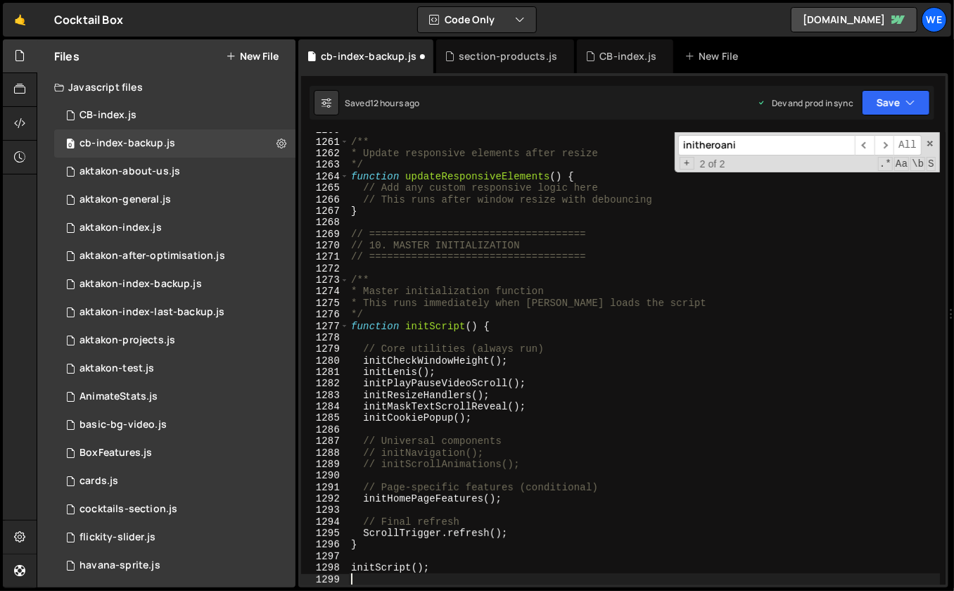
scroll to position [14675, 0]
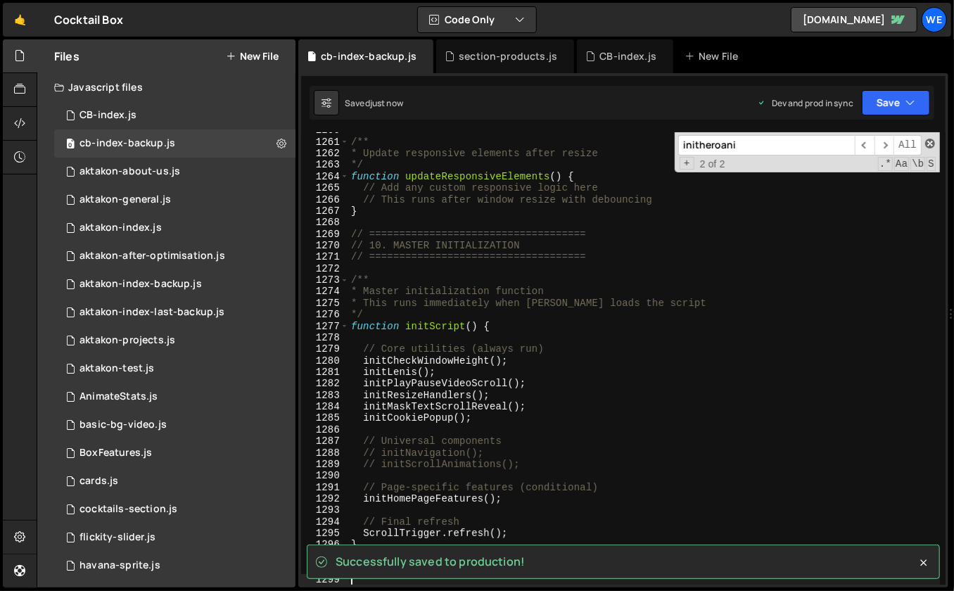
click at [929, 143] on span at bounding box center [930, 144] width 10 height 10
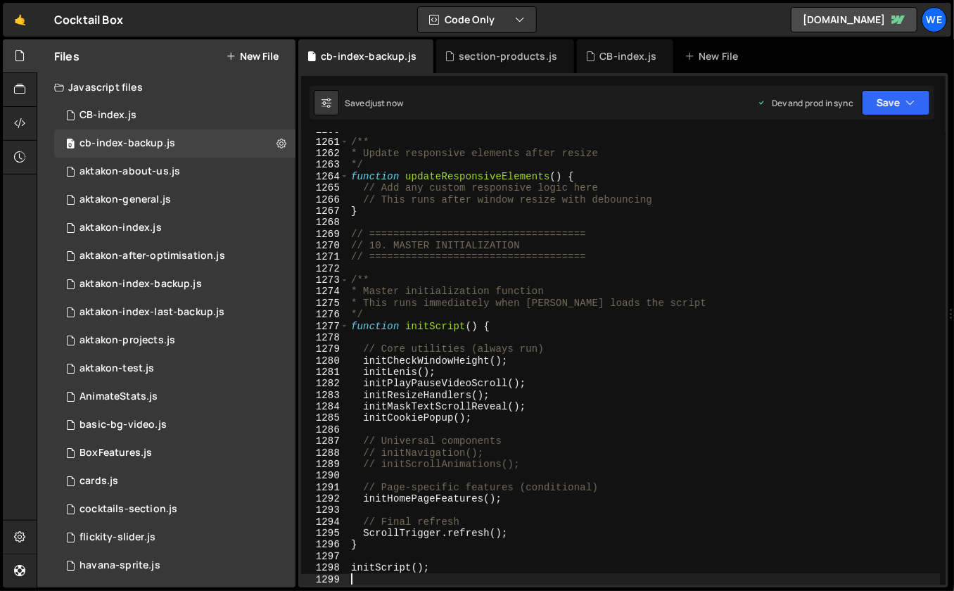
click at [173, 99] on div "Javascript files" at bounding box center [166, 87] width 258 height 28
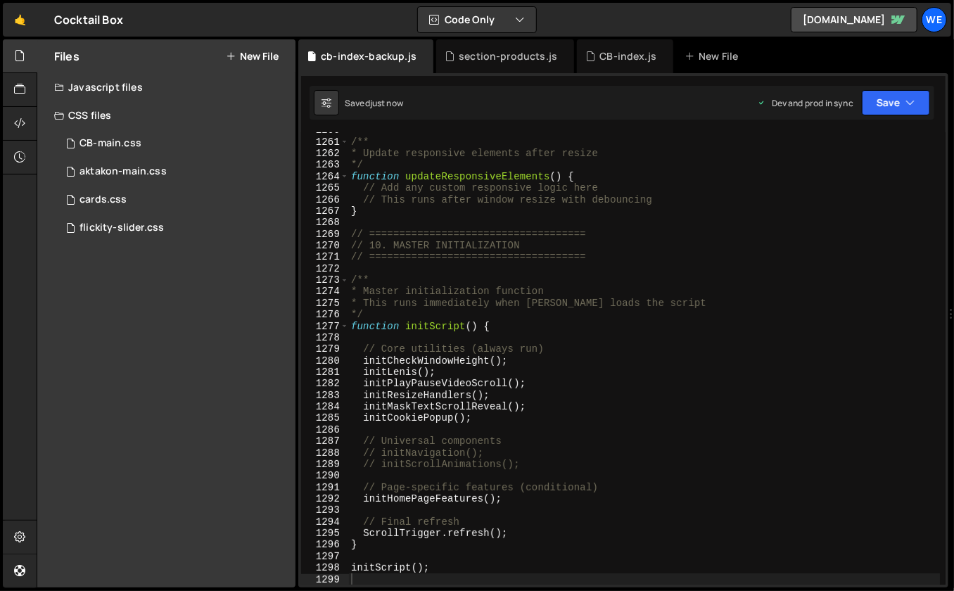
click at [133, 112] on div "CSS files" at bounding box center [166, 115] width 258 height 28
click at [120, 89] on div "Javascript files" at bounding box center [166, 87] width 258 height 28
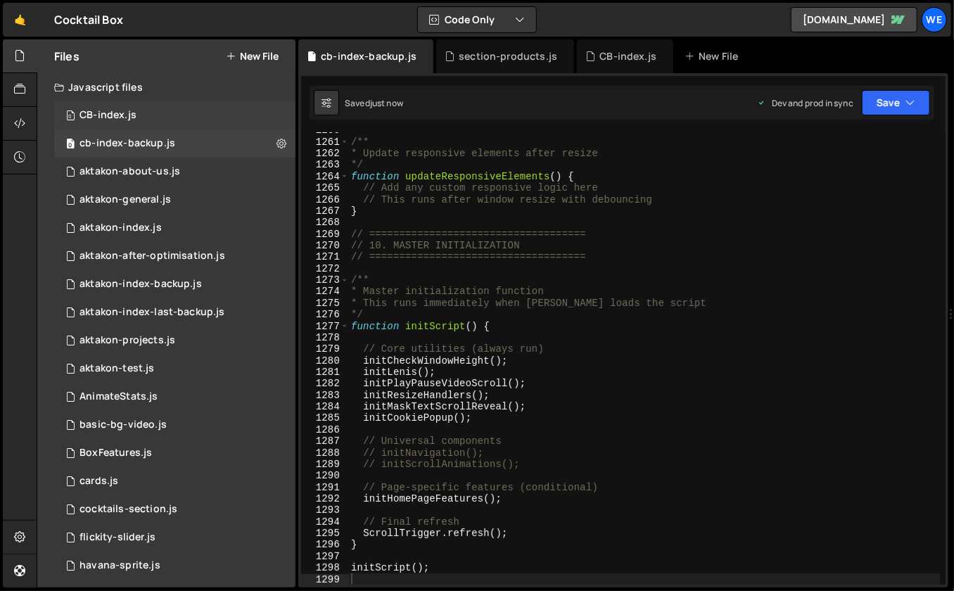
click at [106, 110] on div "CB-index.js" at bounding box center [108, 115] width 57 height 13
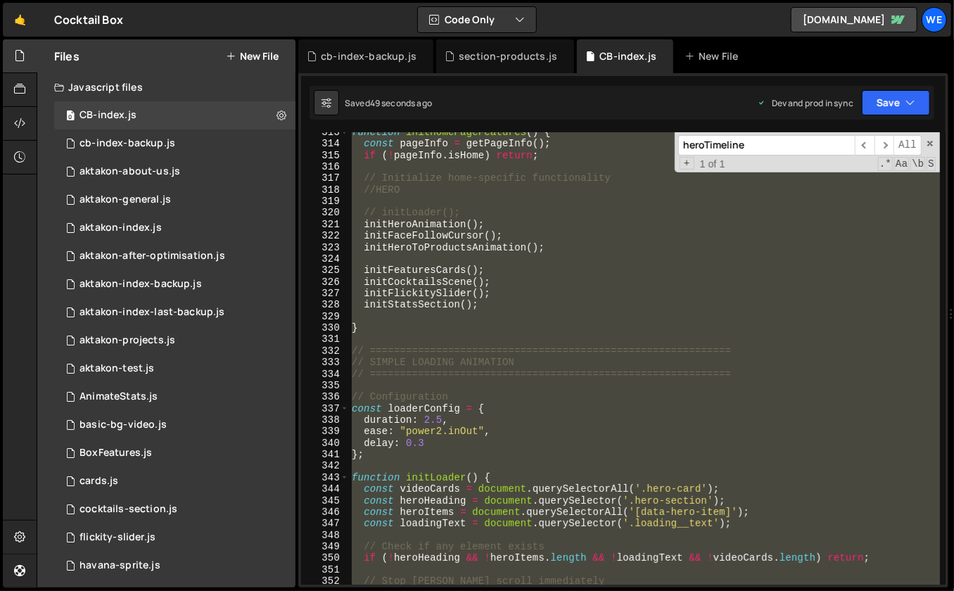
click at [569, 319] on div "function initHomePageFeatures ( ) { const pageInfo = getPageInfo ( ) ; if ( ! p…" at bounding box center [645, 365] width 592 height 476
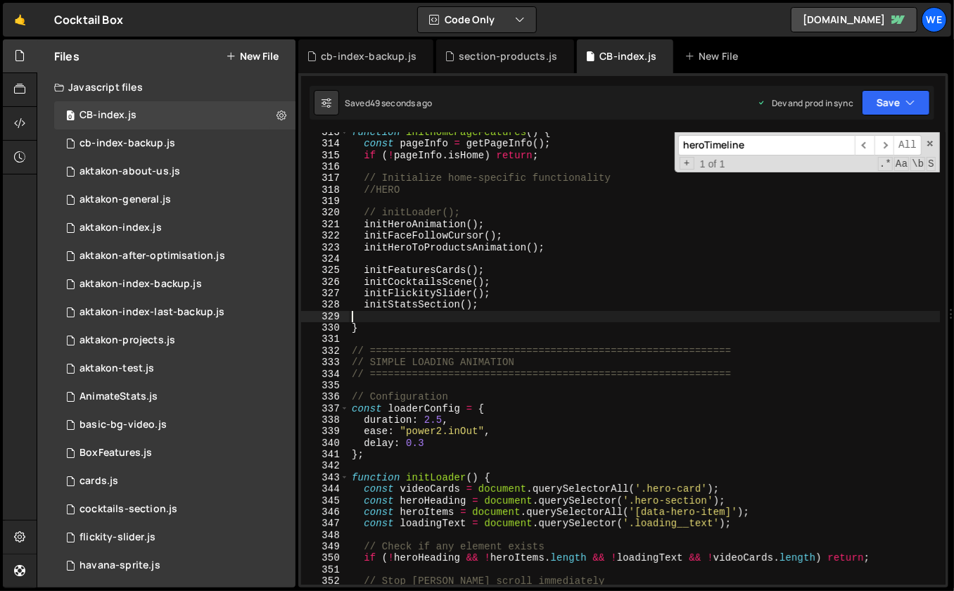
scroll to position [0, 0]
click at [569, 319] on div "function initHomePageFeatures ( ) { const pageInfo = getPageInfo ( ) ; if ( ! p…" at bounding box center [645, 365] width 592 height 476
type textarea "initScript();"
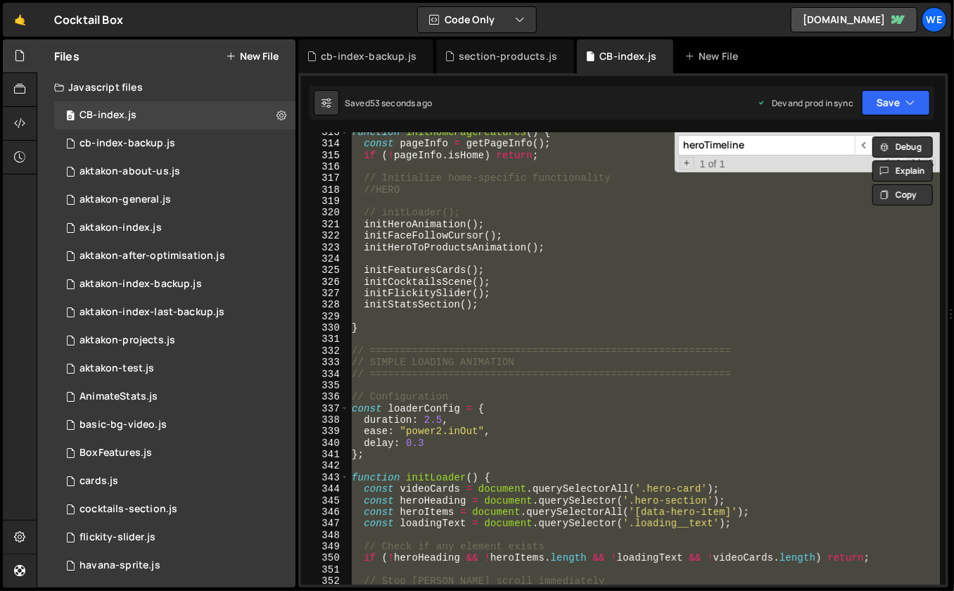
click at [569, 319] on div "function initHomePageFeatures ( ) { const pageInfo = getPageInfo ( ) ; if ( ! p…" at bounding box center [645, 365] width 592 height 476
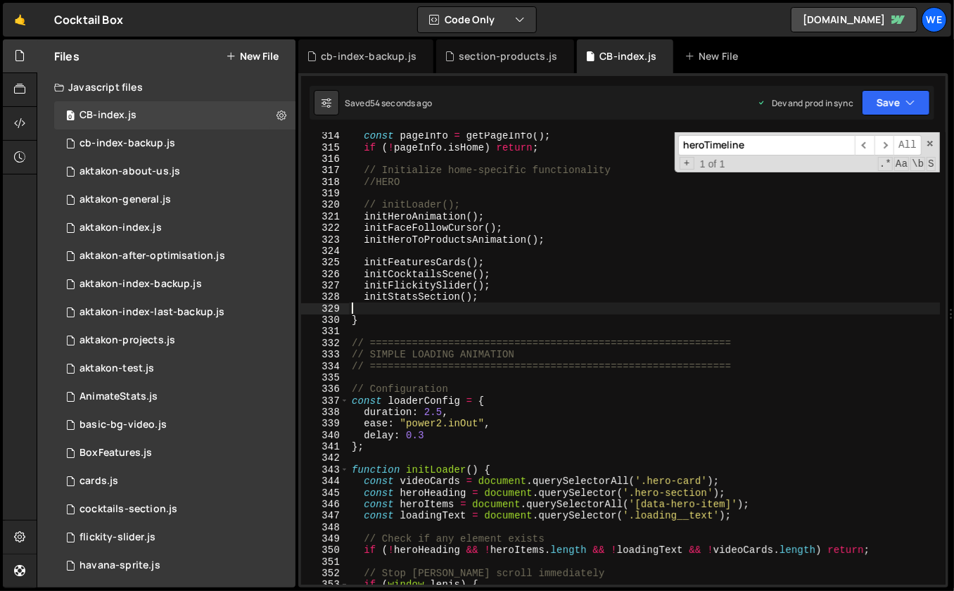
scroll to position [3657, 0]
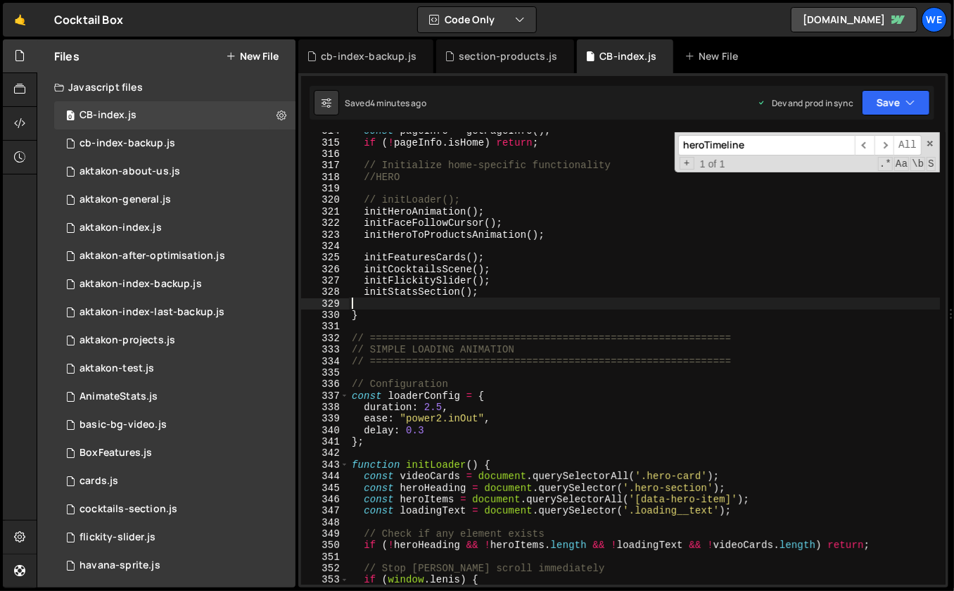
click at [595, 262] on div "const pageInfo = getPageInfo ( ) ; if ( ! pageInfo . isHome ) return ; // Initi…" at bounding box center [645, 363] width 592 height 476
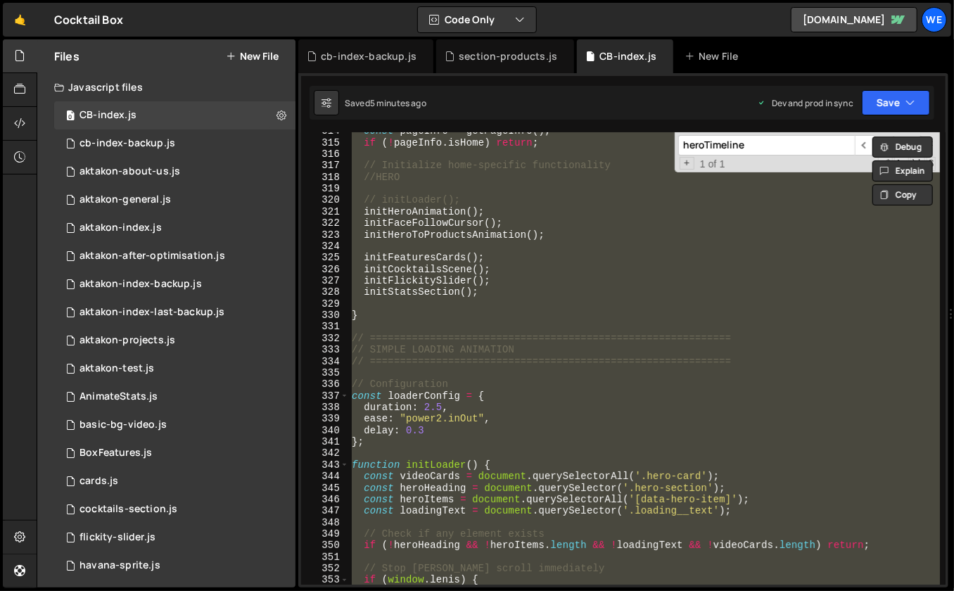
click at [480, 235] on div "const pageInfo = getPageInfo ( ) ; if ( ! pageInfo . isHome ) return ; // Initi…" at bounding box center [645, 363] width 592 height 476
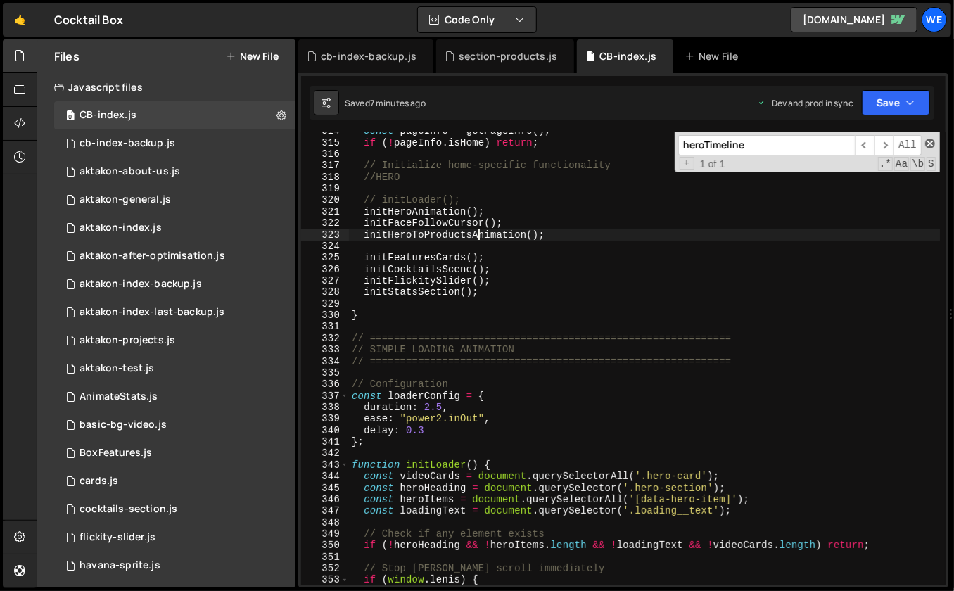
click at [929, 144] on span at bounding box center [930, 144] width 10 height 10
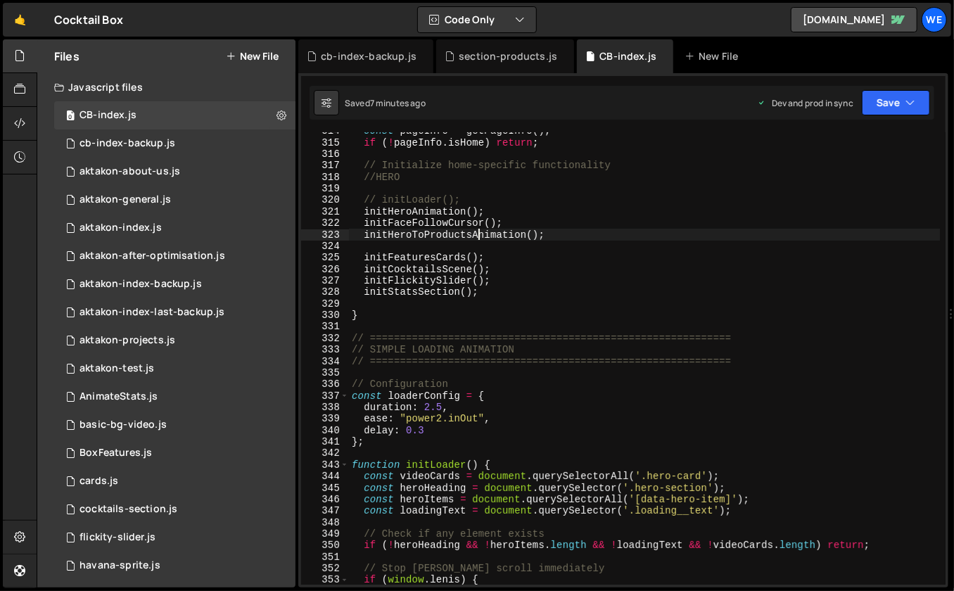
click at [476, 198] on div "const pageInfo = getPageInfo ( ) ; if ( ! pageInfo . isHome ) return ; // Initi…" at bounding box center [645, 363] width 592 height 476
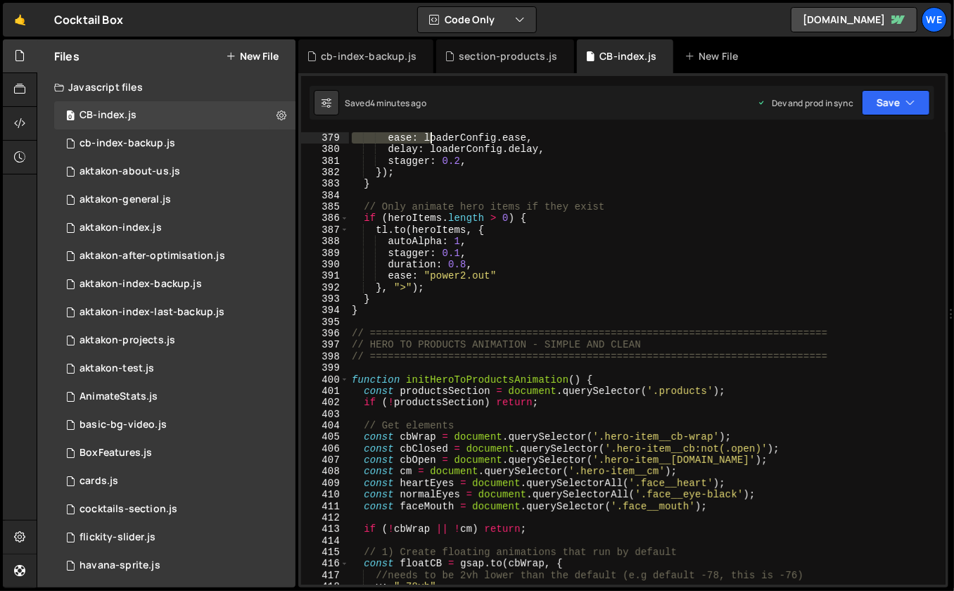
scroll to position [4191, 0]
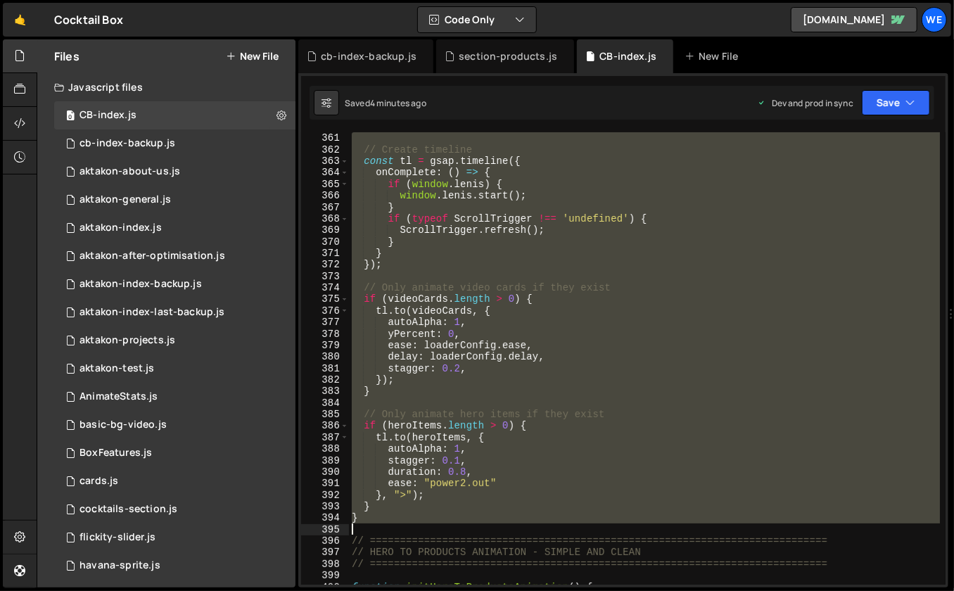
drag, startPoint x: 351, startPoint y: 335, endPoint x: 447, endPoint y: 526, distance: 214.3
click at [447, 526] on div "// Create timeline const tl = gsap . timeline ({ onComplete : ( ) => { if ( win…" at bounding box center [645, 370] width 592 height 476
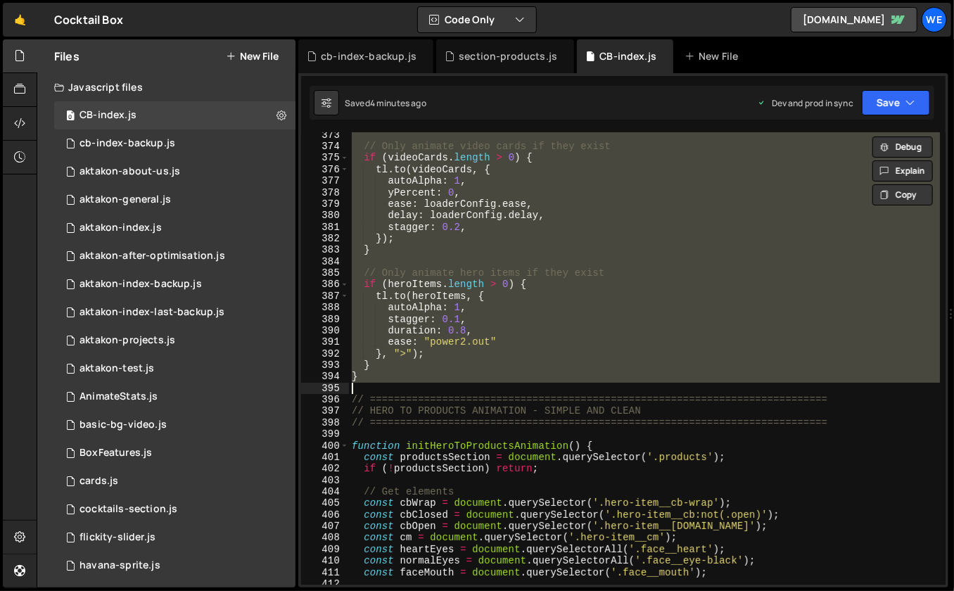
click at [458, 503] on div "// Only animate video cards if they exist if ( videoCards . length > 0 ) { tl .…" at bounding box center [645, 367] width 592 height 476
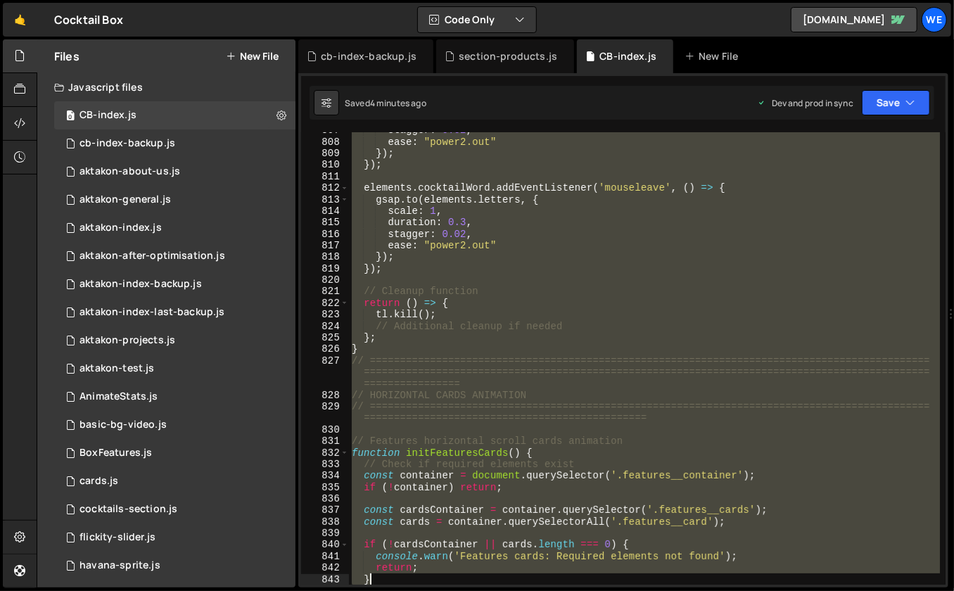
scroll to position [9425, 0]
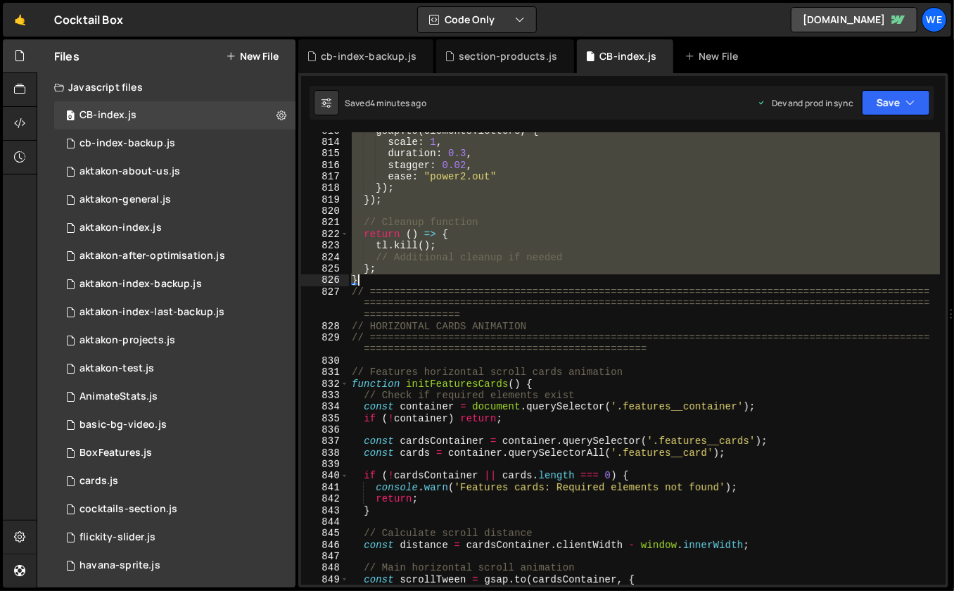
drag, startPoint x: 351, startPoint y: 155, endPoint x: 414, endPoint y: 278, distance: 137.8
click at [414, 278] on div "gsap . to ( elements . letters , { scale : 1 , duration : 0.3 , stagger : 0.02 …" at bounding box center [645, 363] width 592 height 476
type textarea "}; }"
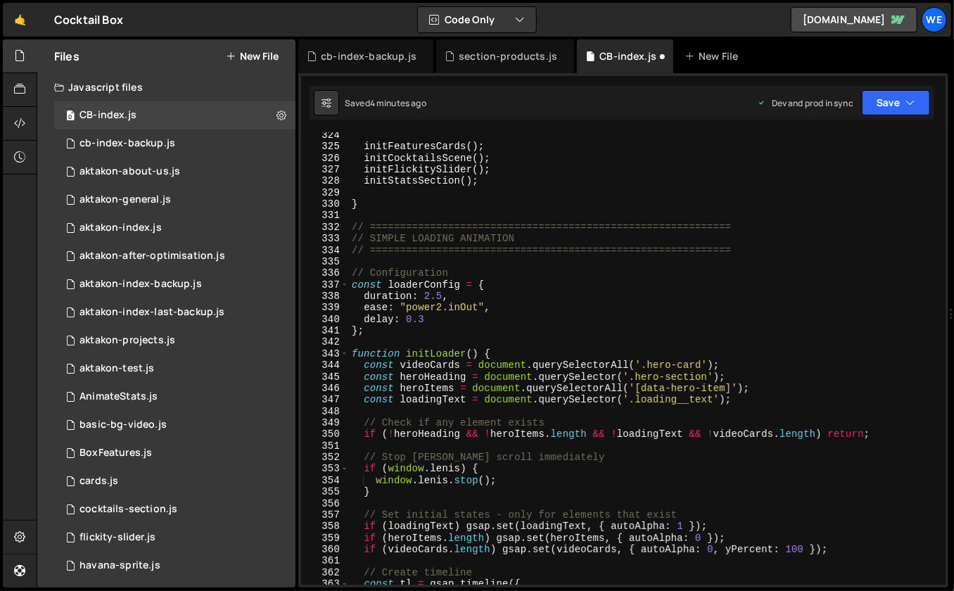
scroll to position [3770, 0]
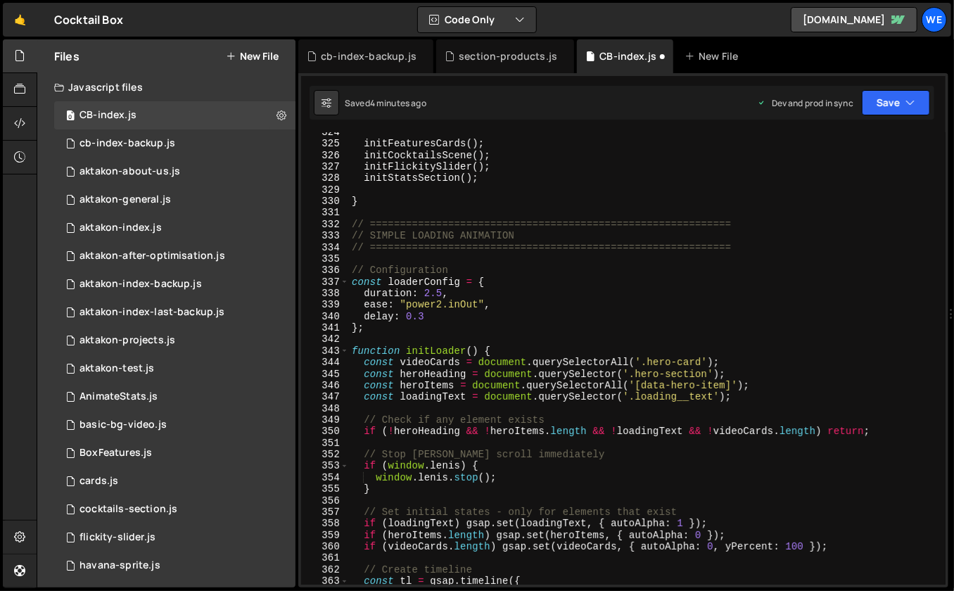
click at [411, 209] on div "initFeaturesCards ( ) ; initCocktailsScene ( ) ; initFlickitySlider ( ) ; initS…" at bounding box center [645, 365] width 592 height 476
paste textarea "}"
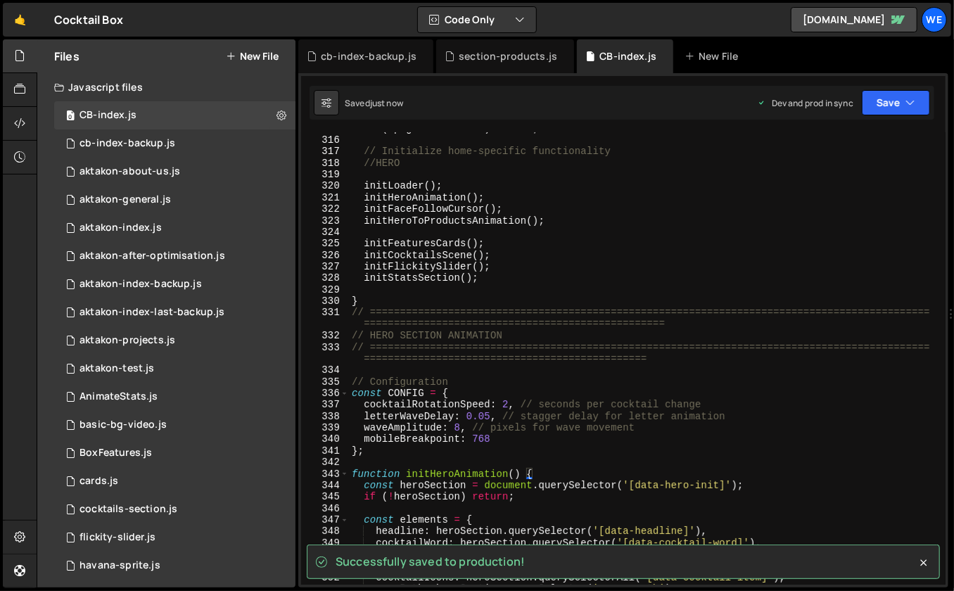
scroll to position [3673, 0]
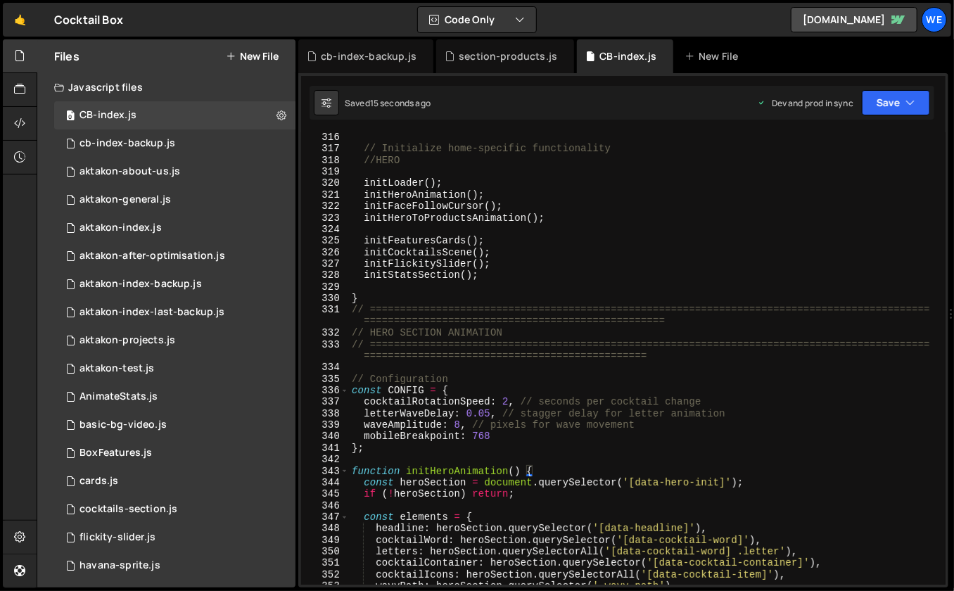
click at [451, 431] on div "// Initialize home-specific functionality //HERO initLoader ( ) ; initHeroAnima…" at bounding box center [645, 370] width 592 height 476
click at [569, 275] on div "// Initialize home-specific functionality //HERO initLoader ( ) ; initHeroAnima…" at bounding box center [645, 370] width 592 height 476
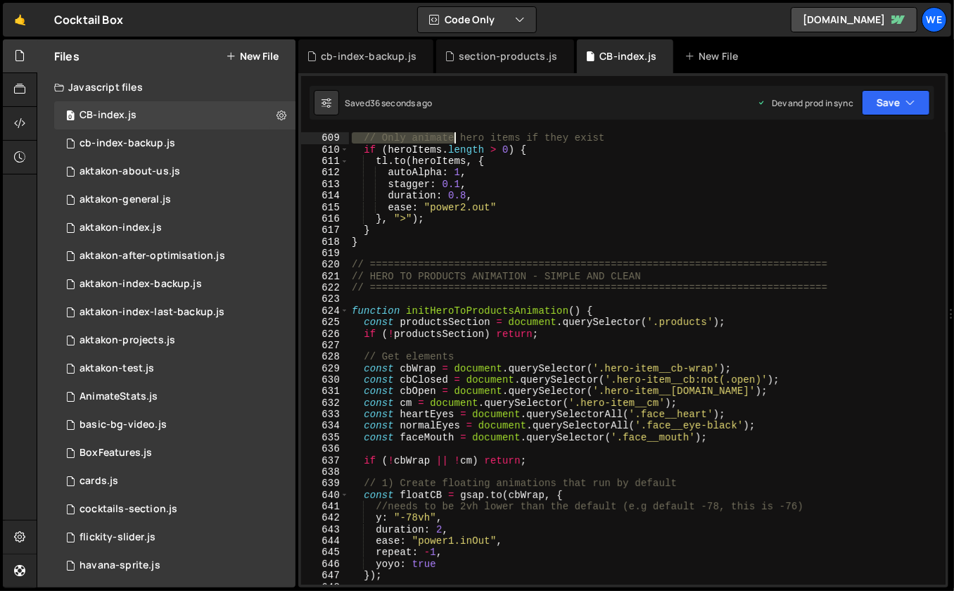
scroll to position [7023, 0]
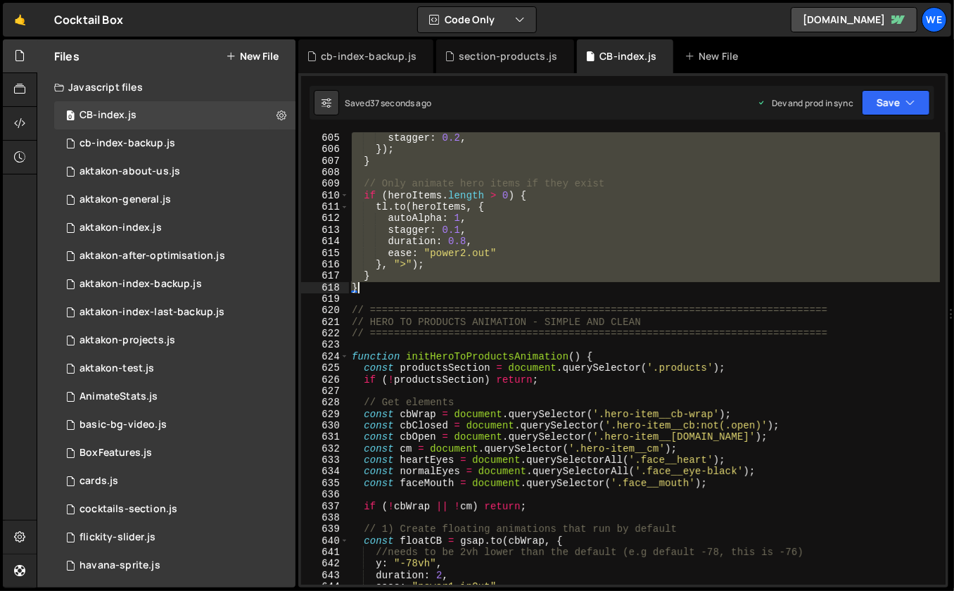
drag, startPoint x: 352, startPoint y: 309, endPoint x: 426, endPoint y: 287, distance: 77.0
click at [426, 287] on div "stagger : 0.2 , }) ; } // Only animate hero items if they exist if ( heroItems …" at bounding box center [645, 370] width 592 height 476
paste textarea
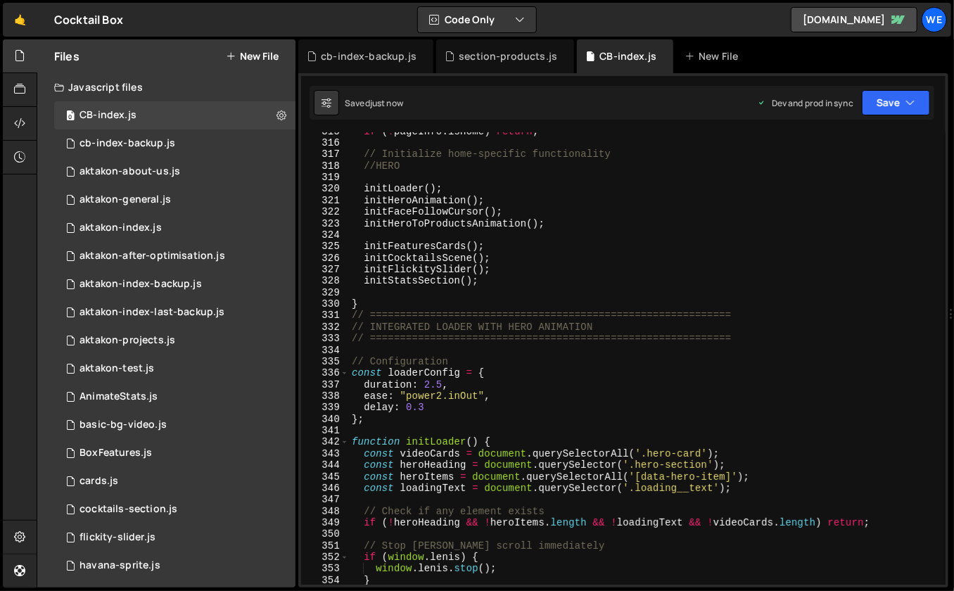
scroll to position [3671, 0]
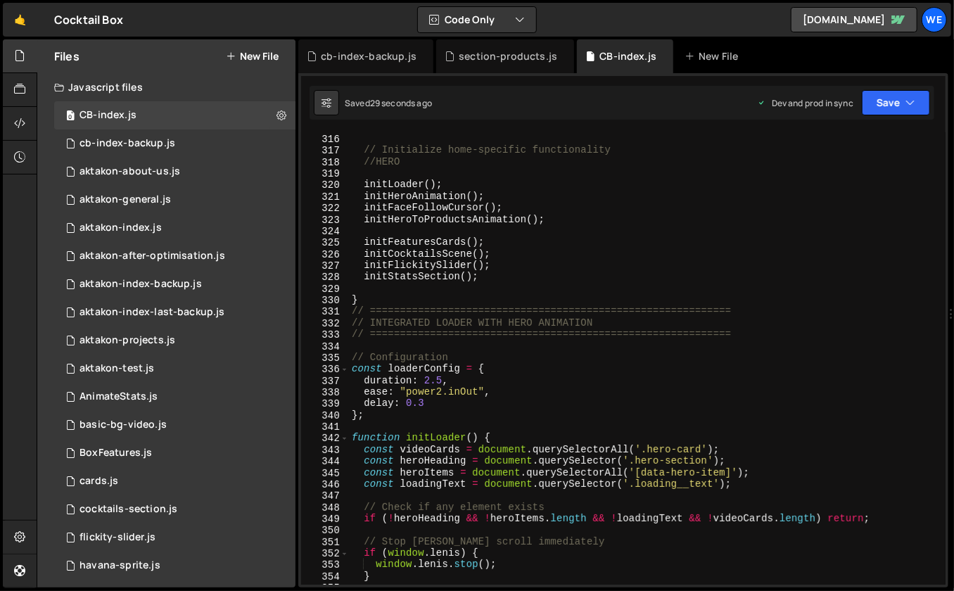
click at [493, 194] on div "if ( ! pageInfo . isHome ) return ; // Initialize home-specific functionality /…" at bounding box center [645, 360] width 592 height 476
type textarea "// initHeroAnimation();"
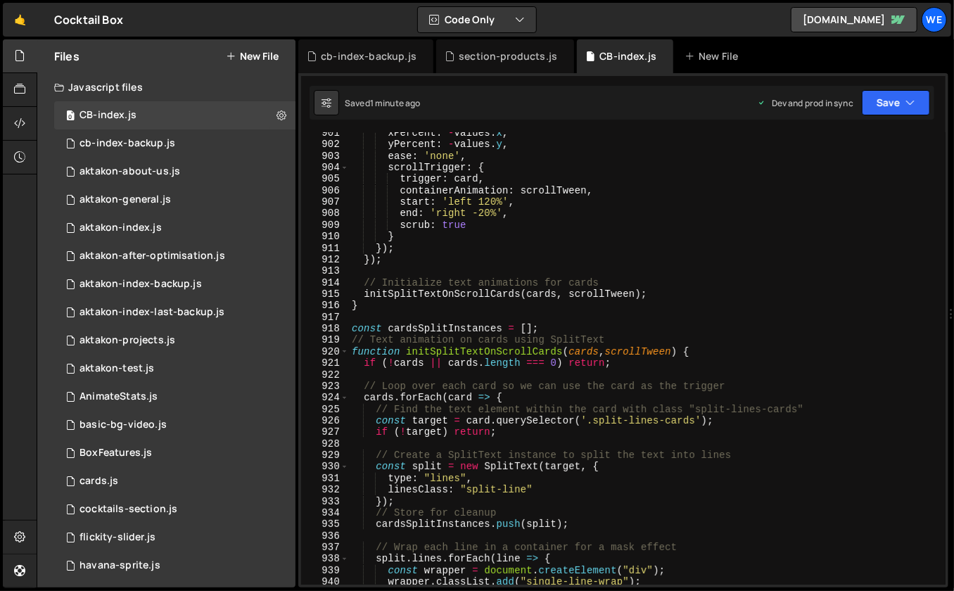
click at [517, 439] on div "xPercent : - values . x , yPercent : - values . y , ease : 'none' , scrollTrigg…" at bounding box center [645, 365] width 592 height 476
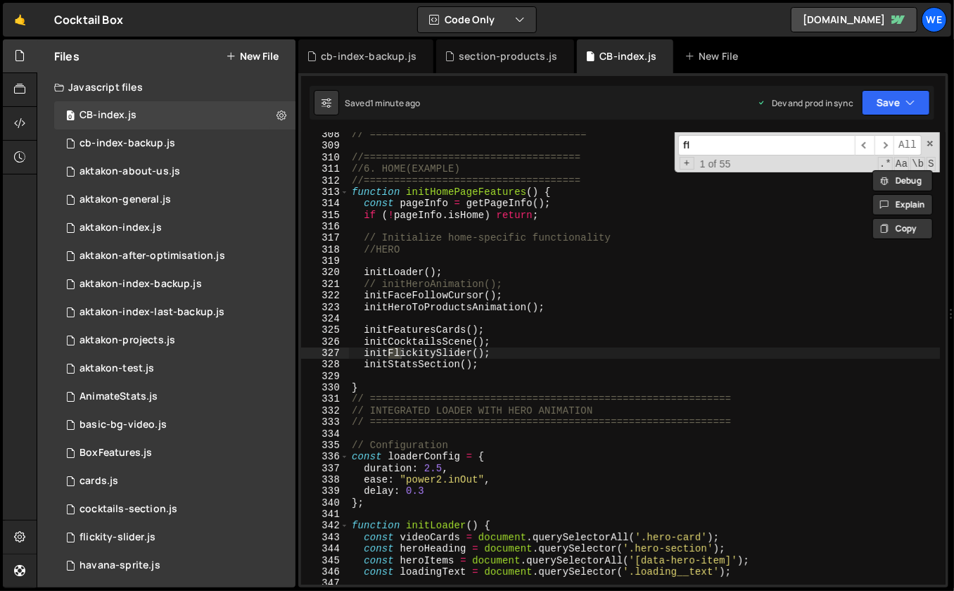
scroll to position [3584, 0]
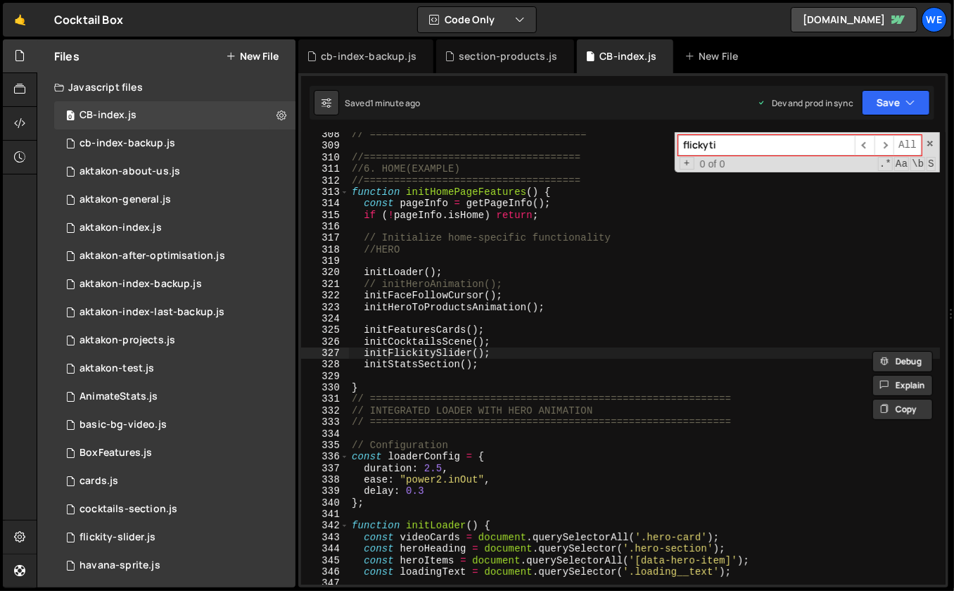
type input "flickyti"
click at [490, 362] on div "// ==================================== //==================================== …" at bounding box center [645, 367] width 592 height 476
type textarea "initStatsSection();"
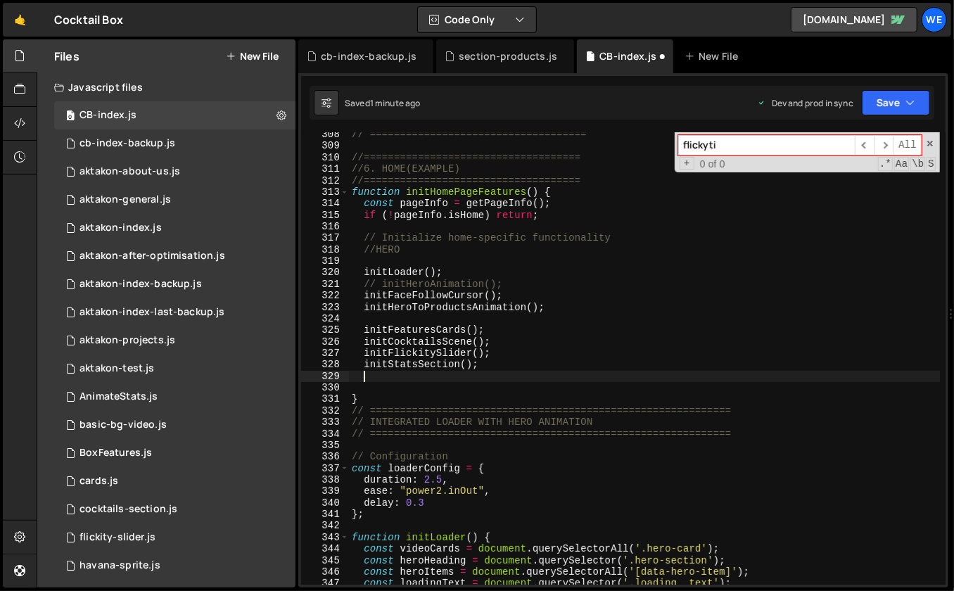
scroll to position [0, 0]
paste textarea "});"
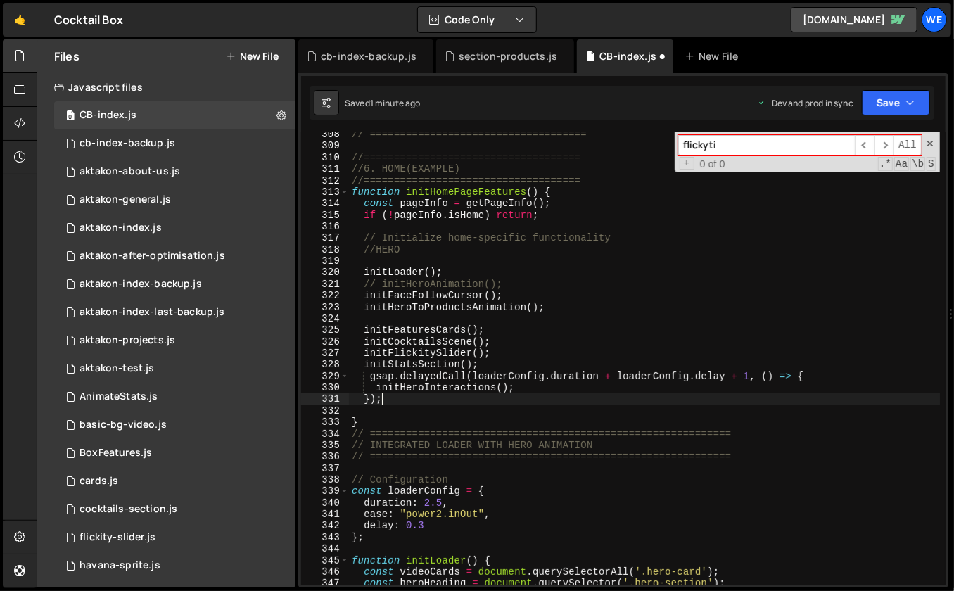
type textarea "});"
click at [166, 129] on div "0 cb-index-backup.js 0" at bounding box center [177, 143] width 246 height 28
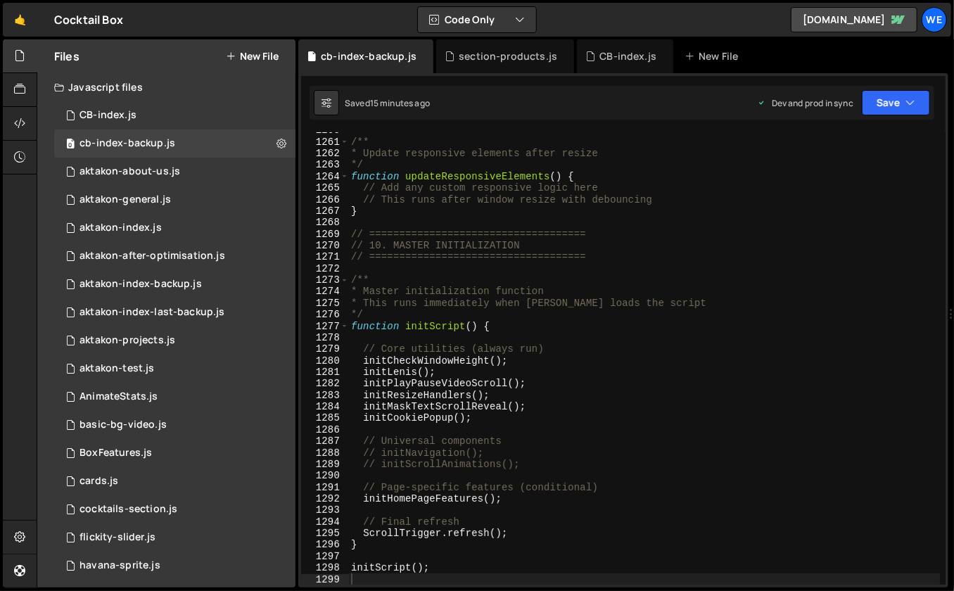
click at [445, 241] on div "/** * Update responsive elements after resize */ function updateResponsiveEleme…" at bounding box center [644, 363] width 592 height 476
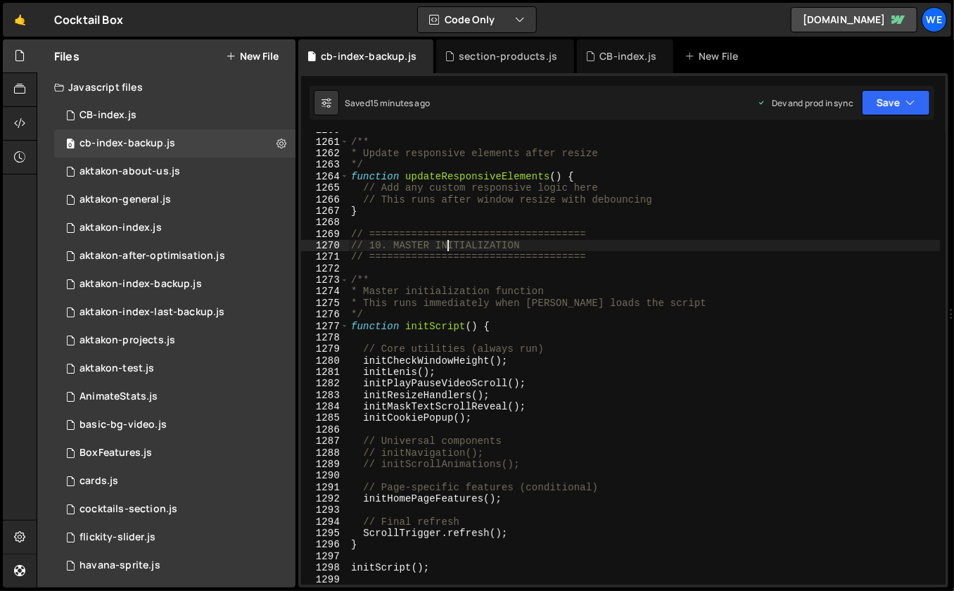
type textarea "initScript();"
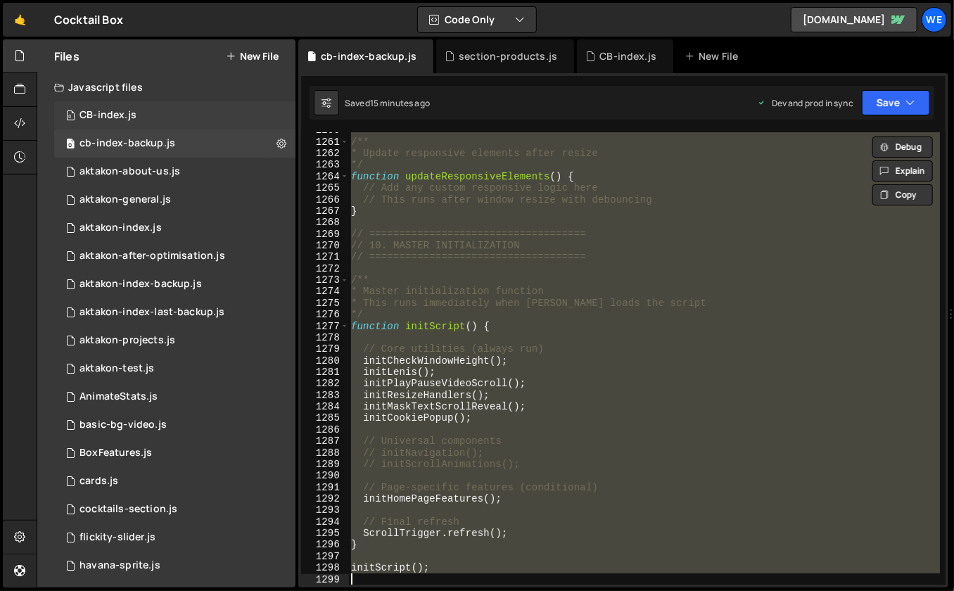
click at [158, 115] on div "0 CB-index.js 0" at bounding box center [177, 115] width 246 height 28
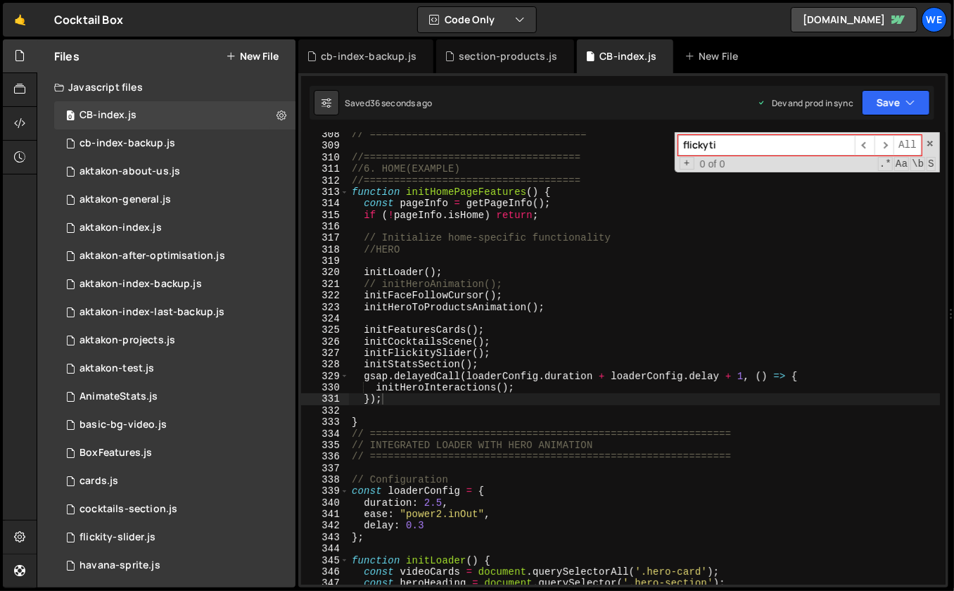
click at [587, 288] on div "// ==================================== //==================================== …" at bounding box center [645, 367] width 592 height 476
type textarea "initScript();"
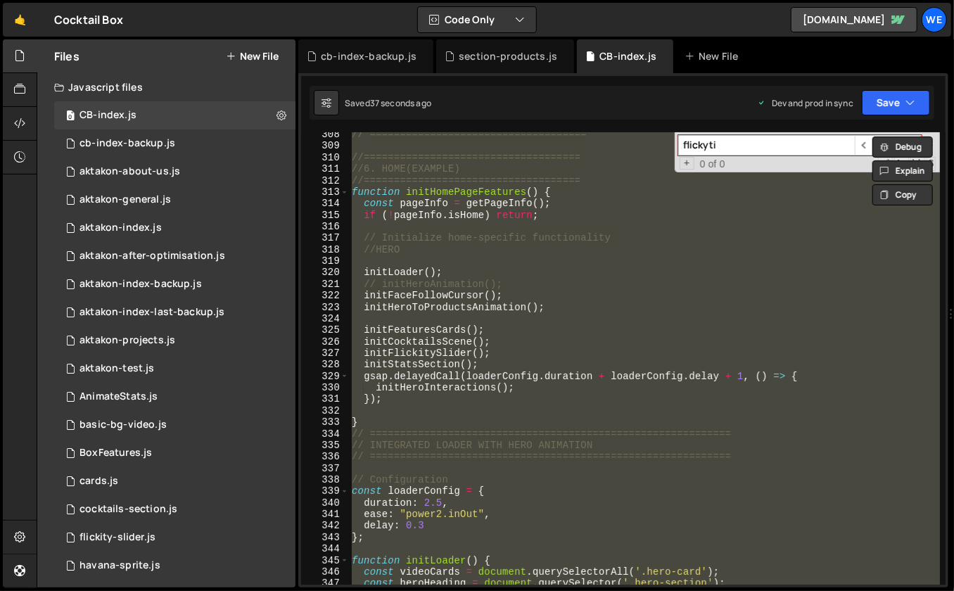
paste textarea
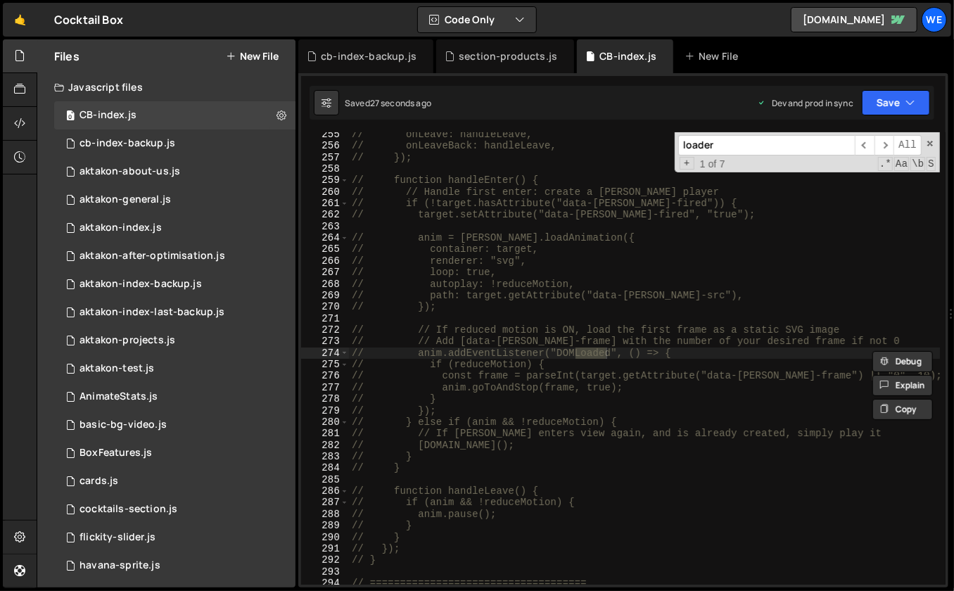
scroll to position [3504, 0]
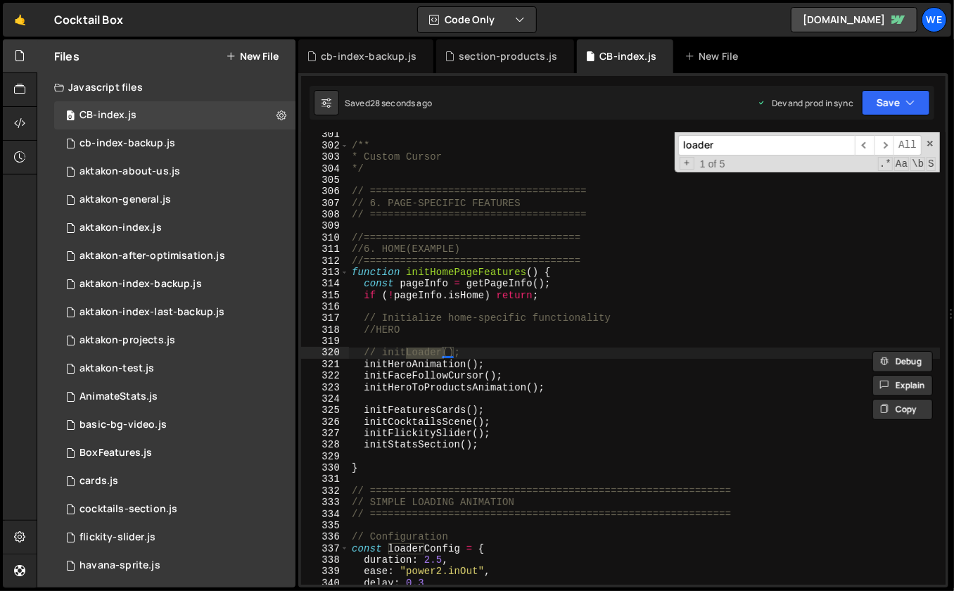
type input "loader"
click at [480, 351] on div "/** * Custom Cursor */ // ==================================== // 6. PAGE-SPECI…" at bounding box center [645, 367] width 592 height 476
type textarea "// initLoader();"
